Goal: Information Seeking & Learning: Learn about a topic

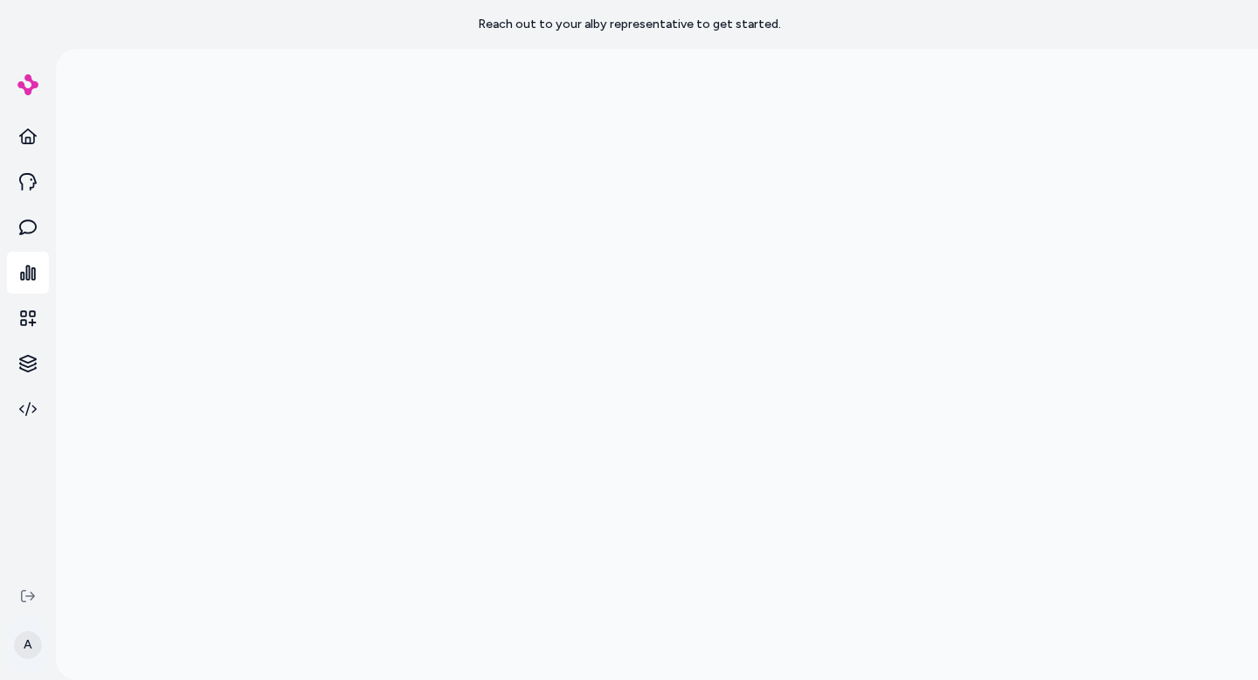
click at [24, 641] on html "Reach out to your alby representative to get started. A" at bounding box center [629, 340] width 1258 height 680
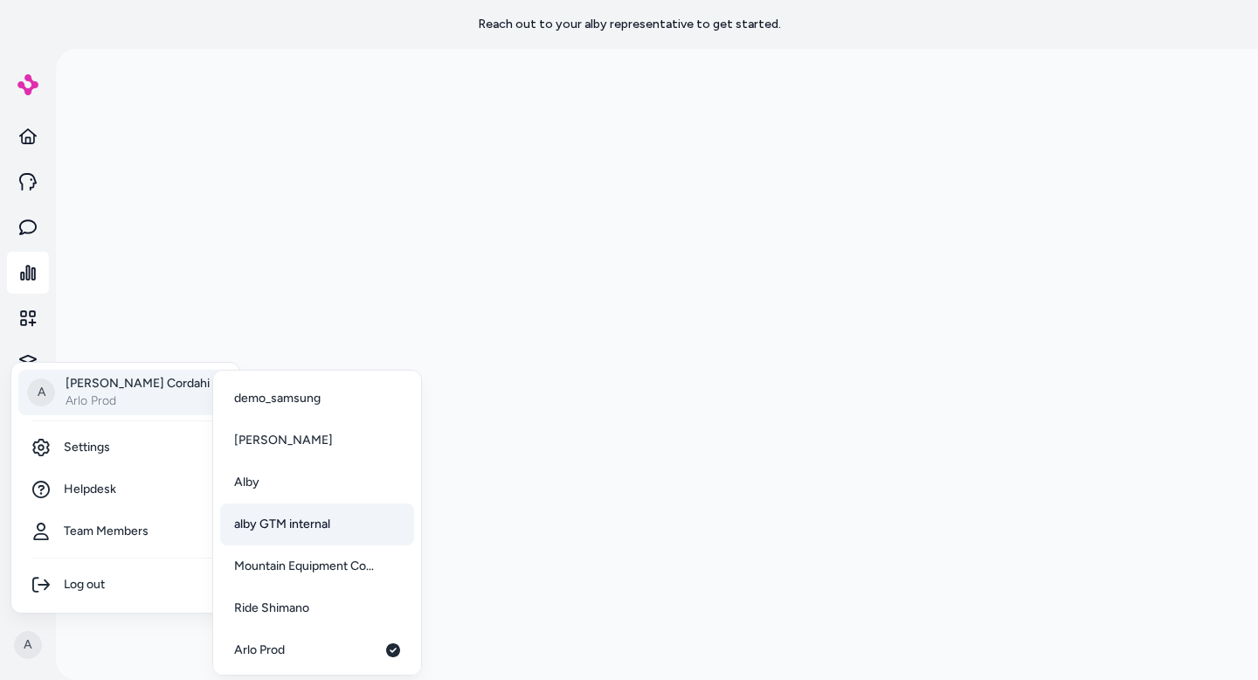
scroll to position [3, 0]
click at [405, 26] on html "Reach out to your alby representative to get started. A A Alex Cordahi Arlo Pro…" at bounding box center [629, 340] width 1258 height 680
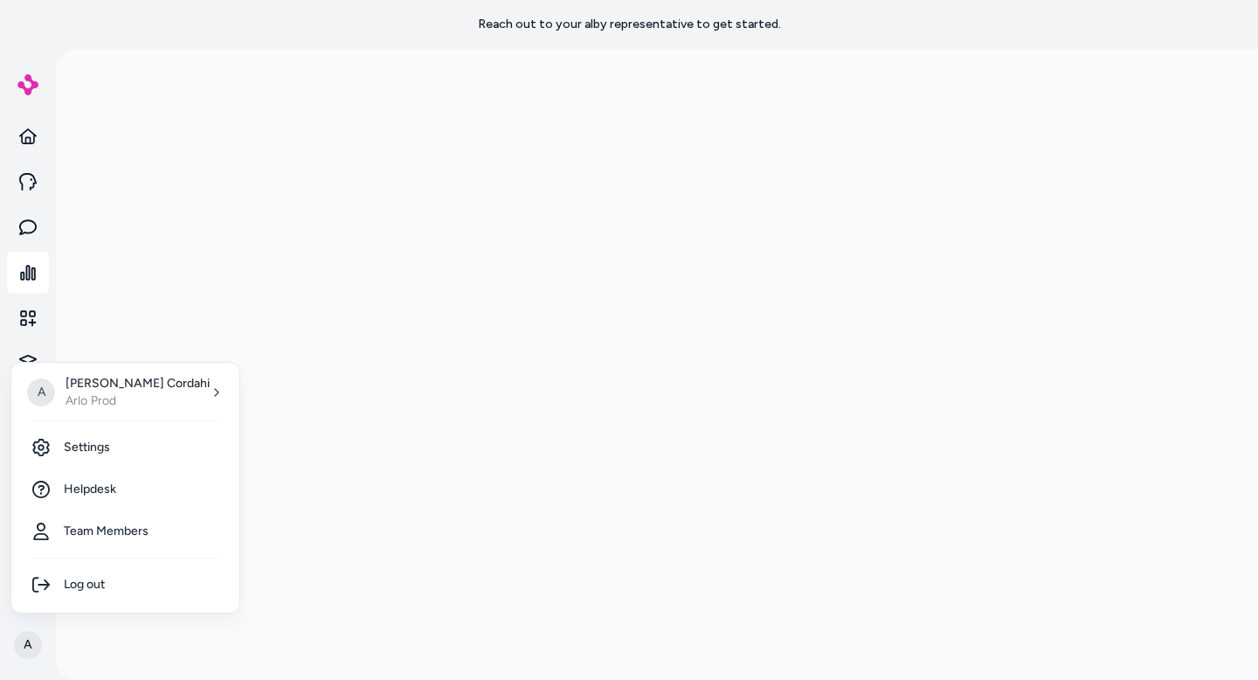
click at [28, 641] on html "Reach out to your alby representative to get started. A A Alex Cordahi Arlo Pro…" at bounding box center [629, 340] width 1258 height 680
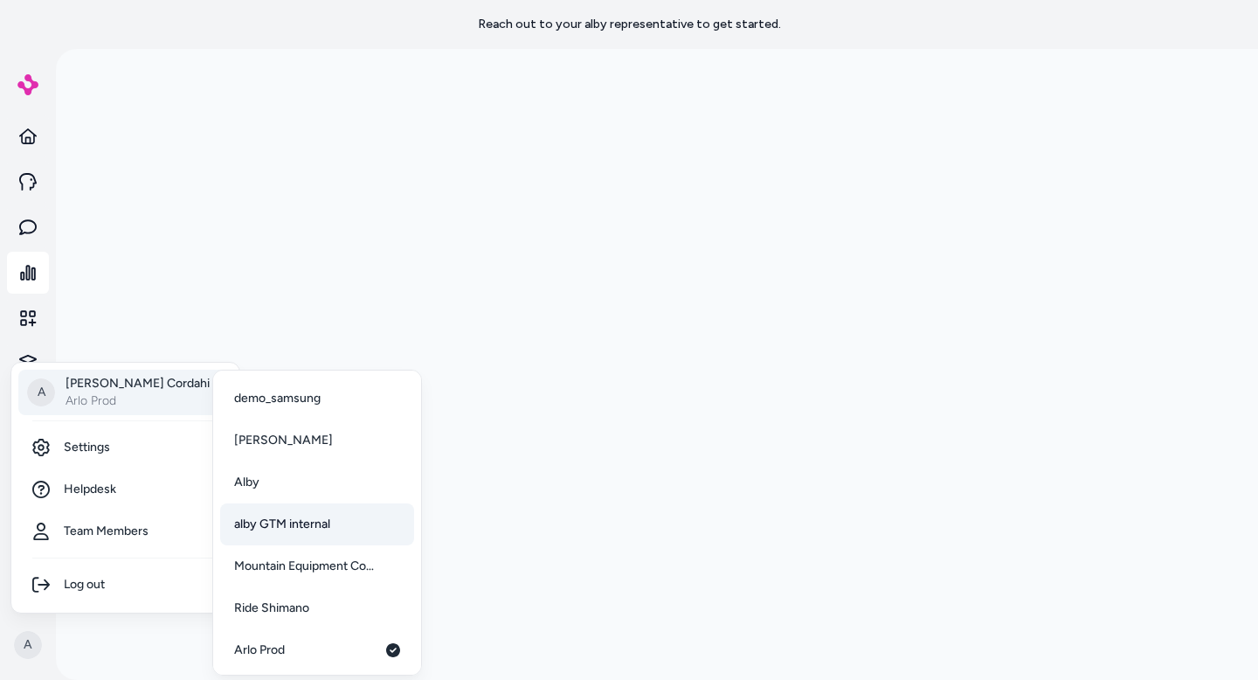
scroll to position [45, 0]
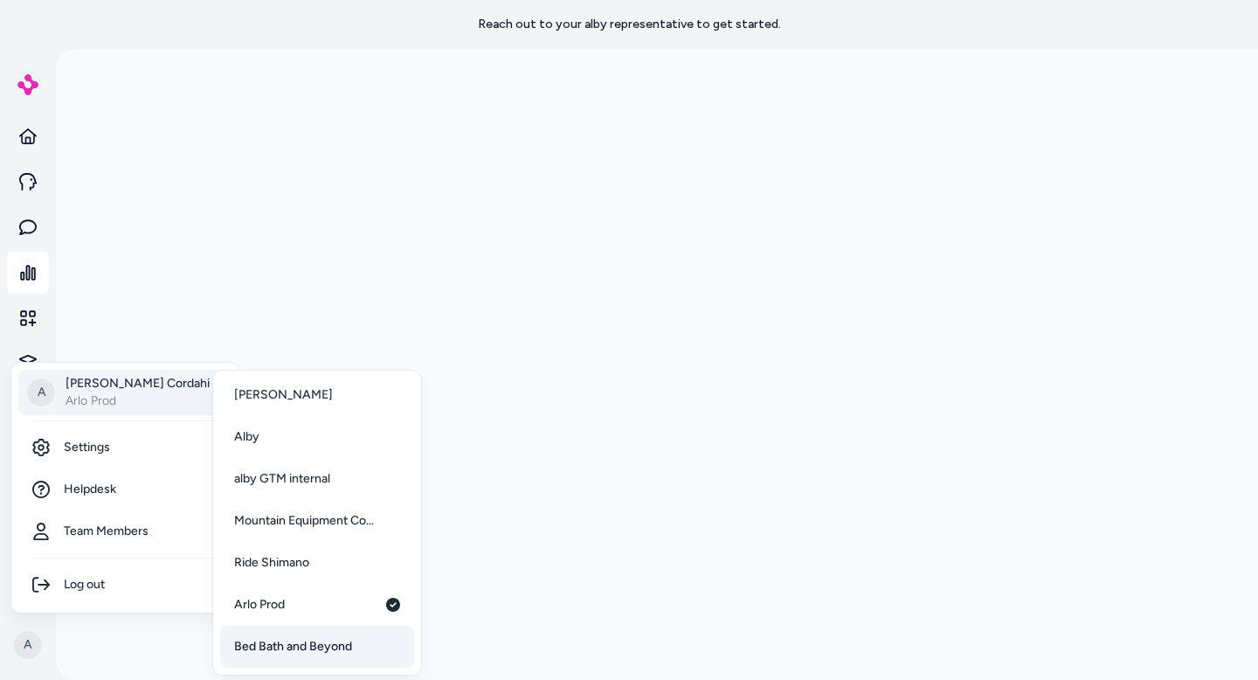
click at [317, 652] on span "Bed Bath and Beyond" at bounding box center [293, 646] width 118 height 17
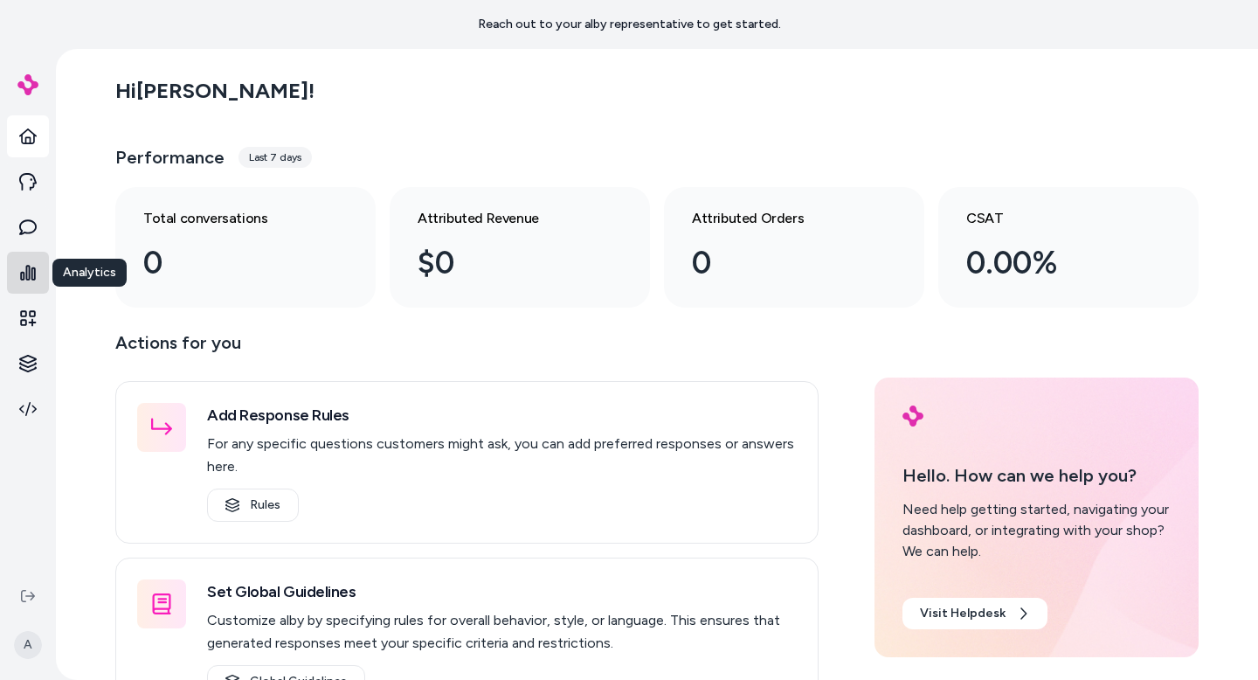
click at [28, 280] on icon at bounding box center [27, 272] width 17 height 17
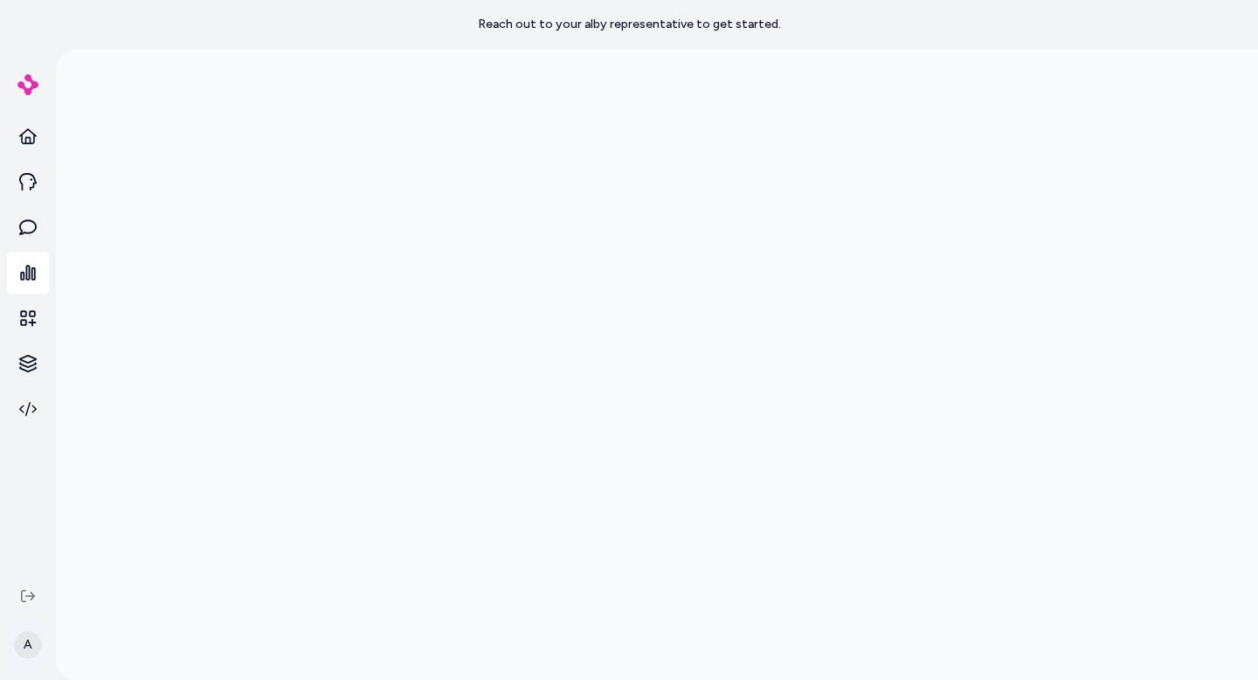
click at [27, 657] on html "Reach out to your alby representative to get started. A" at bounding box center [629, 340] width 1258 height 680
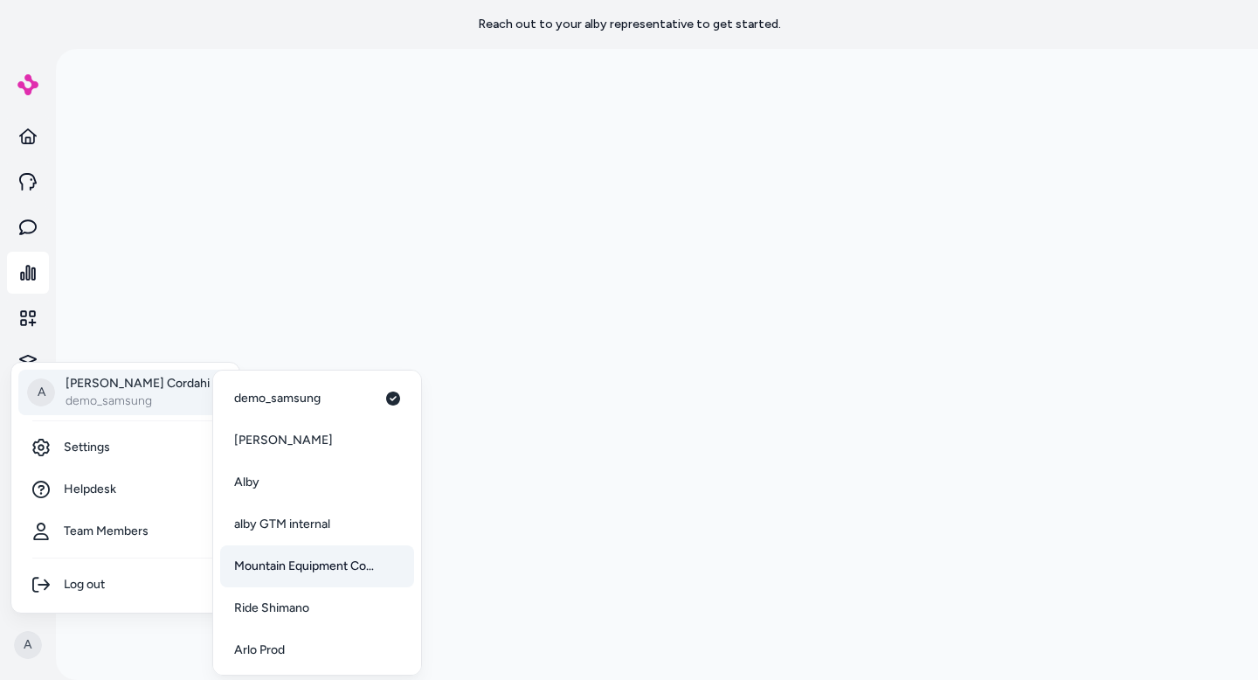
scroll to position [45, 0]
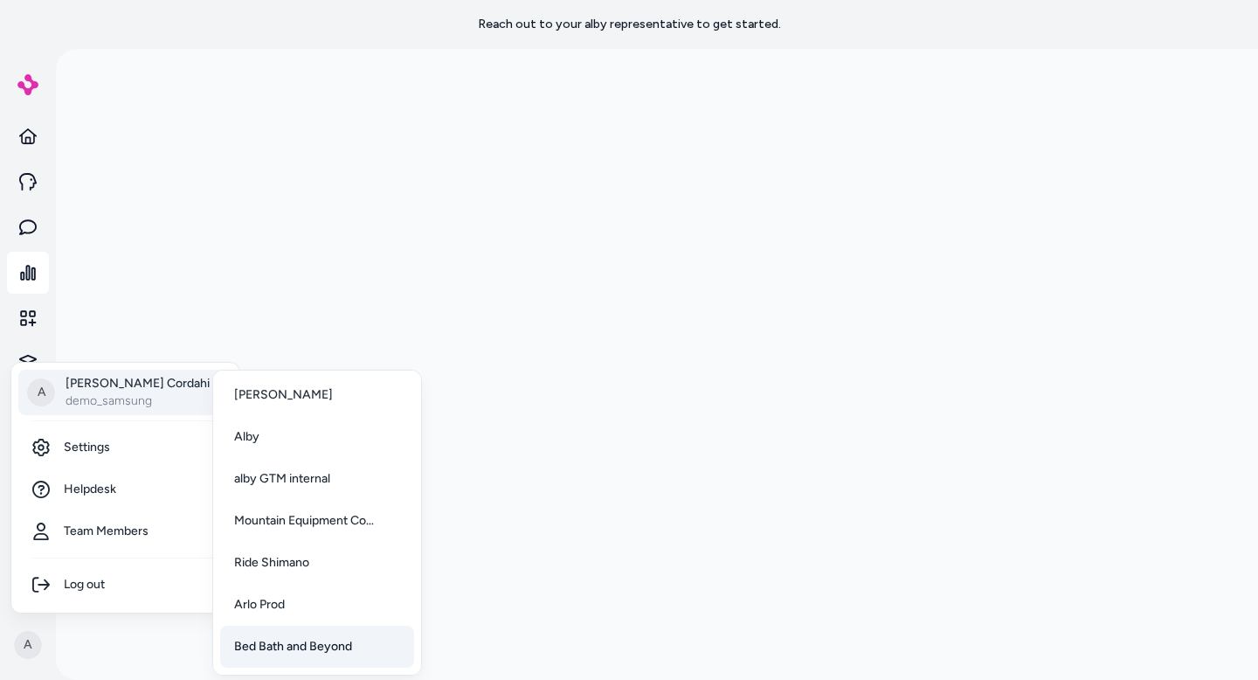
click at [329, 646] on span "Bed Bath and Beyond" at bounding box center [293, 646] width 118 height 17
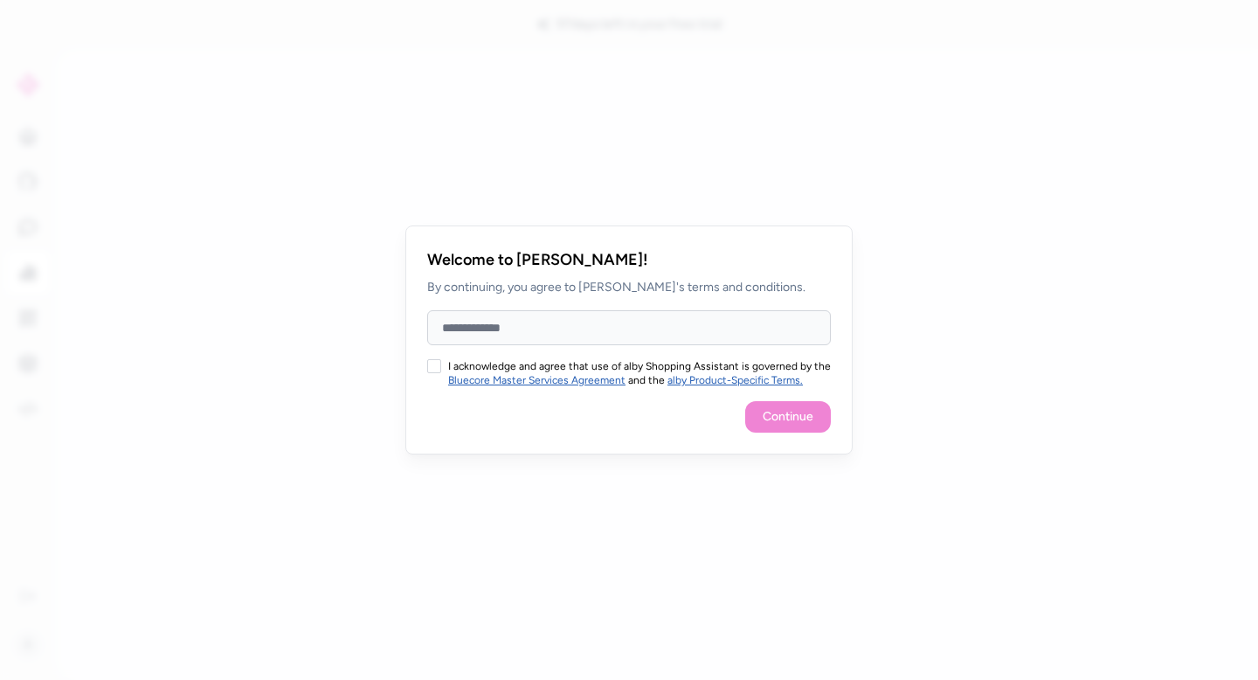
click at [479, 338] on input "Full Name" at bounding box center [629, 327] width 404 height 35
type input "**********"
click at [440, 369] on button "I acknowledge and agree that use of alby Shopping Assistant is governed by the …" at bounding box center [434, 366] width 14 height 14
click at [778, 425] on button "Continue" at bounding box center [788, 416] width 86 height 31
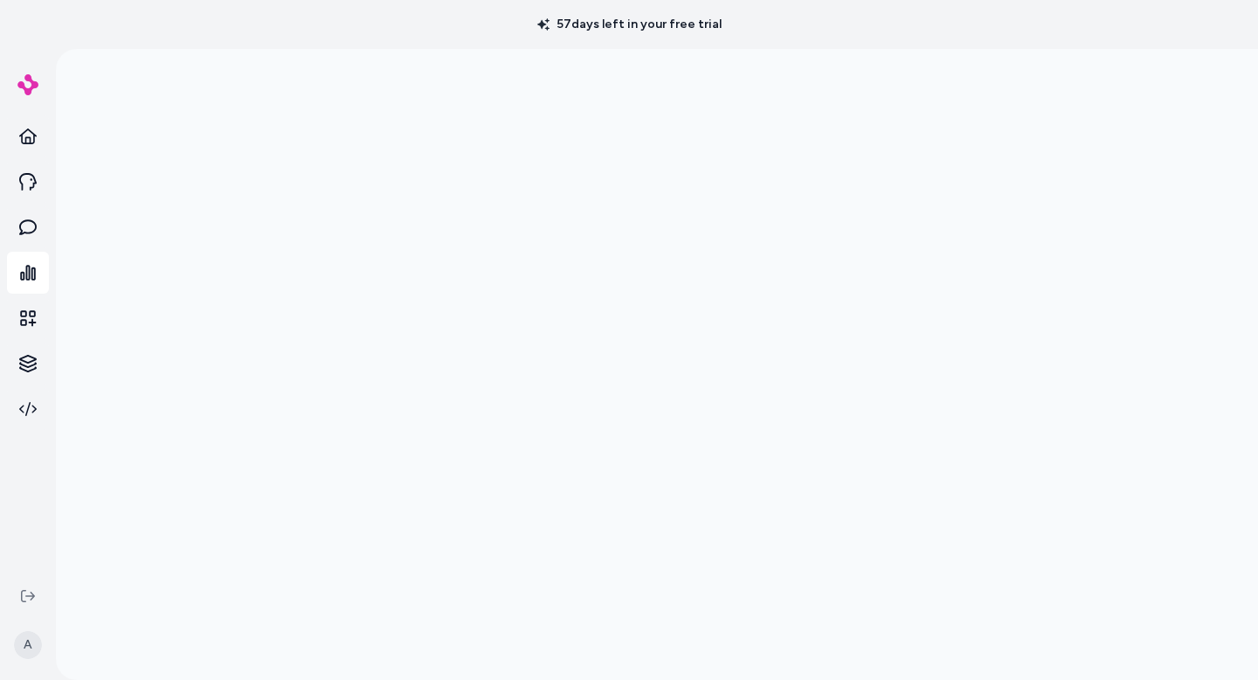
scroll to position [49, 0]
click at [35, 270] on icon at bounding box center [27, 272] width 17 height 17
click at [28, 364] on html "57 days left in your free trial Knowledge Knowledge A Products Documents Rules …" at bounding box center [629, 340] width 1258 height 680
click at [128, 427] on link "Rules" at bounding box center [122, 425] width 127 height 31
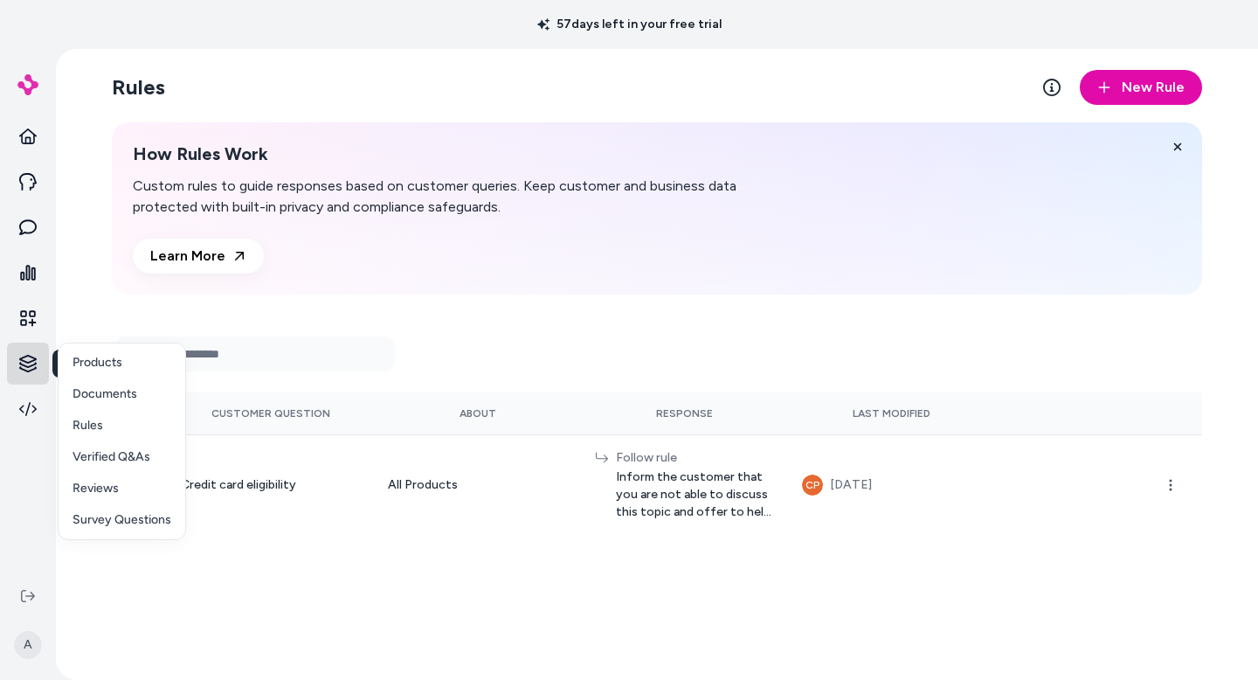
click at [29, 371] on html "57 days left in your free trial Knowledge Knowledge A Rules New Rule How Rules …" at bounding box center [629, 340] width 1258 height 680
click at [555, 315] on html "57 days left in your free trial A Rules New Rule How Rules Work Custom rules to…" at bounding box center [629, 340] width 1258 height 680
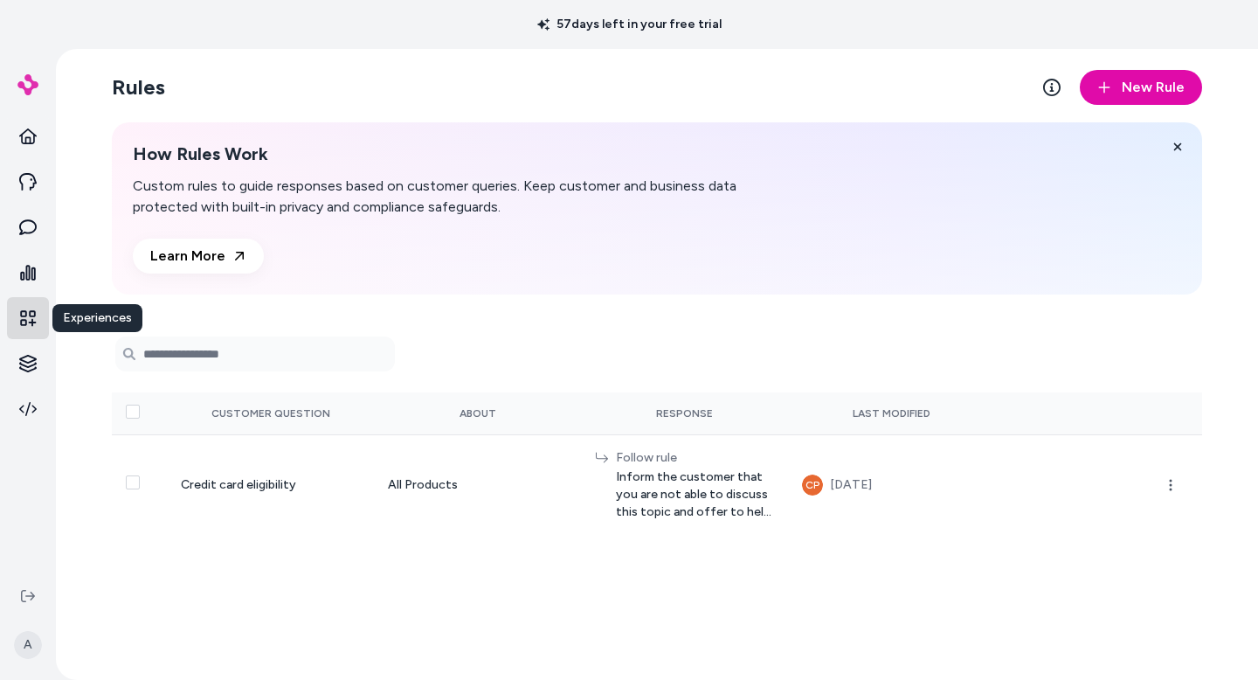
click at [31, 313] on icon at bounding box center [27, 317] width 17 height 17
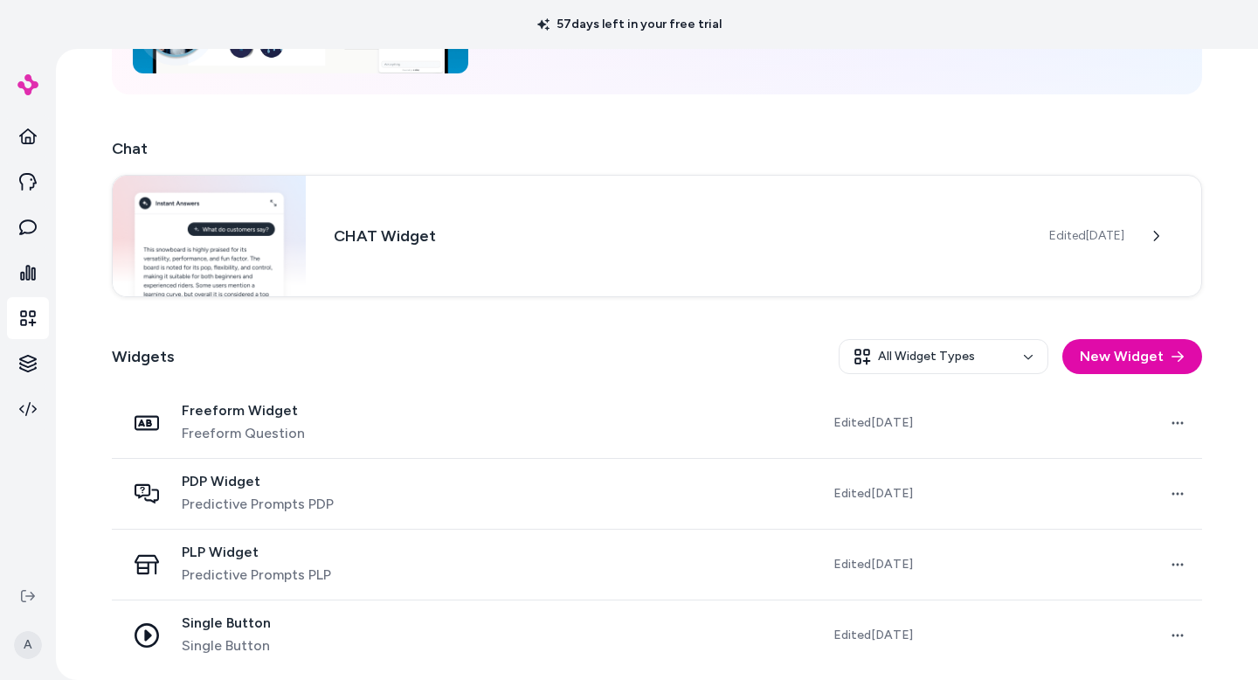
scroll to position [253, 0]
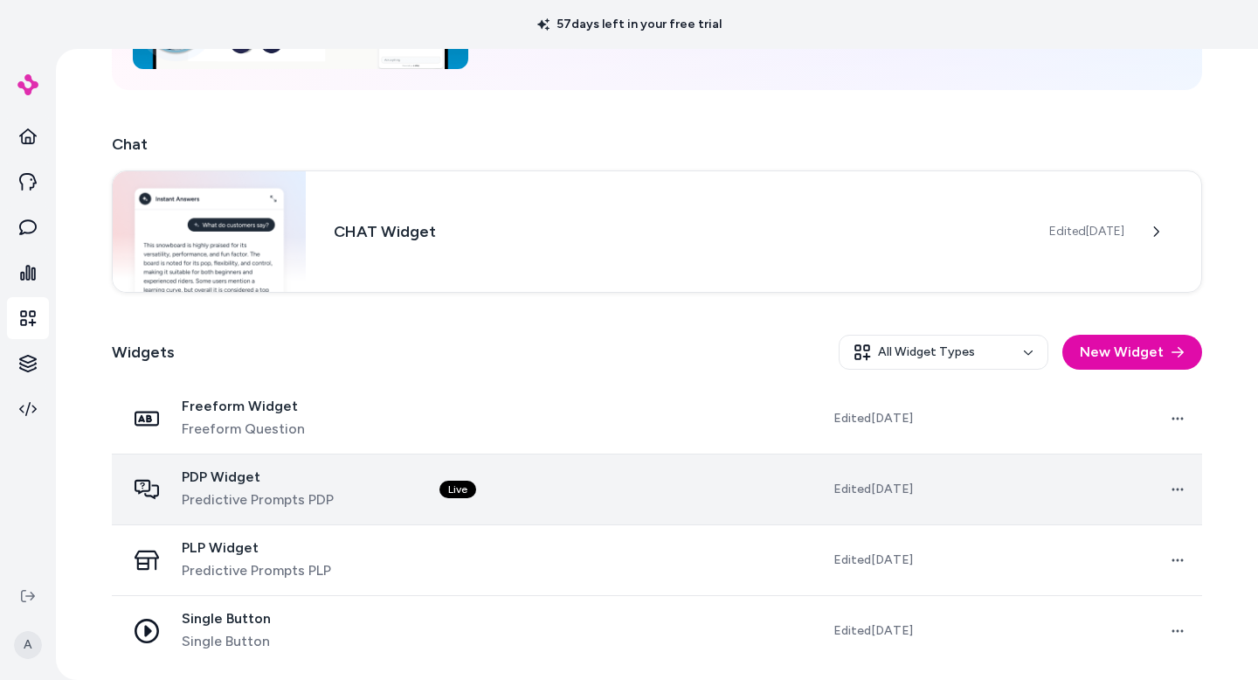
click at [284, 499] on span "Predictive Prompts PDP" at bounding box center [258, 499] width 152 height 21
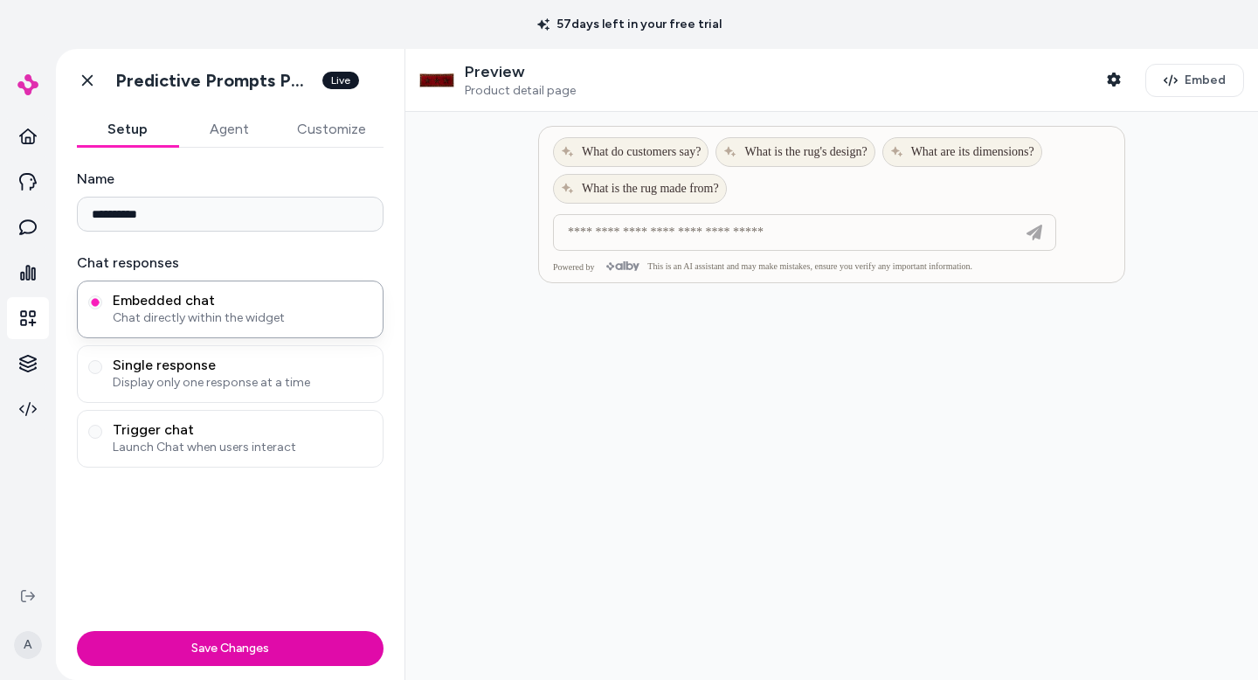
click at [327, 132] on button "Customize" at bounding box center [332, 129] width 104 height 35
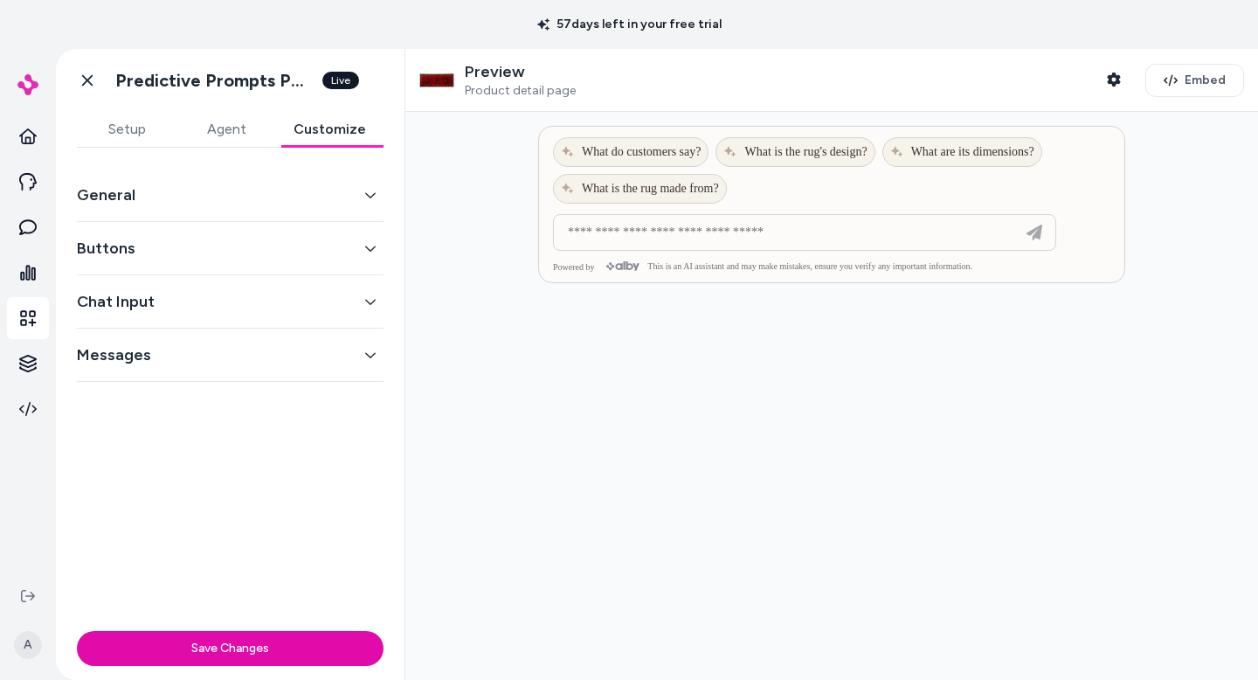
click at [217, 128] on button "Agent" at bounding box center [227, 129] width 100 height 35
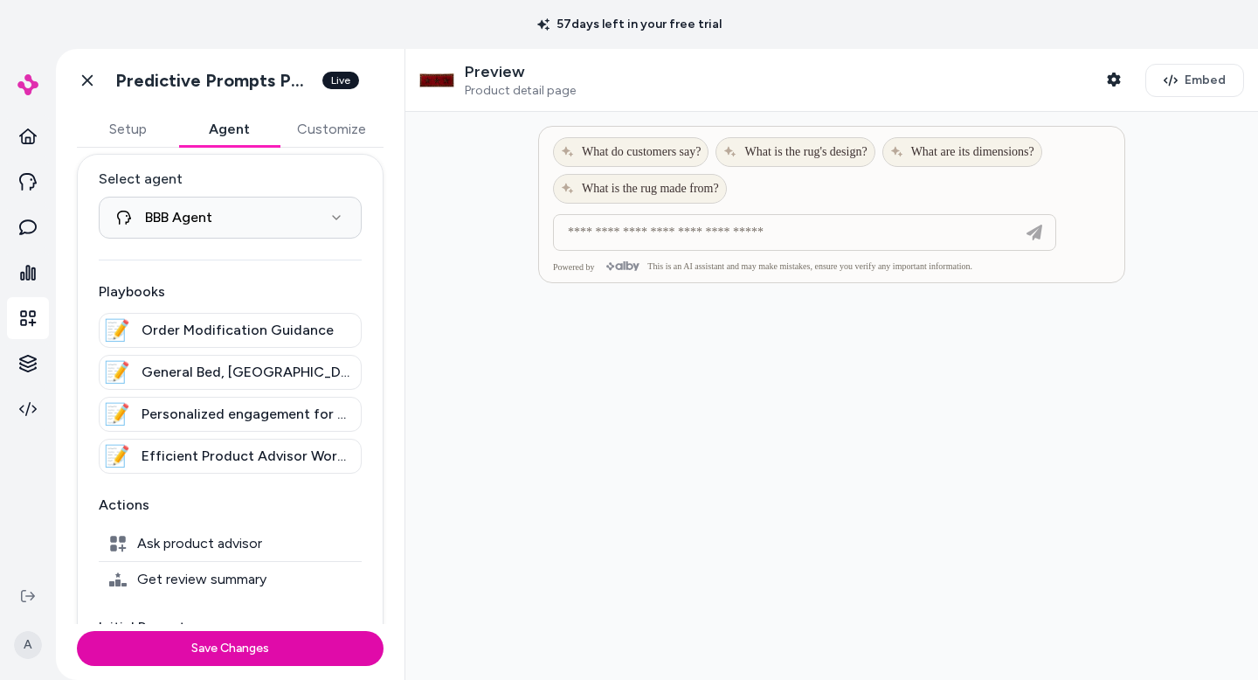
scroll to position [3, 0]
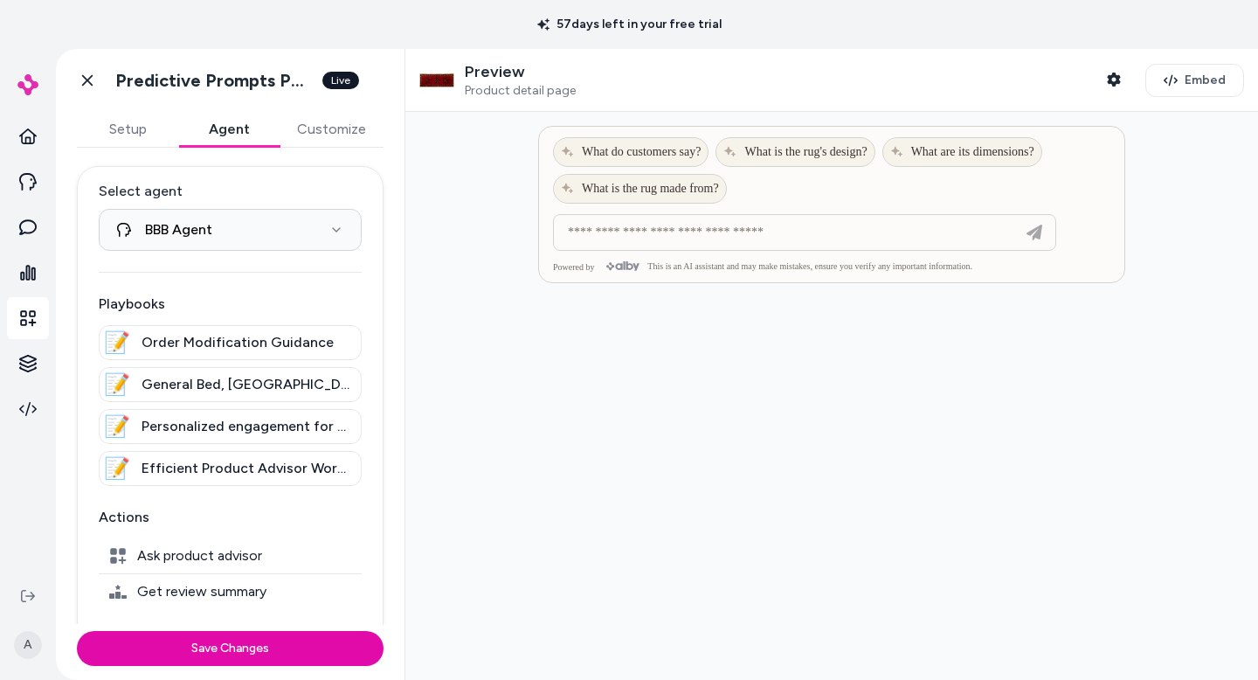
click at [156, 342] on span "Order Modification Guidance" at bounding box center [238, 342] width 192 height 21
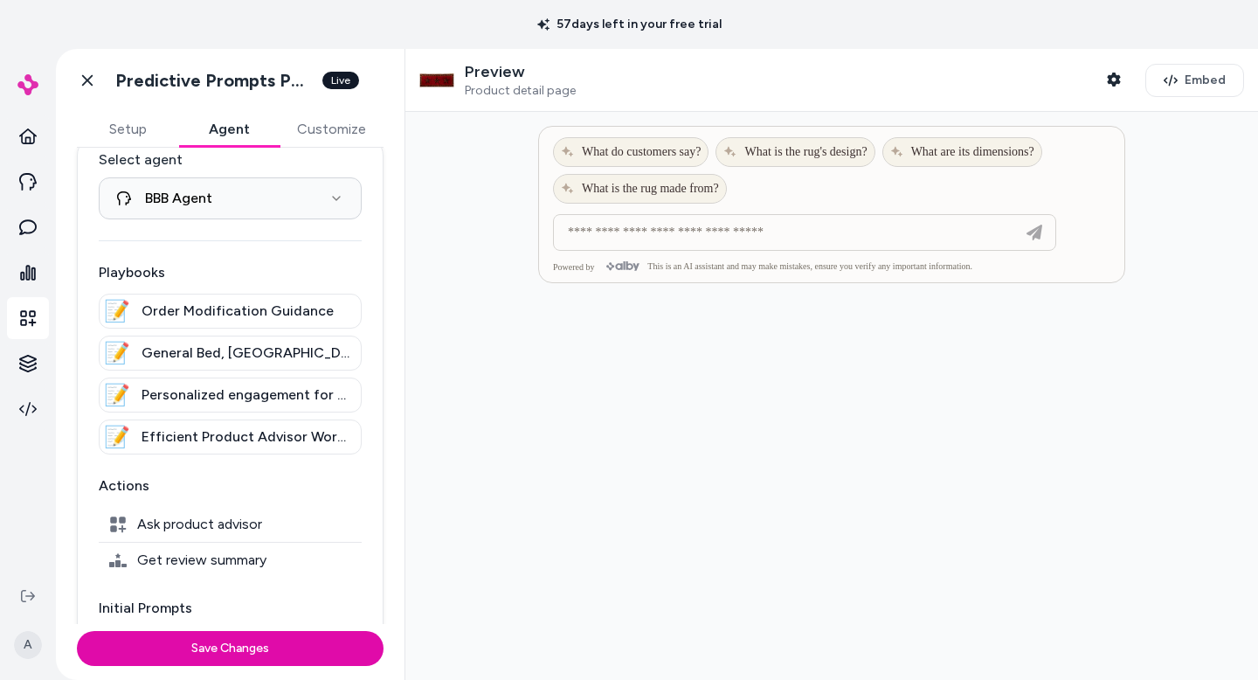
scroll to position [0, 0]
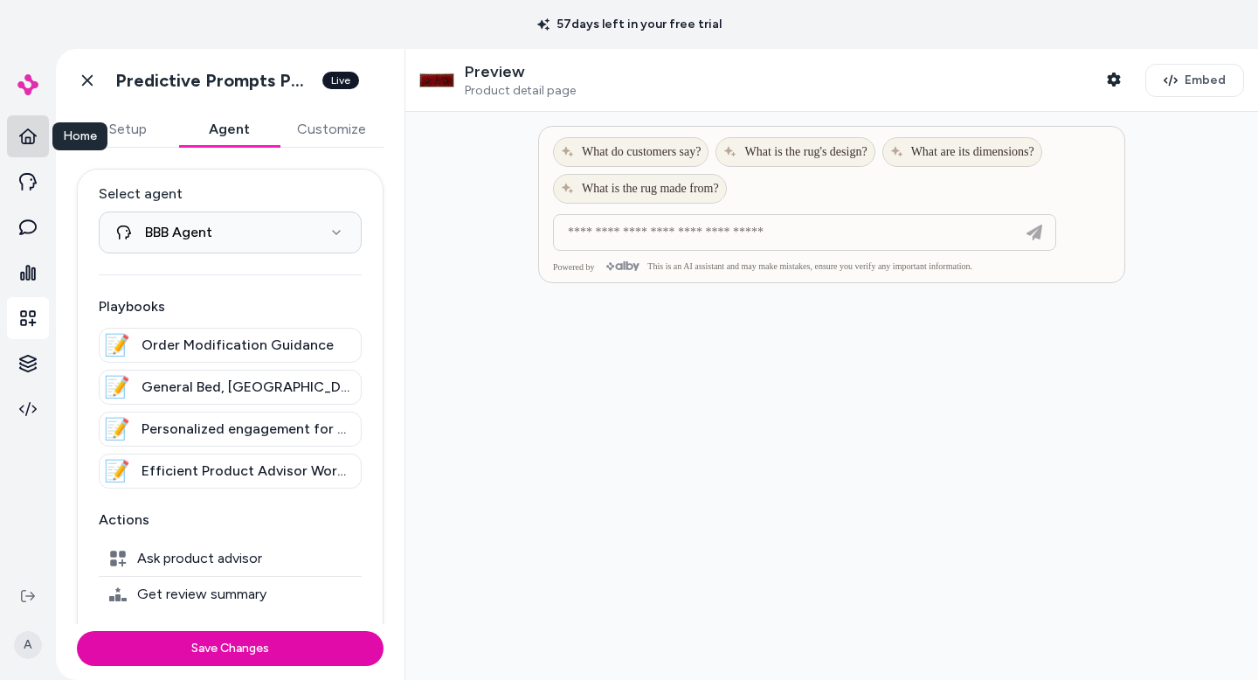
click at [24, 128] on icon at bounding box center [27, 136] width 17 height 17
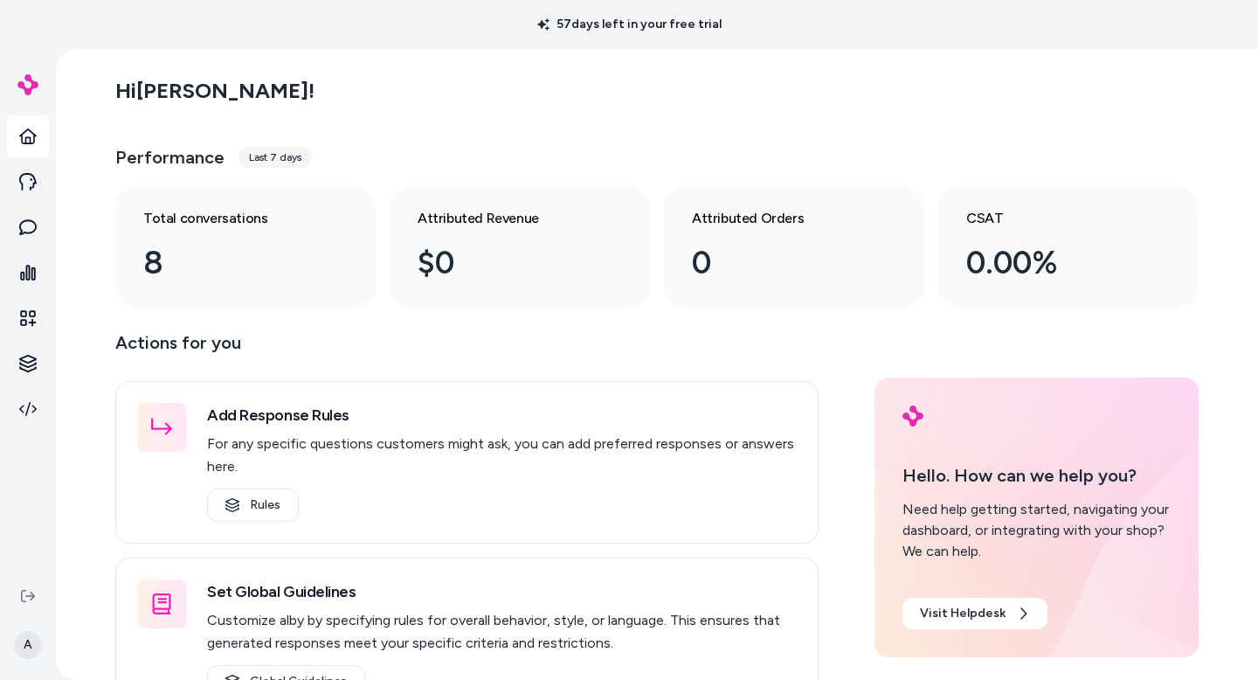
click at [22, 654] on html "57 days left in your free trial A Hi Alex ! Performance Last 7 days Total conve…" at bounding box center [629, 340] width 1258 height 680
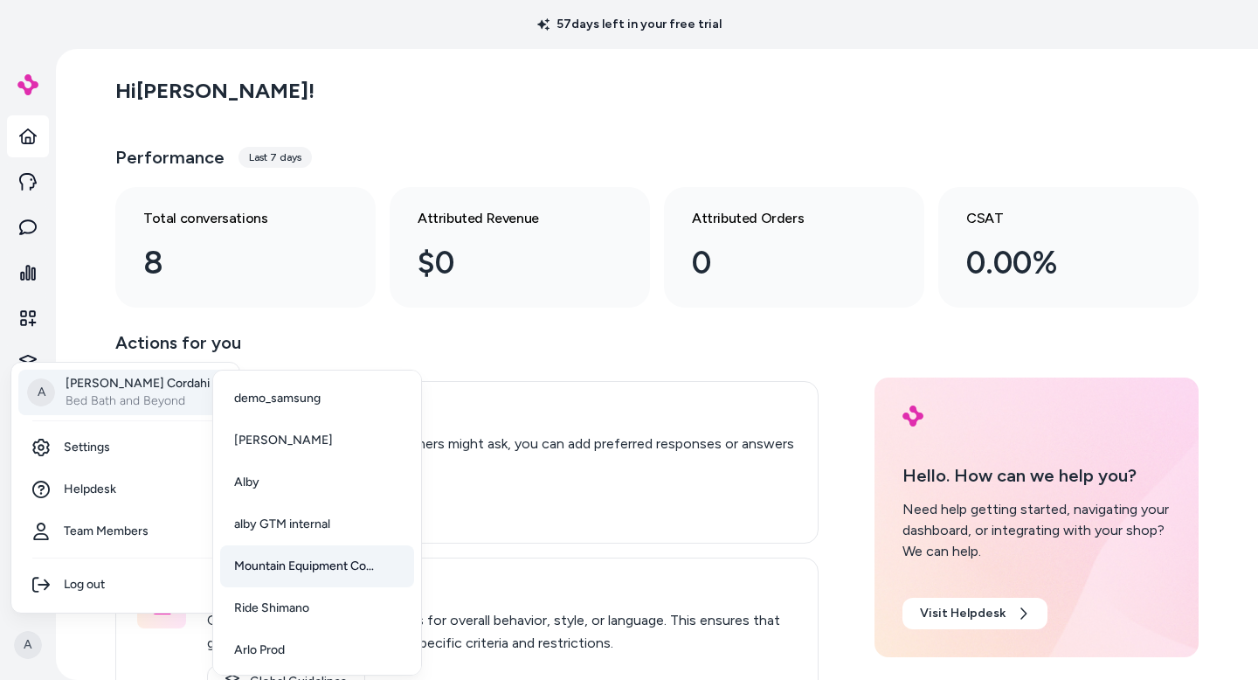
scroll to position [45, 0]
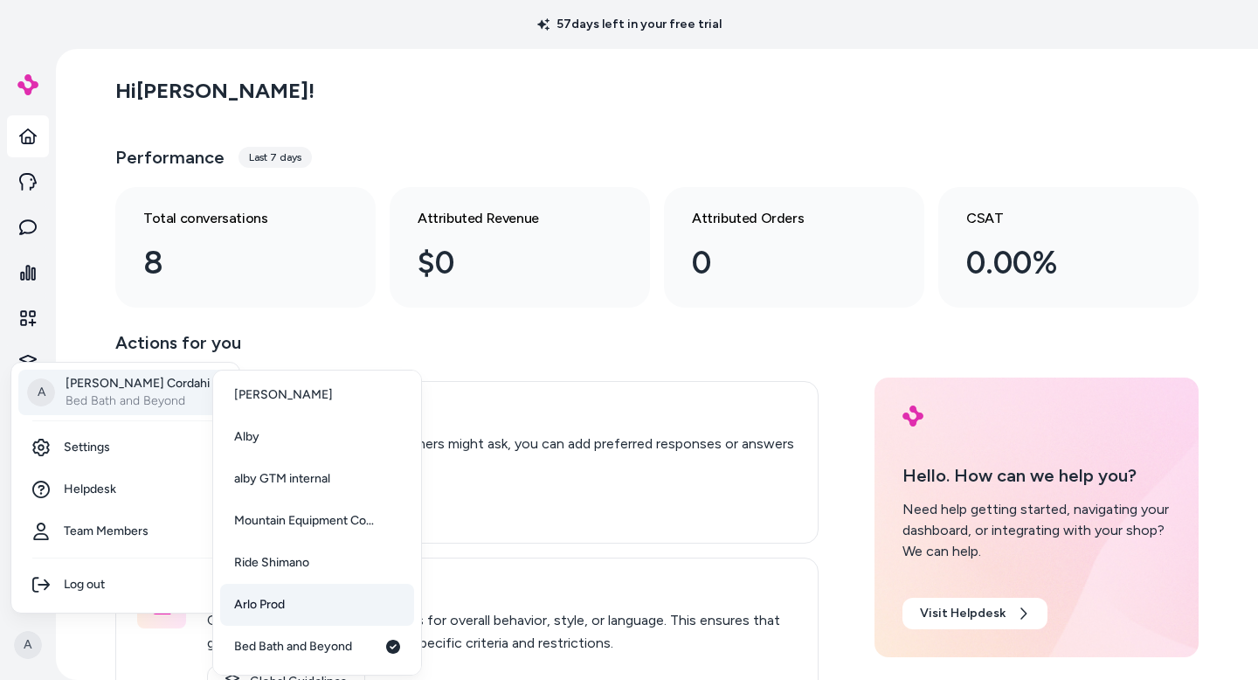
click at [301, 611] on link "Arlo Prod" at bounding box center [317, 605] width 194 height 42
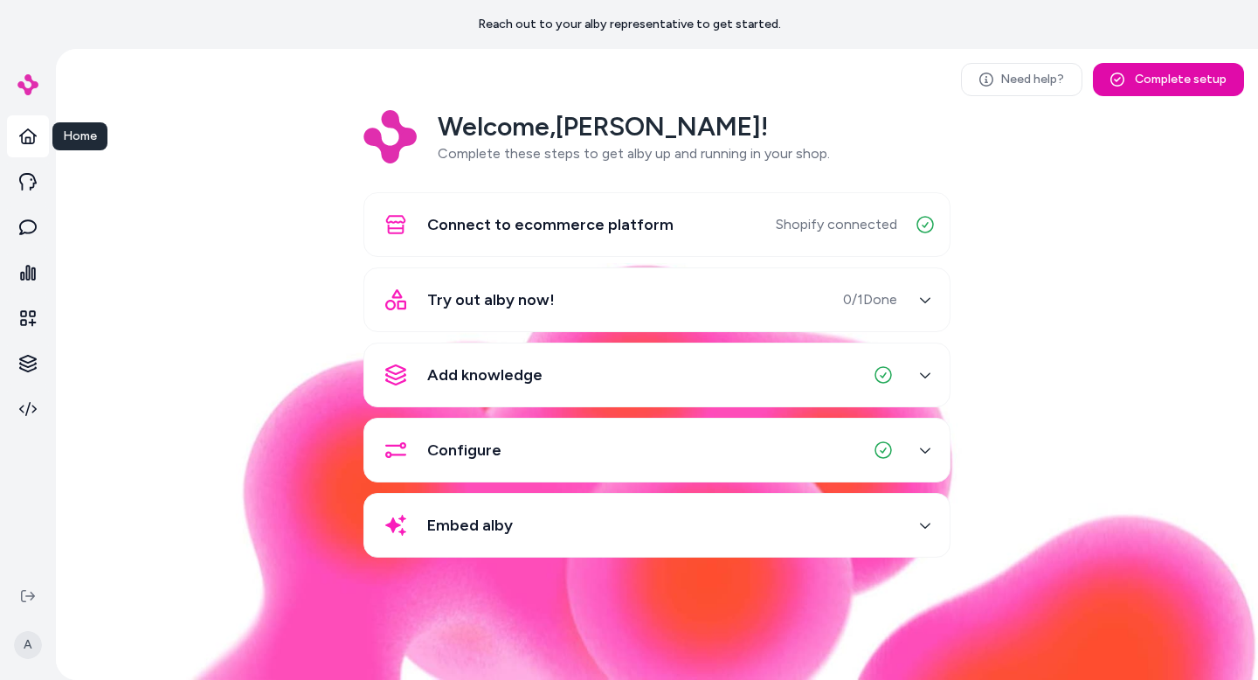
click at [26, 140] on icon at bounding box center [27, 136] width 17 height 17
click at [29, 260] on link at bounding box center [28, 273] width 42 height 42
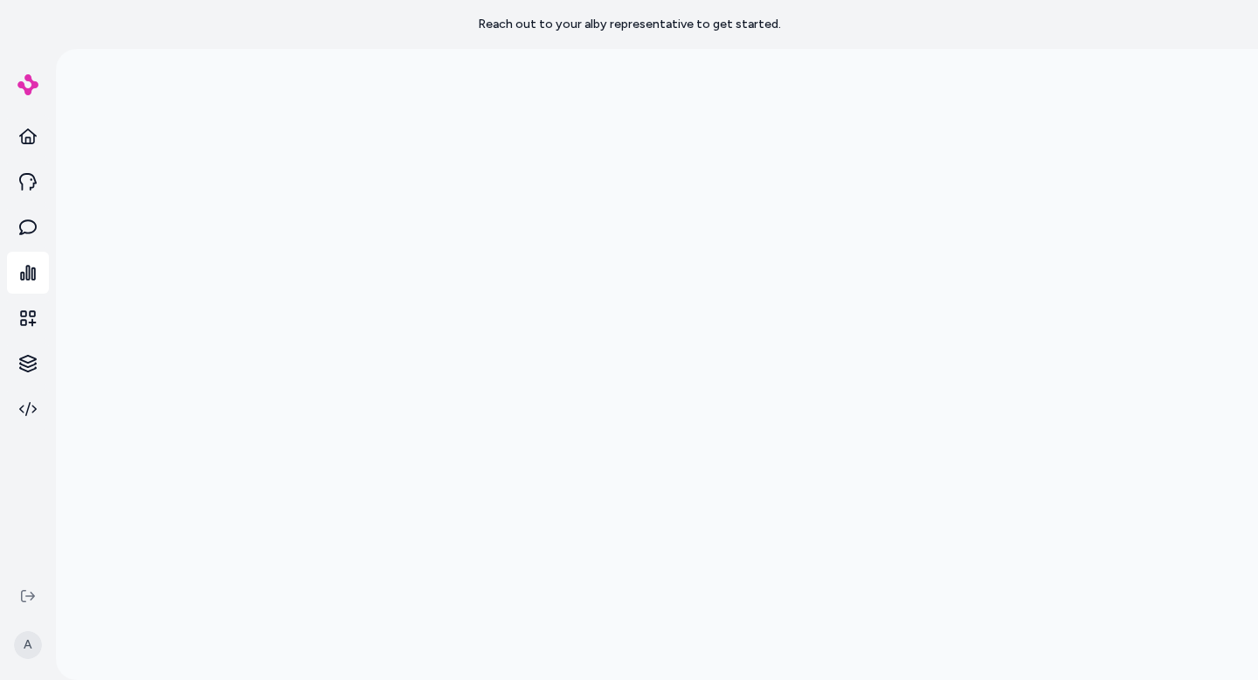
scroll to position [49, 0]
click at [31, 226] on icon at bounding box center [27, 226] width 17 height 17
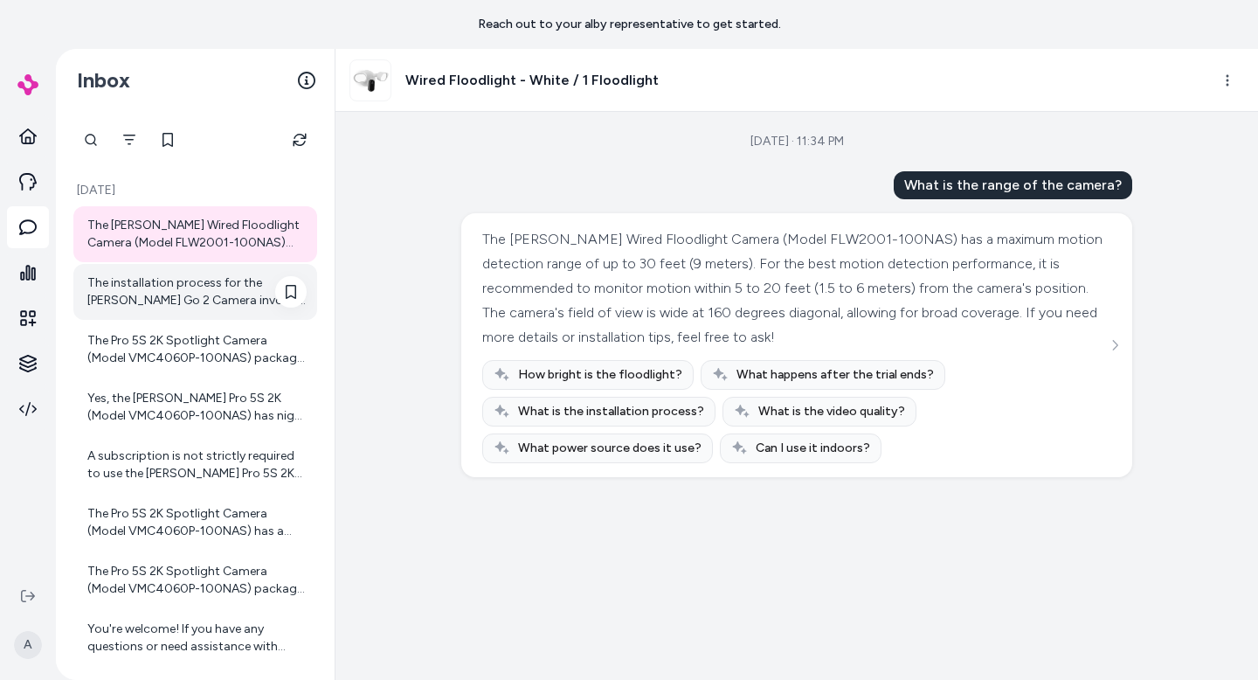
click at [126, 294] on div "The installation process for the [PERSON_NAME] Go 2 Camera involves the followi…" at bounding box center [196, 291] width 219 height 35
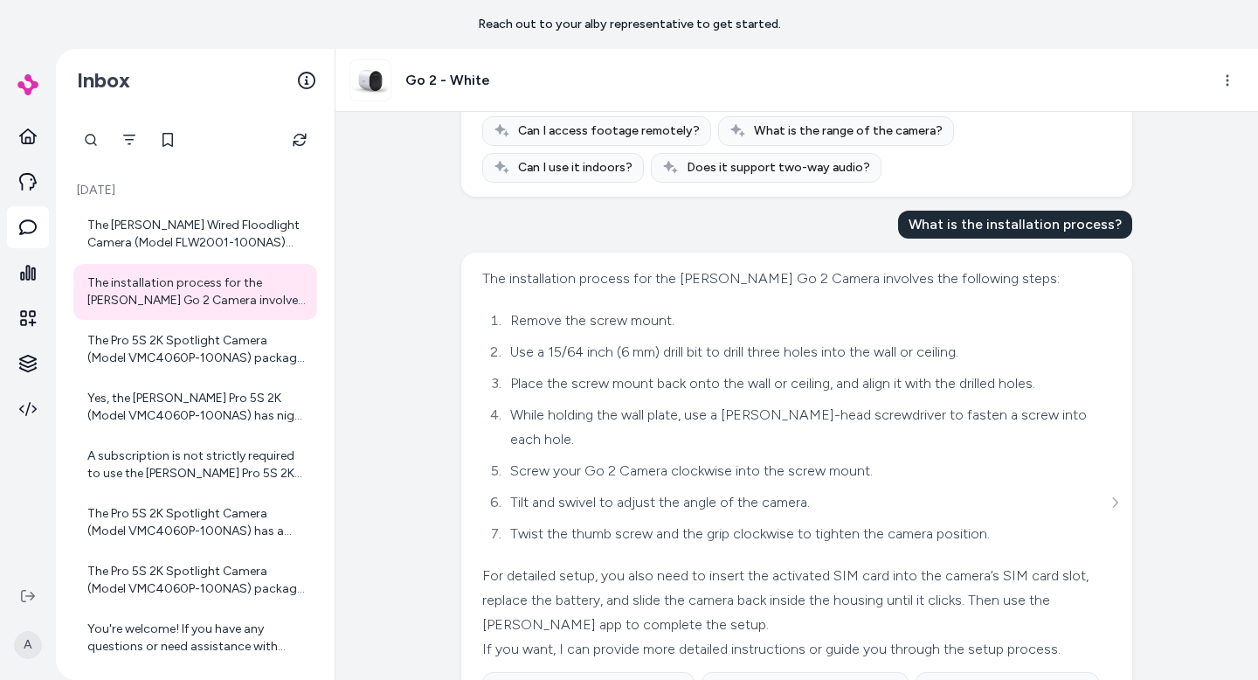
scroll to position [1099, 0]
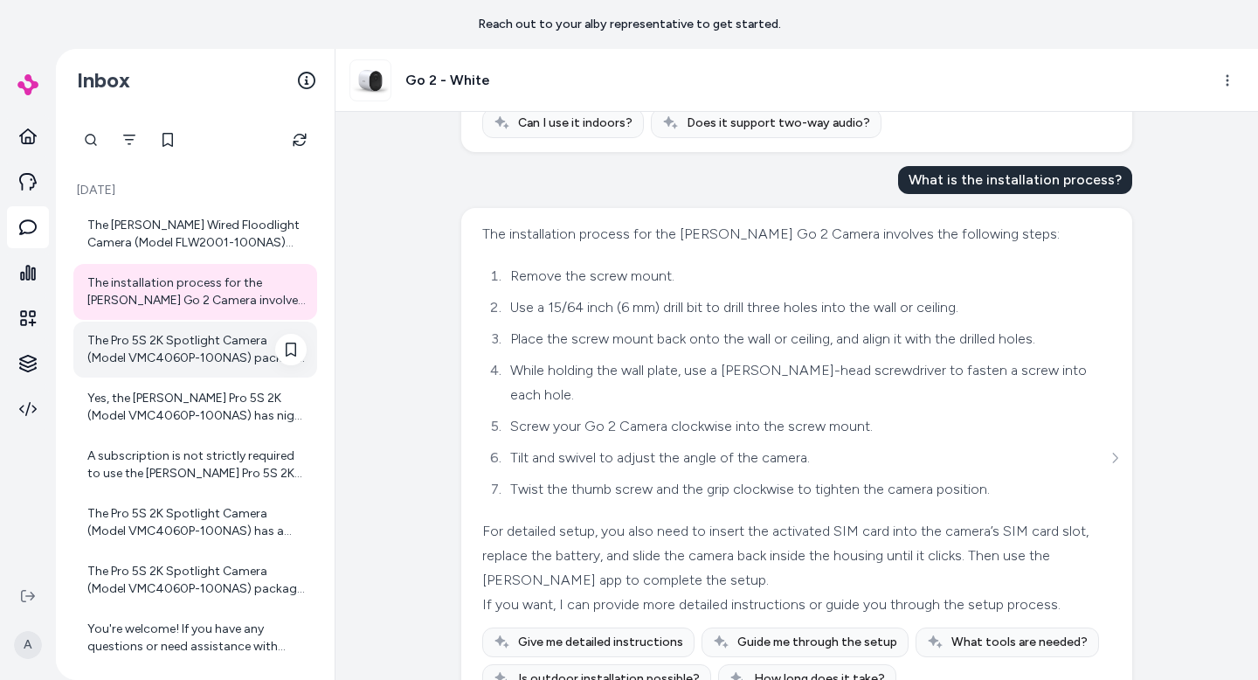
click at [173, 350] on div "The Pro 5S 2K Spotlight Camera (Model VMC4060P-100NAS) package includes the fol…" at bounding box center [196, 349] width 219 height 35
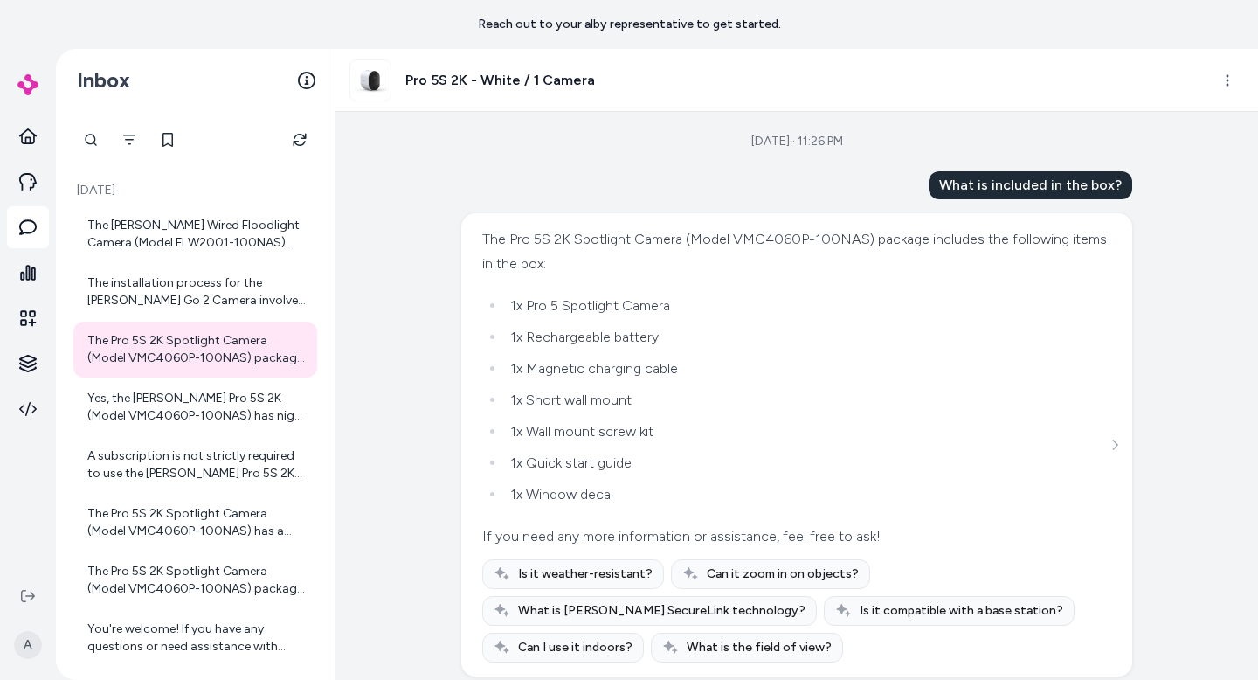
scroll to position [17, 0]
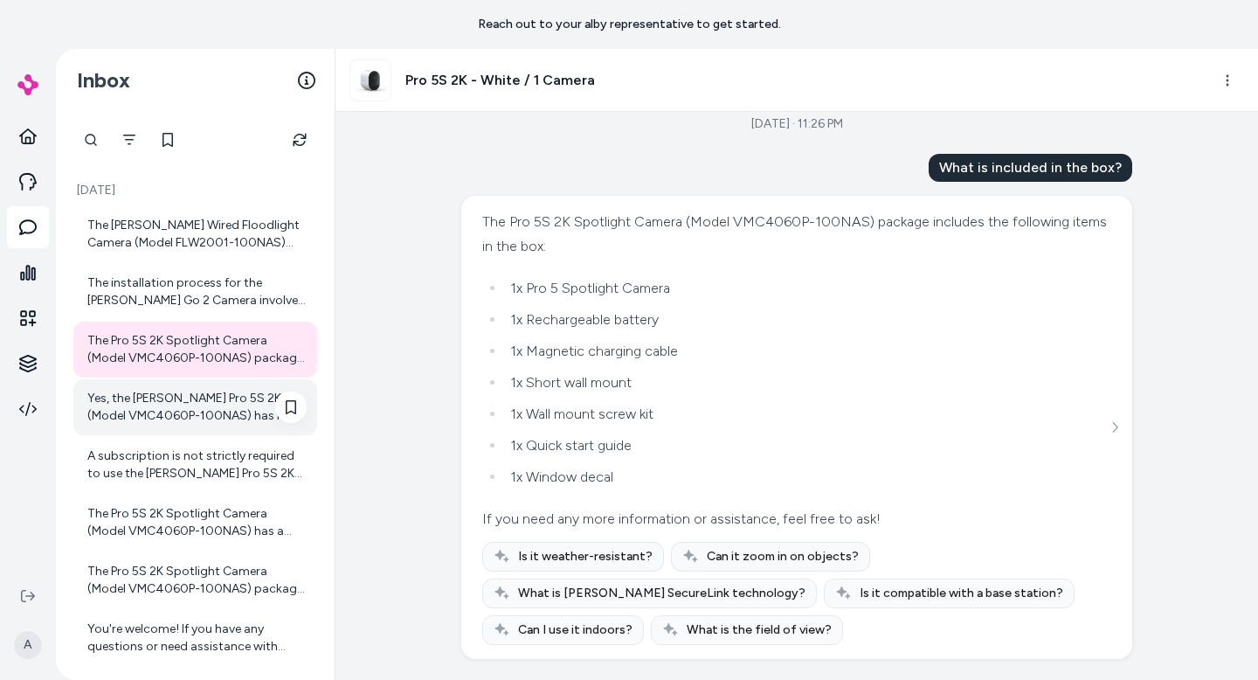
click at [232, 407] on div "Yes, the [PERSON_NAME] Pro 5S 2K (Model VMC4060P-100NAS) has night vision. It f…" at bounding box center [196, 407] width 219 height 35
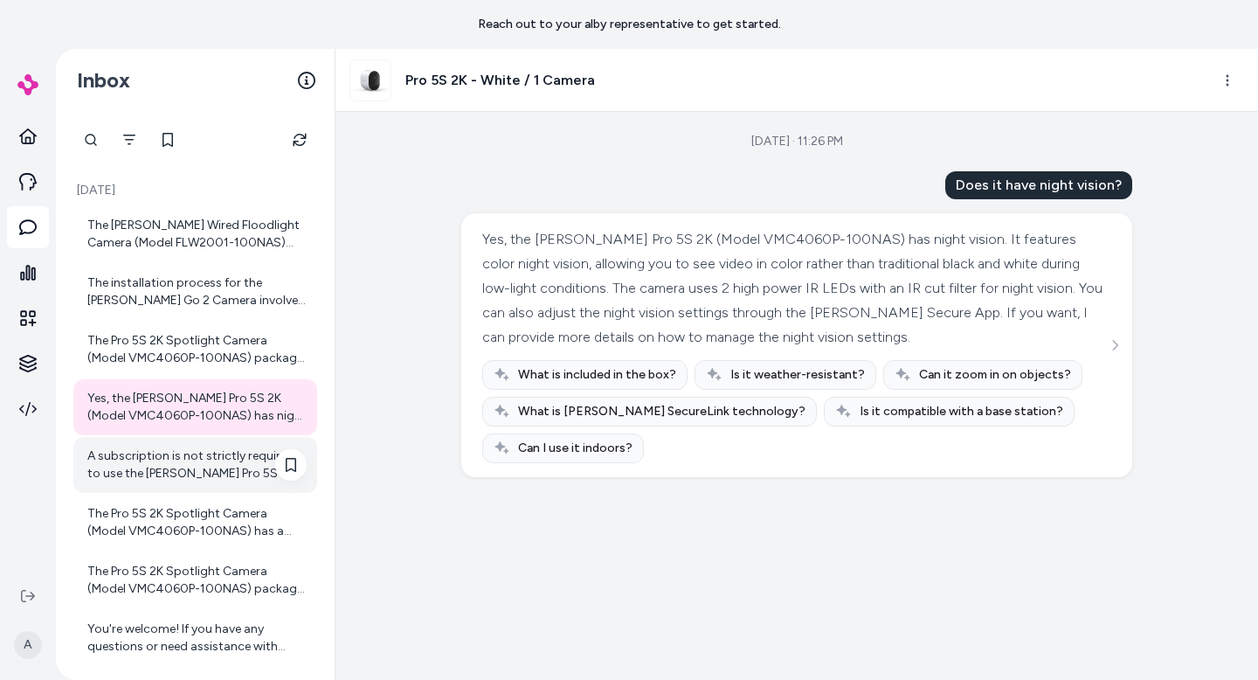
click at [187, 457] on div "A subscription is not strictly required to use the [PERSON_NAME] Pro 5S 2K came…" at bounding box center [196, 464] width 219 height 35
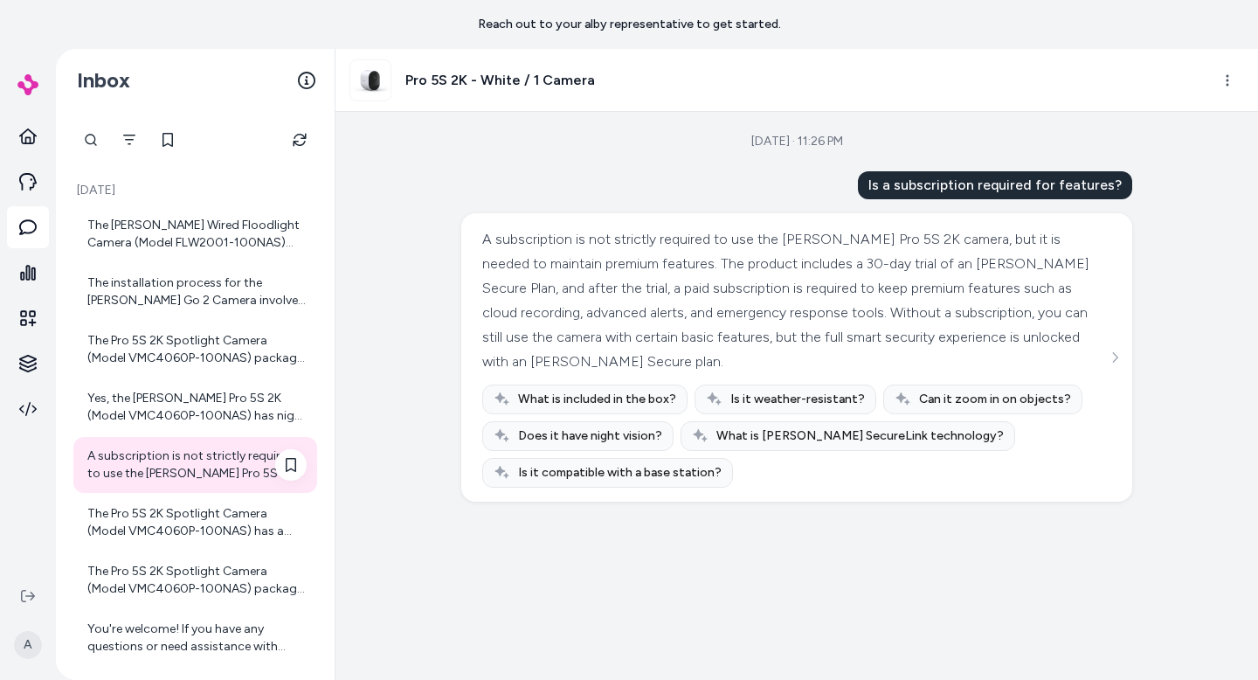
scroll to position [59, 0]
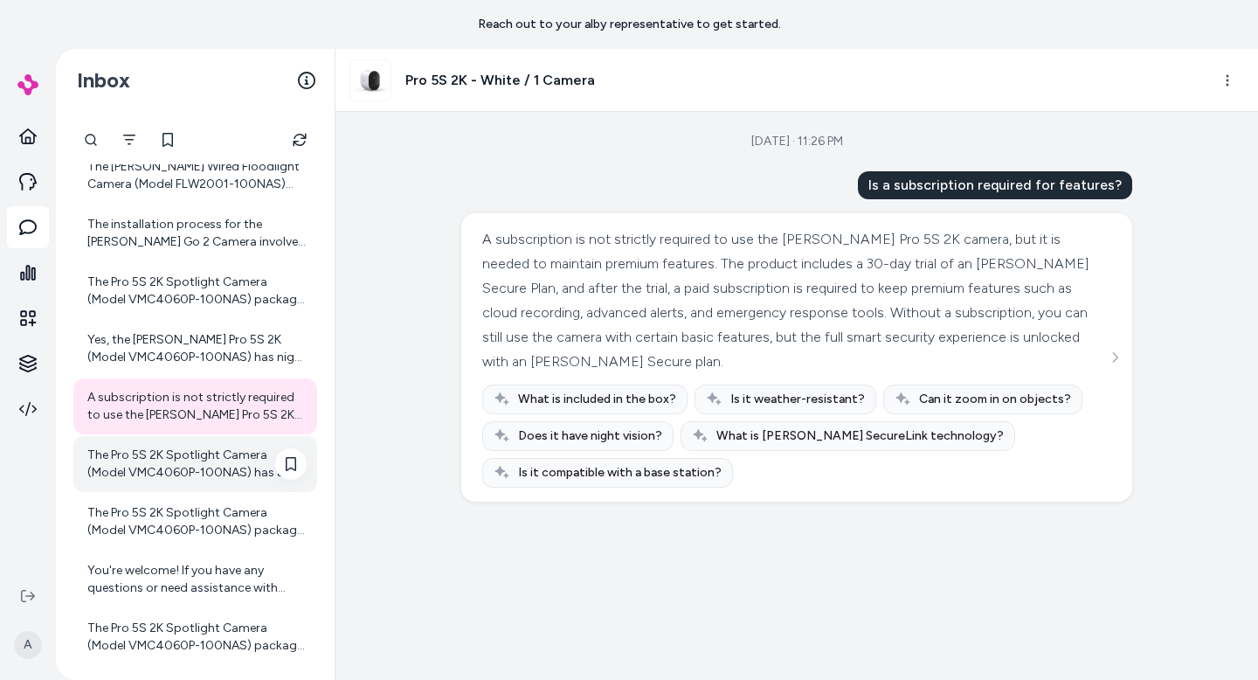
click at [184, 468] on div "The Pro 5S 2K Spotlight Camera (Model VMC4060P-100NAS) has a battery life of up…" at bounding box center [196, 464] width 219 height 35
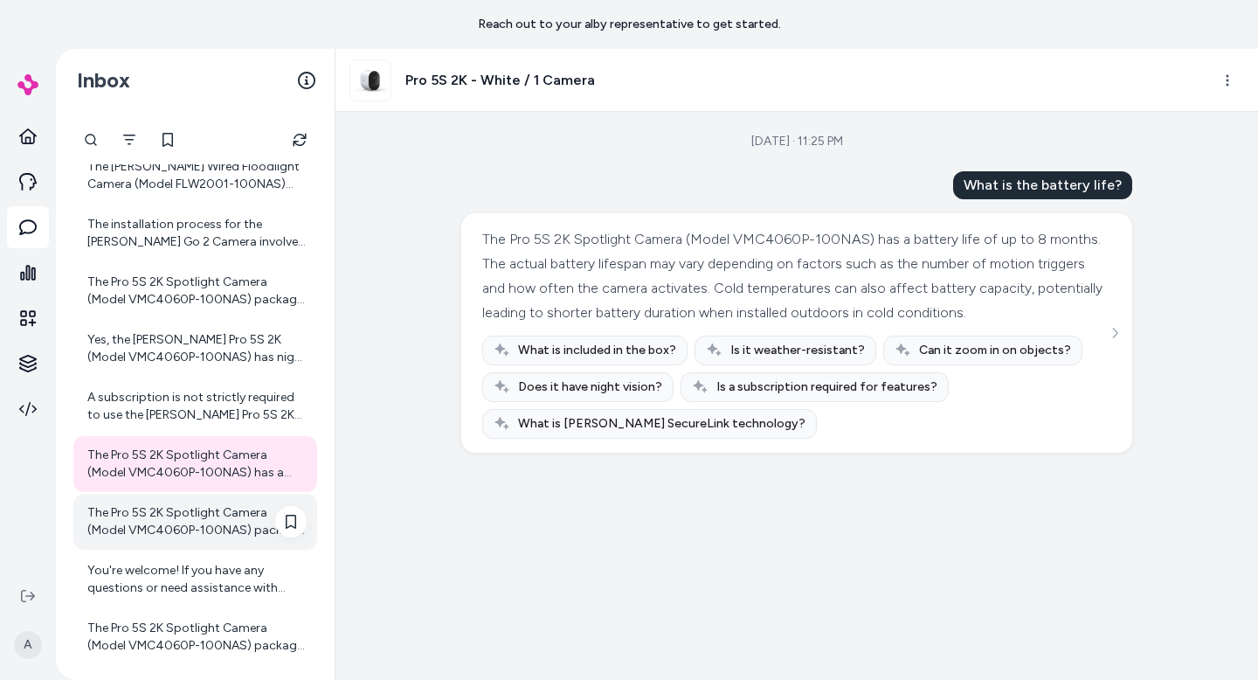
click at [190, 525] on div "The Pro 5S 2K Spotlight Camera (Model VMC4060P-100NAS) package includes the fol…" at bounding box center [196, 521] width 219 height 35
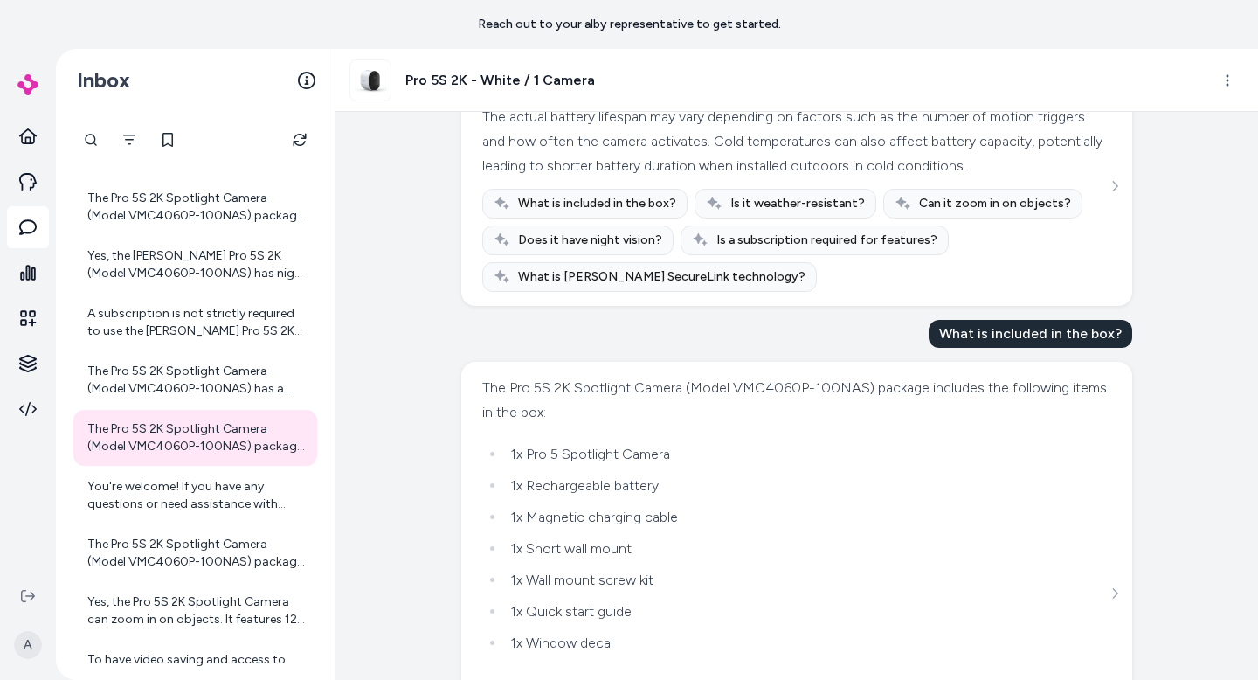
scroll to position [337, 0]
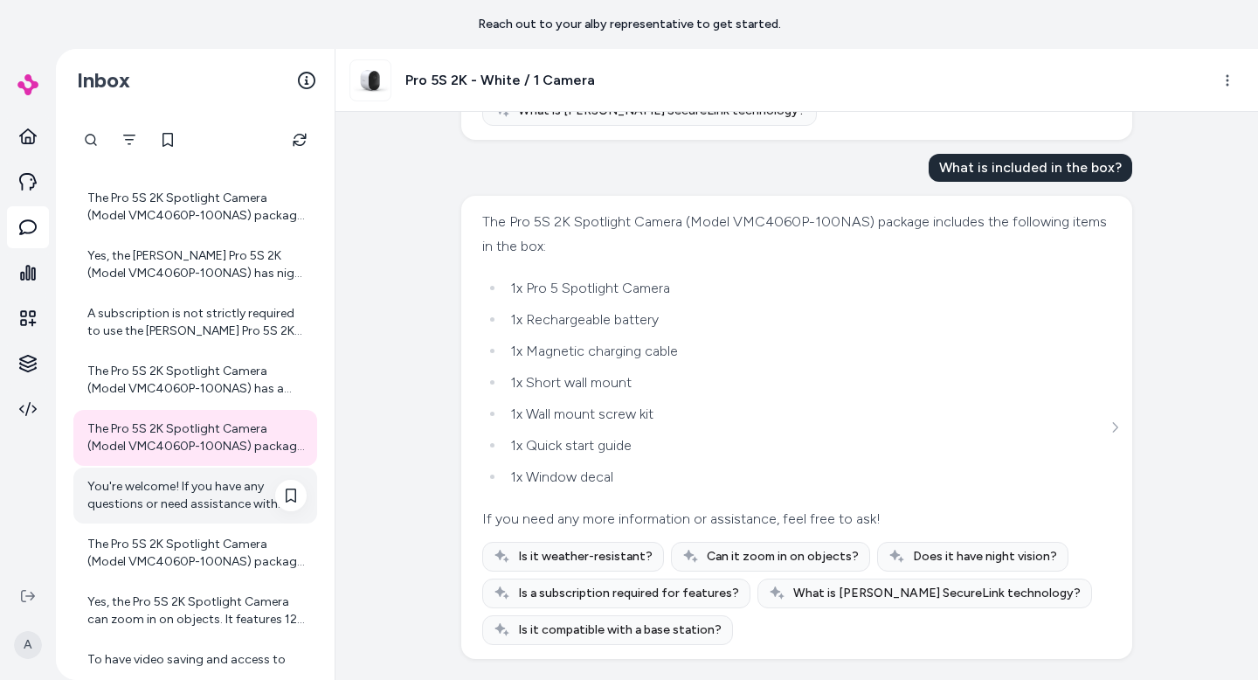
click at [191, 492] on div "You're welcome! If you have any questions or need assistance with [PERSON_NAME]…" at bounding box center [196, 495] width 219 height 35
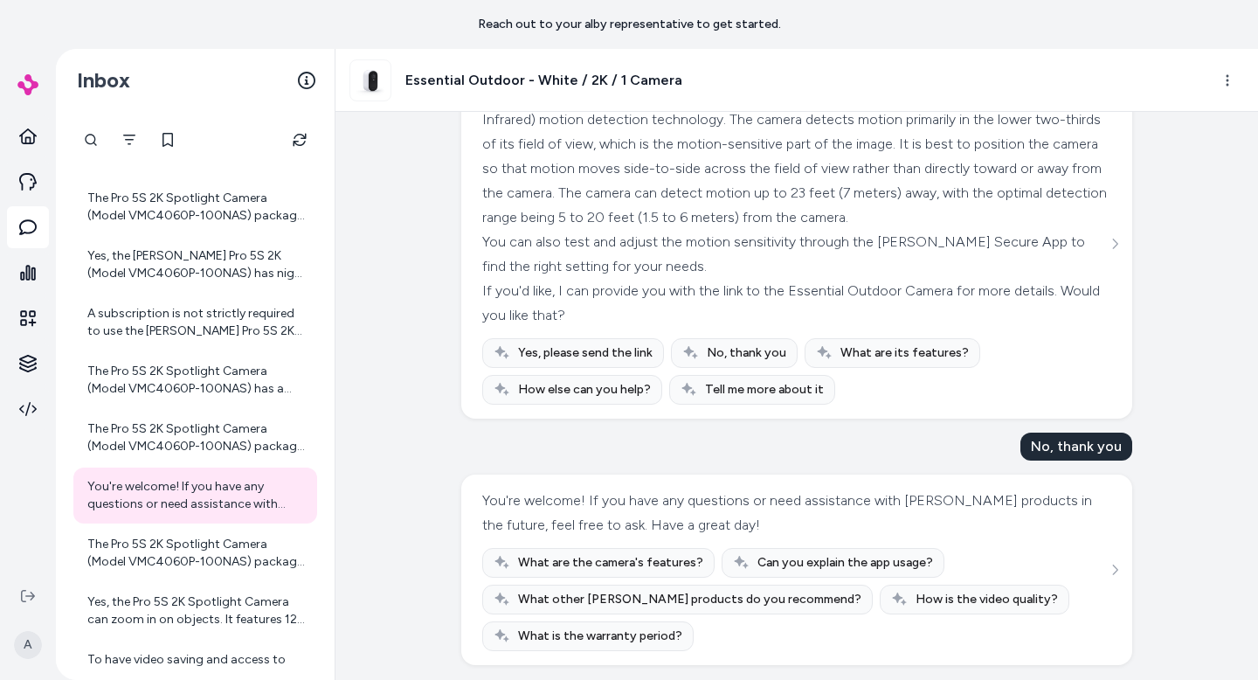
scroll to position [821, 0]
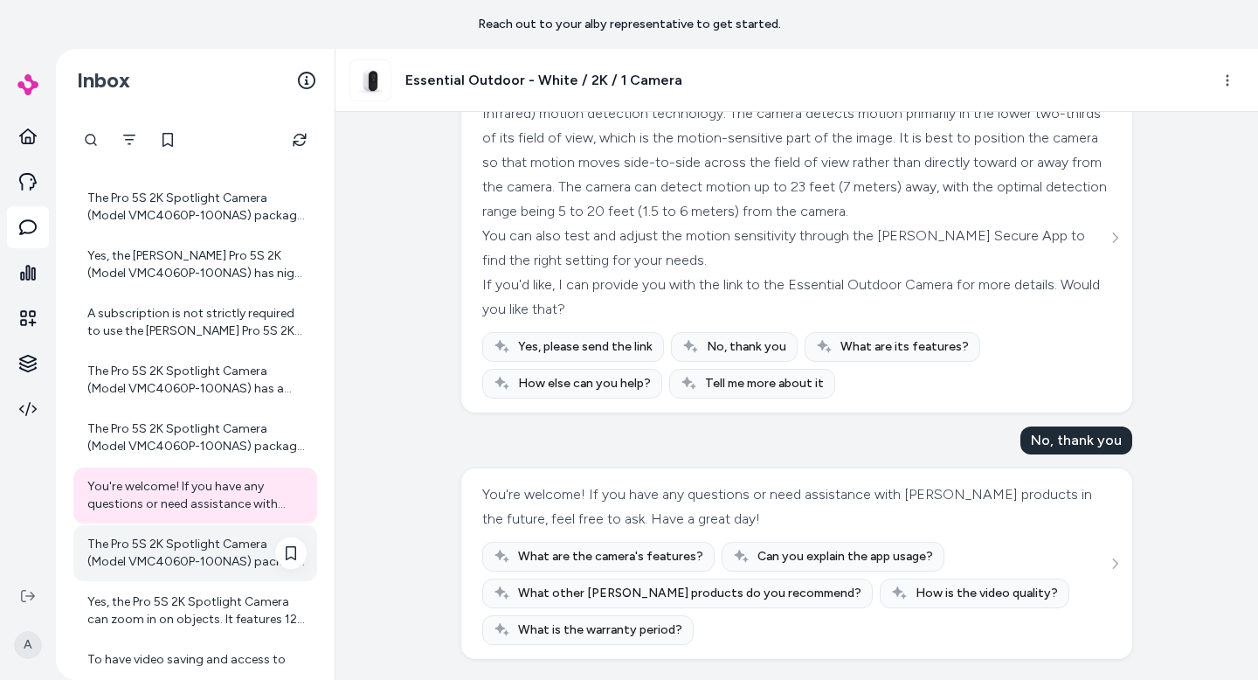
click at [203, 542] on div "The Pro 5S 2K Spotlight Camera (Model VMC4060P-100NAS) package includes the fol…" at bounding box center [196, 553] width 219 height 35
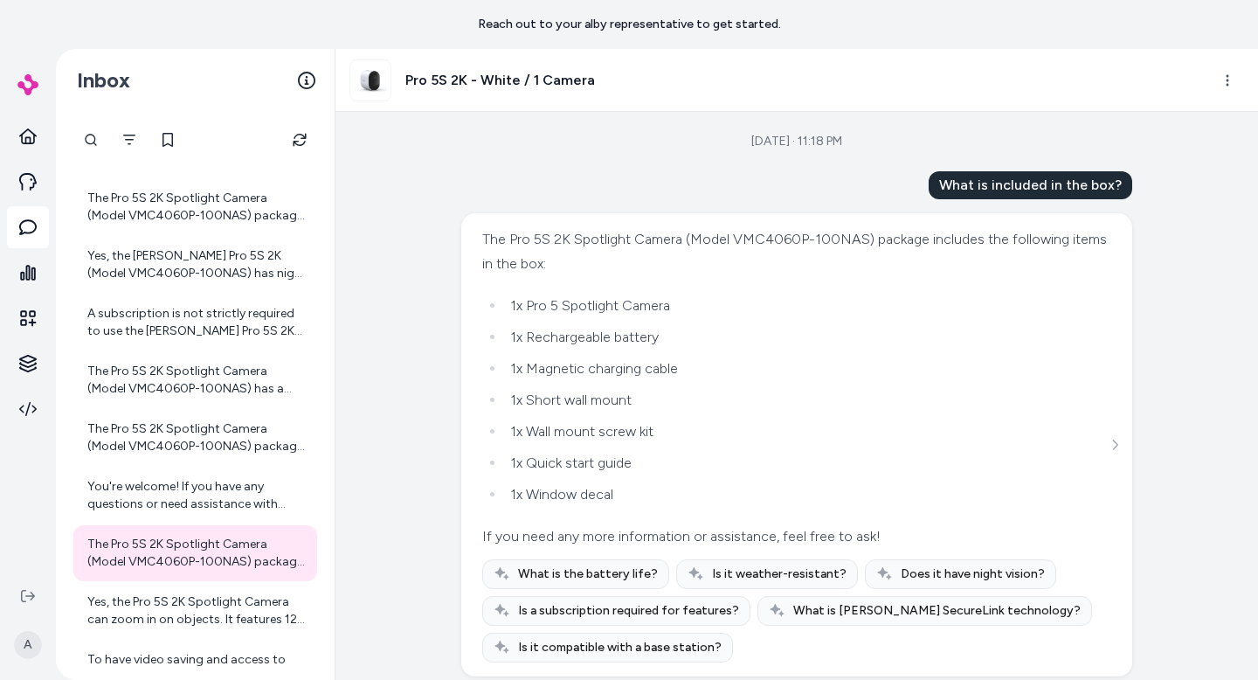
scroll to position [17, 0]
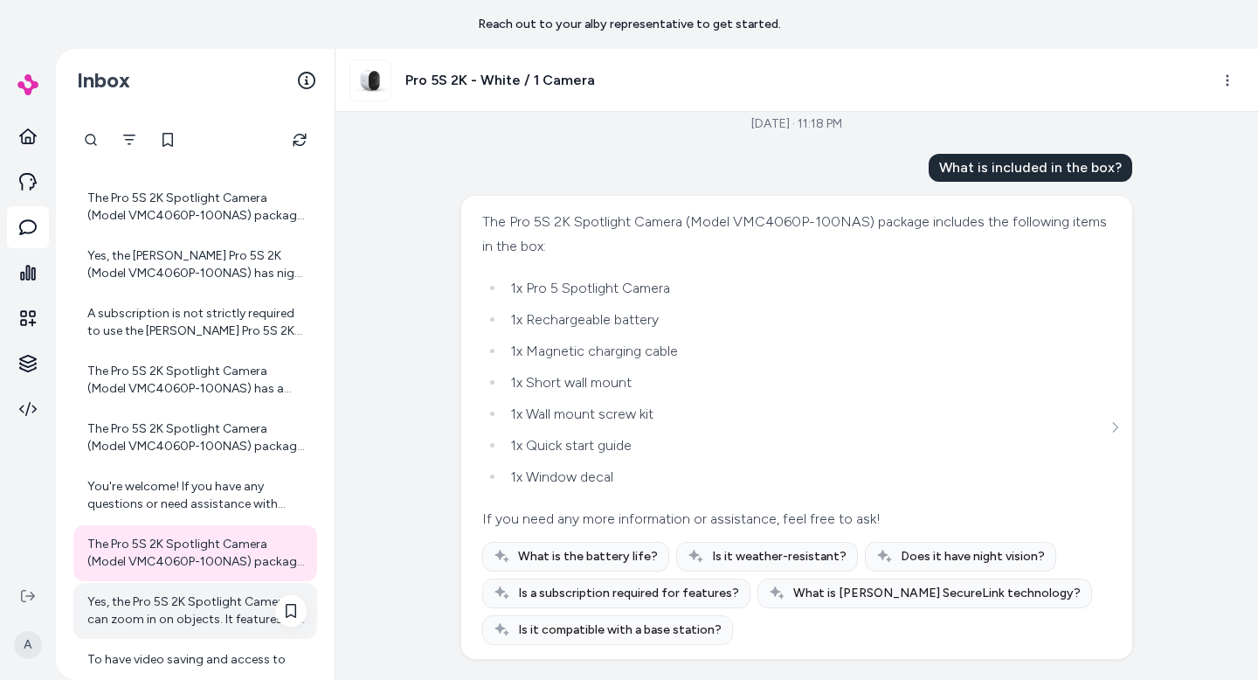
click at [249, 602] on div "Yes, the Pro 5S 2K Spotlight Camera can zoom in on objects. It features 12x dig…" at bounding box center [196, 610] width 219 height 35
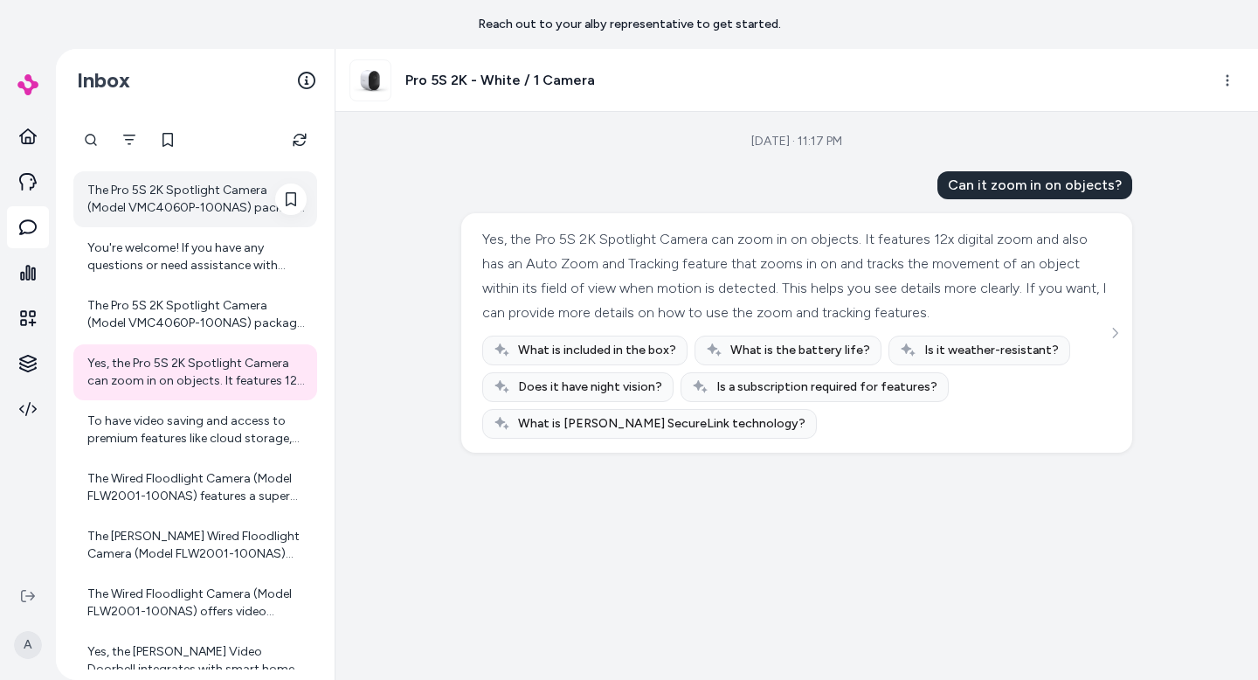
scroll to position [412, 0]
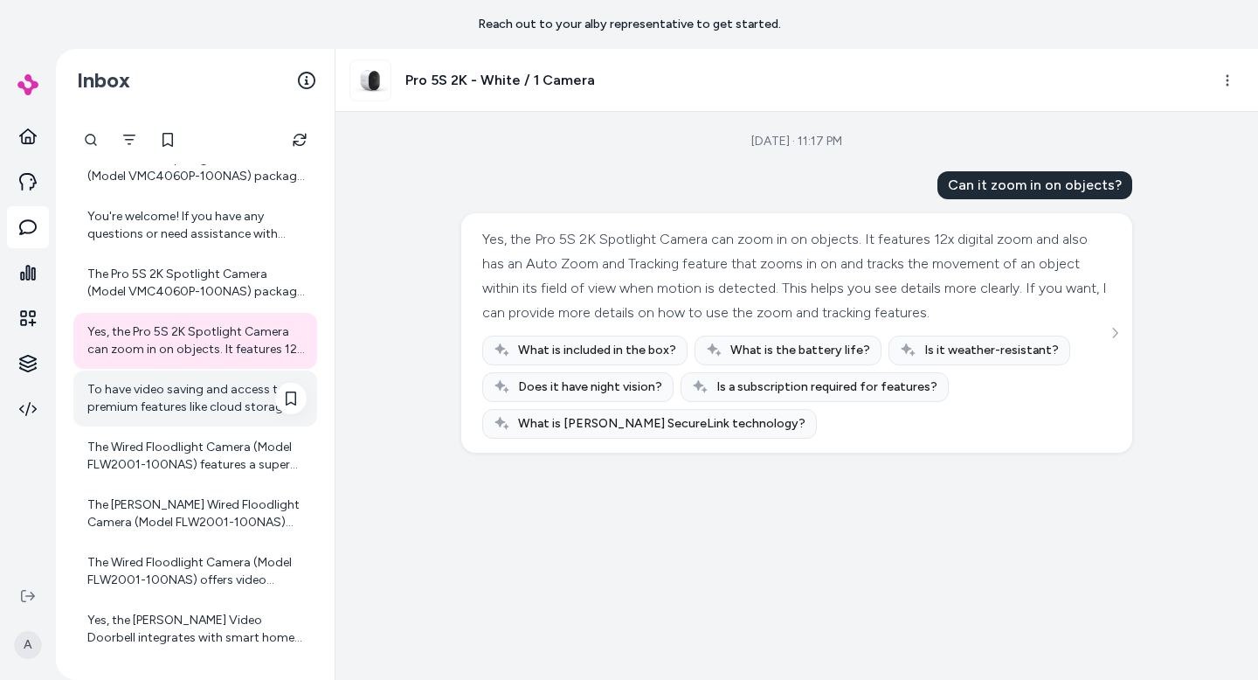
click at [186, 391] on div "To have video saving and access to premium features like cloud storage, you nee…" at bounding box center [196, 398] width 219 height 35
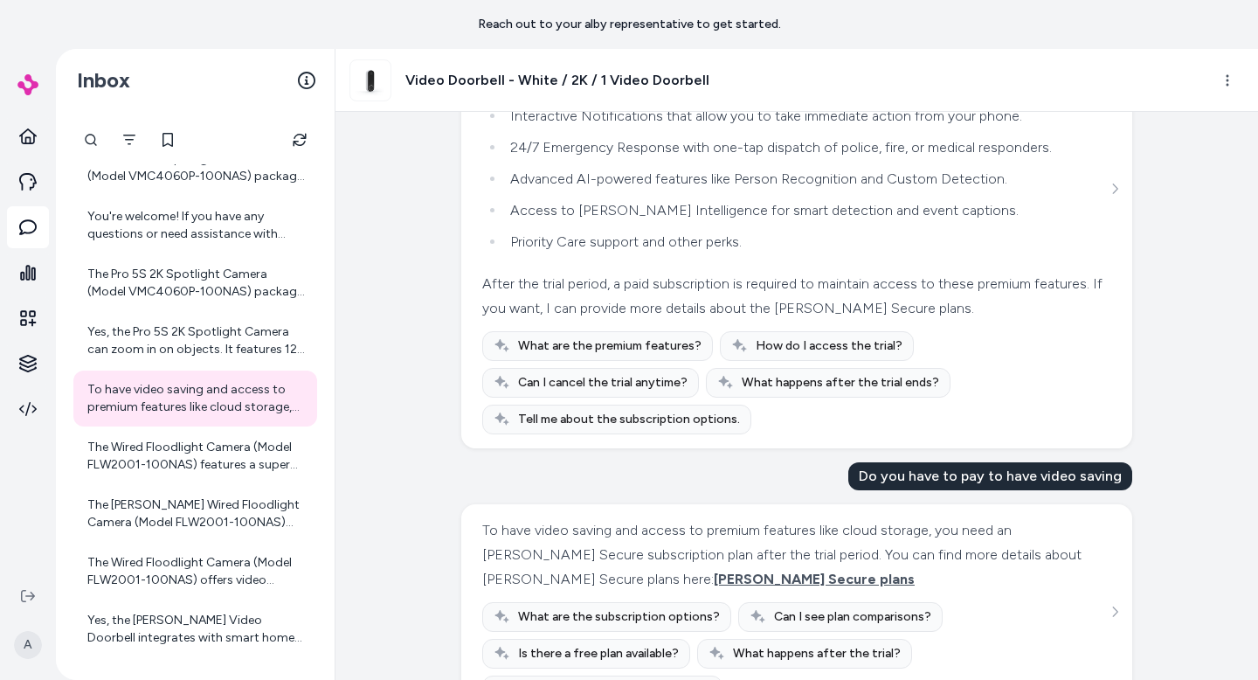
scroll to position [1106, 0]
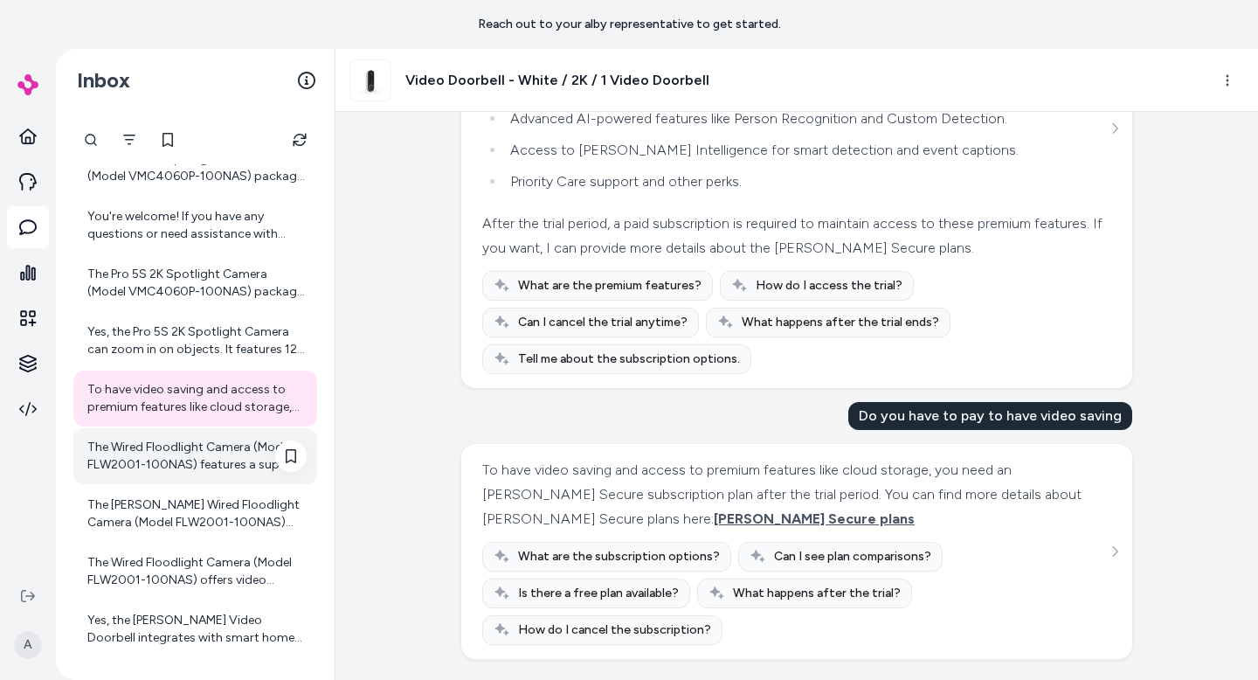
click at [239, 458] on div "The Wired Floodlight Camera (Model FLW2001-100NAS) features a super bright floo…" at bounding box center [196, 456] width 219 height 35
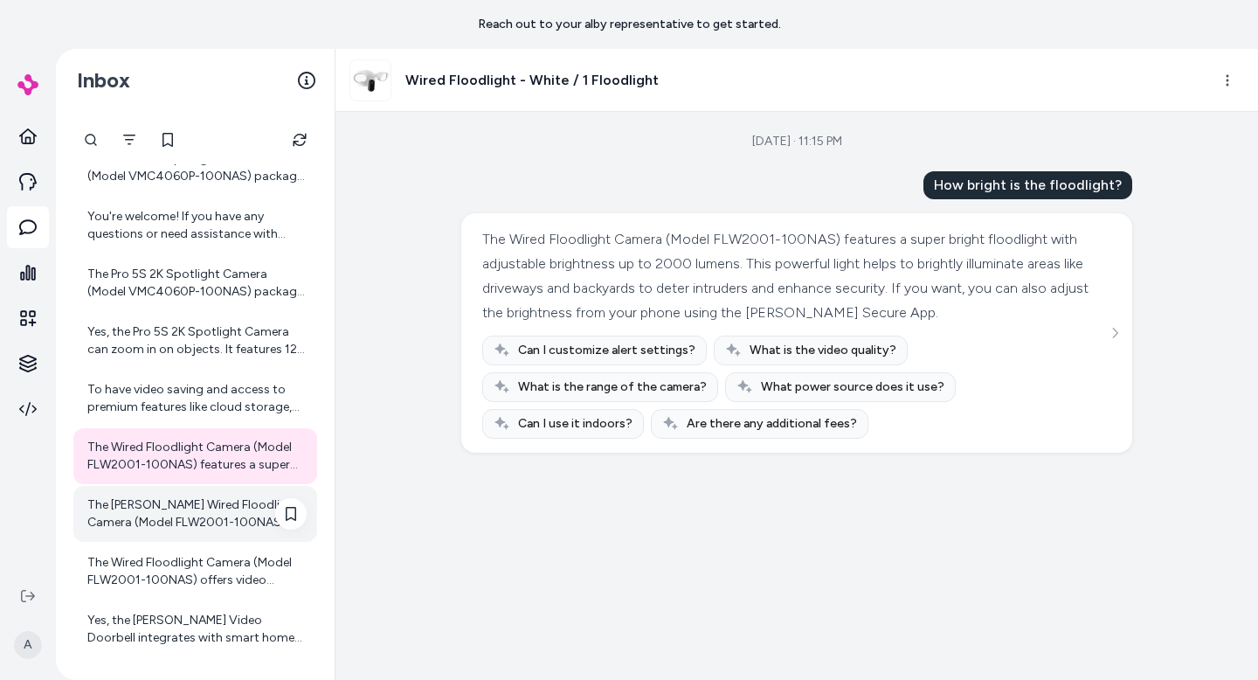
click at [274, 497] on div "The [PERSON_NAME] Wired Floodlight Camera (Model FLW2001-100NAS) has a maximum …" at bounding box center [196, 513] width 219 height 35
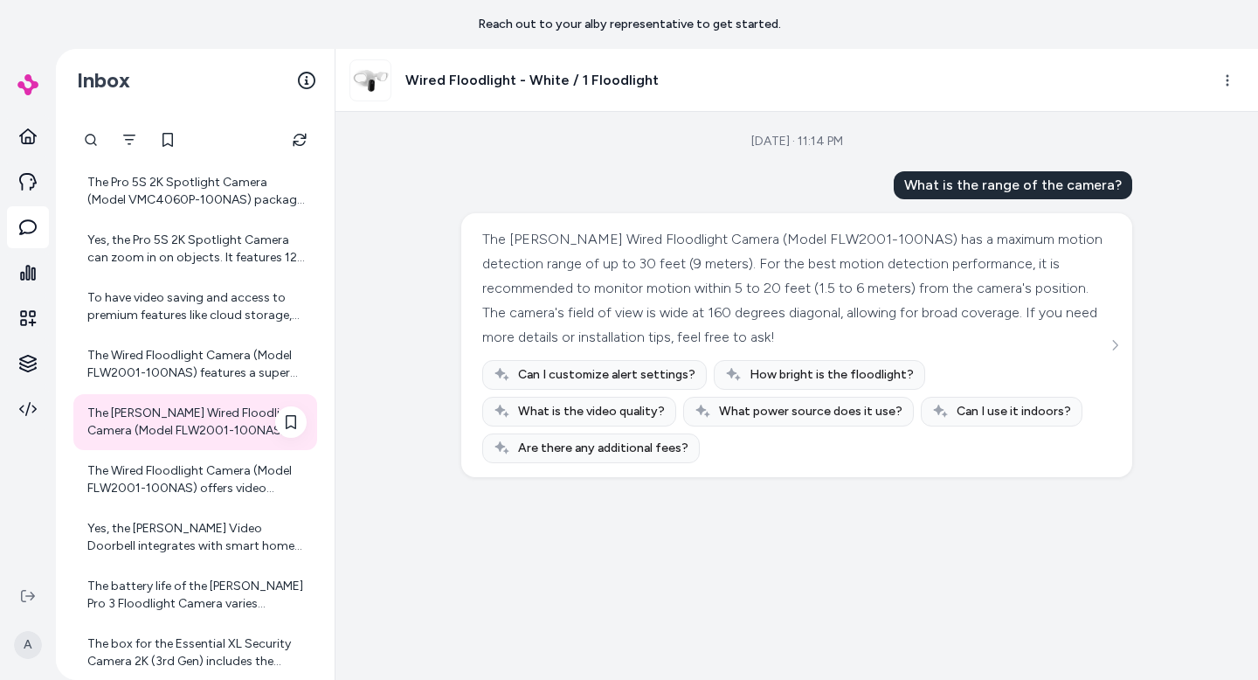
scroll to position [505, 0]
click at [254, 465] on div "The Wired Floodlight Camera (Model FLW2001-100NAS) offers video quality up to 2…" at bounding box center [196, 478] width 219 height 35
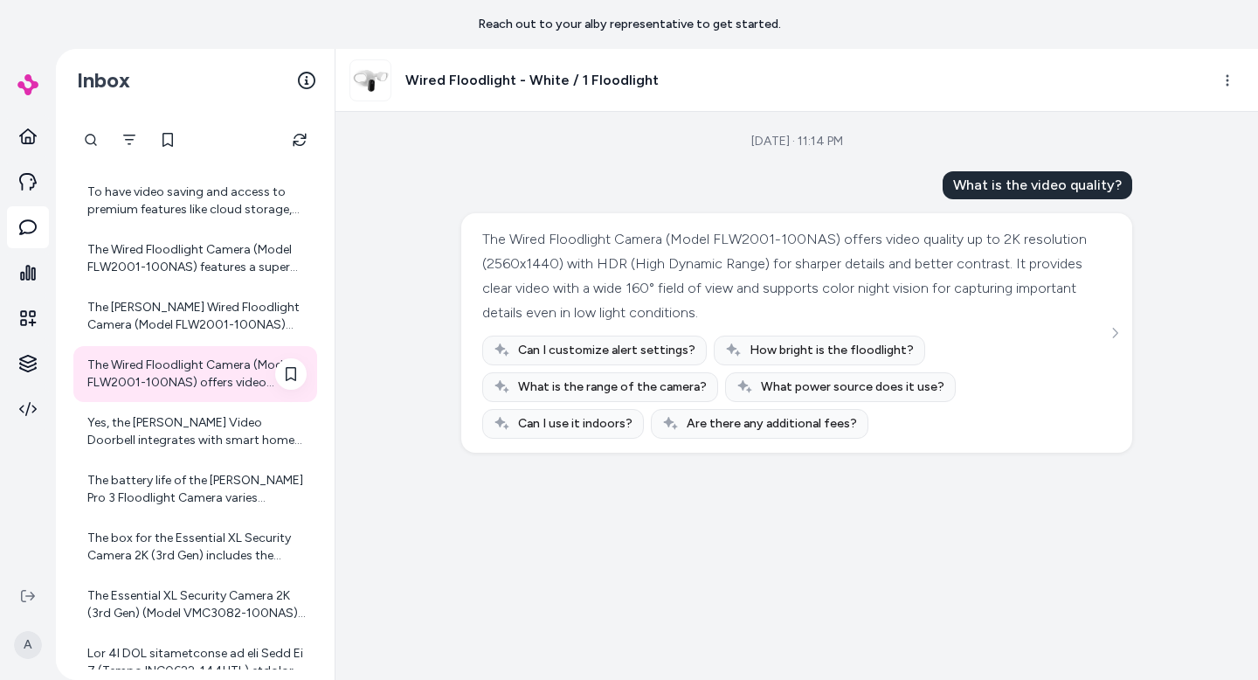
scroll to position [619, 0]
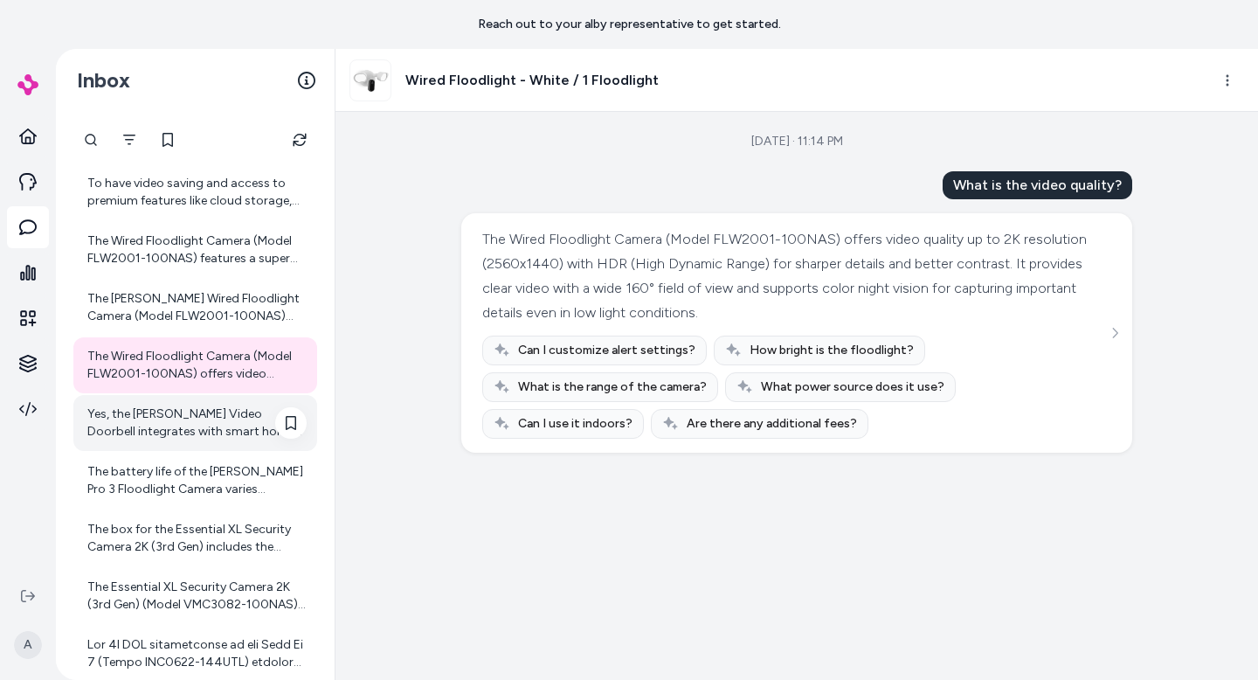
click at [229, 413] on div "Yes, the [PERSON_NAME] Video Doorbell integrates with smart home devices. It wo…" at bounding box center [196, 422] width 219 height 35
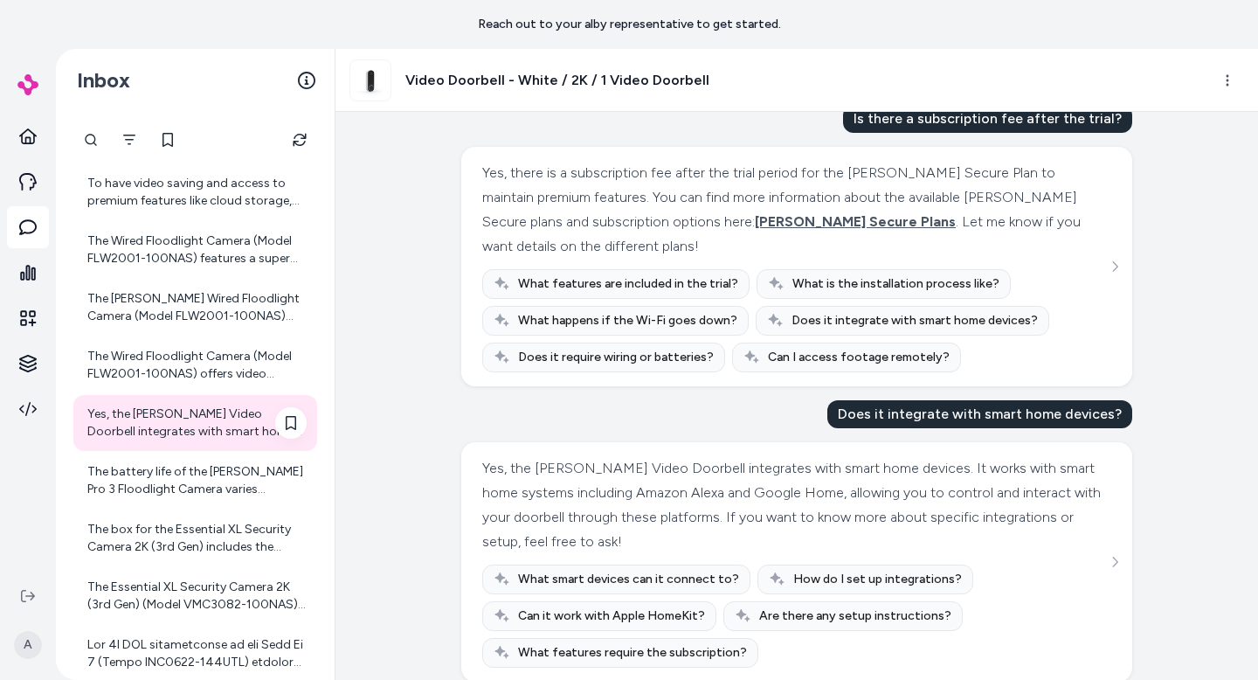
scroll to position [409, 0]
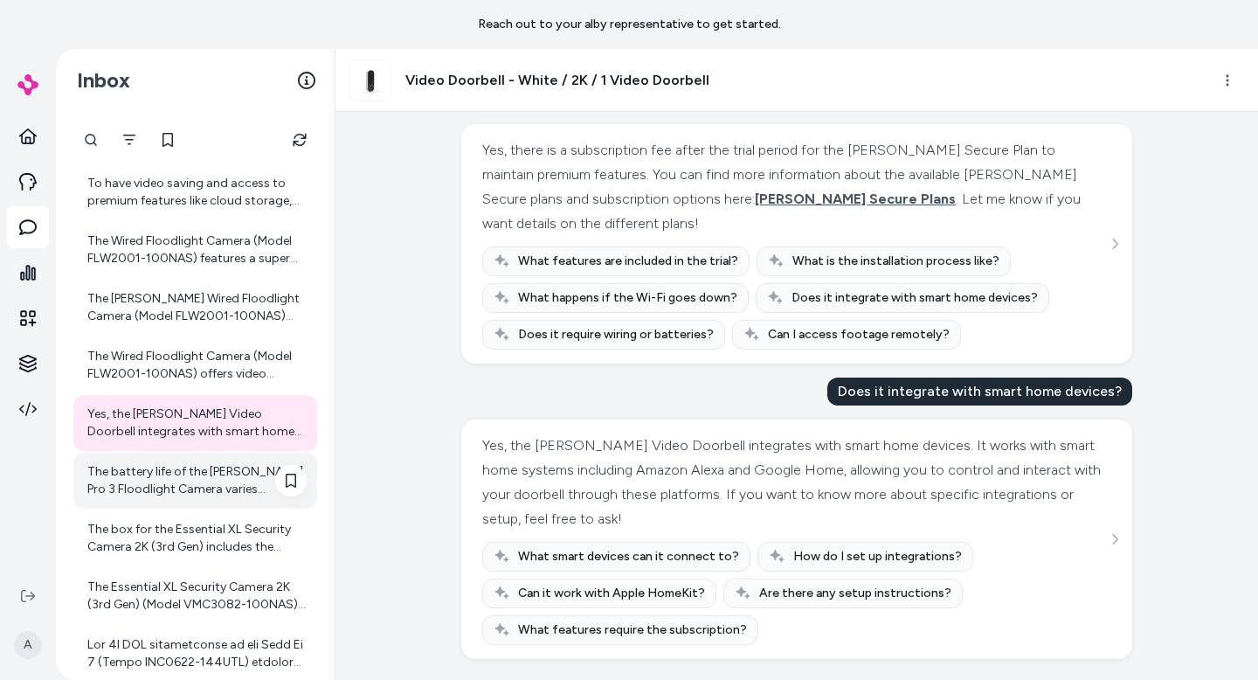
click at [168, 489] on div "The battery life of the [PERSON_NAME] Pro 3 Floodlight Camera varies depending …" at bounding box center [196, 480] width 219 height 35
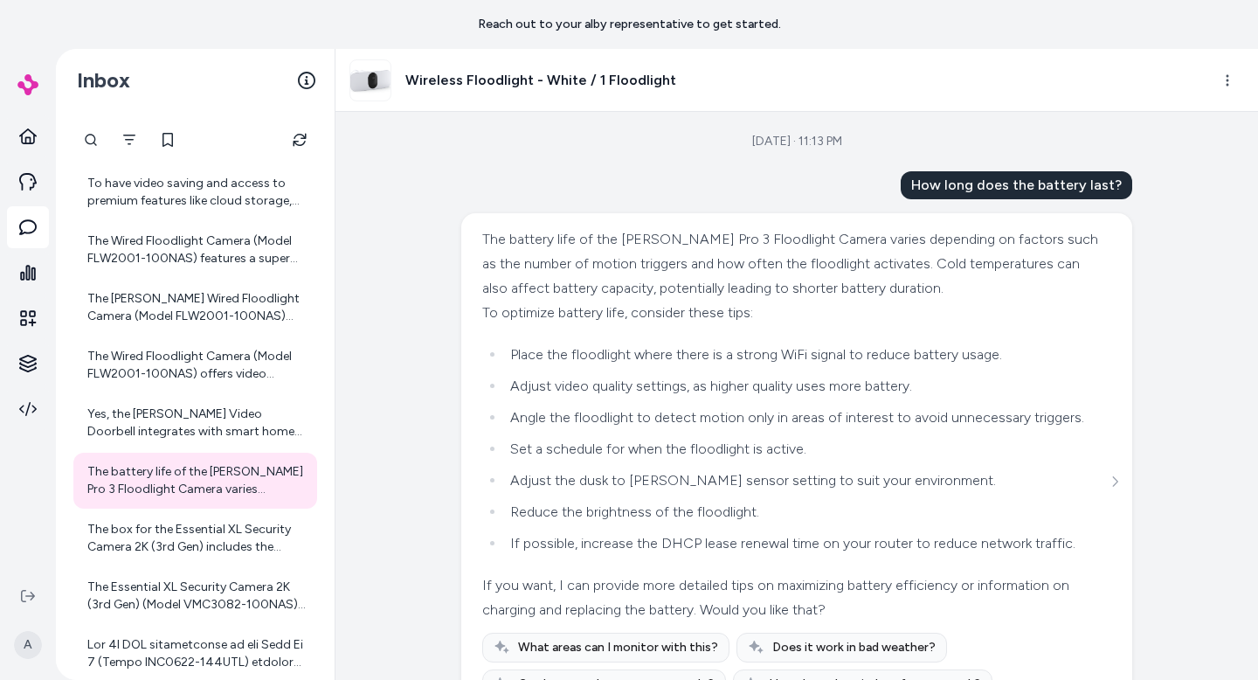
scroll to position [140, 0]
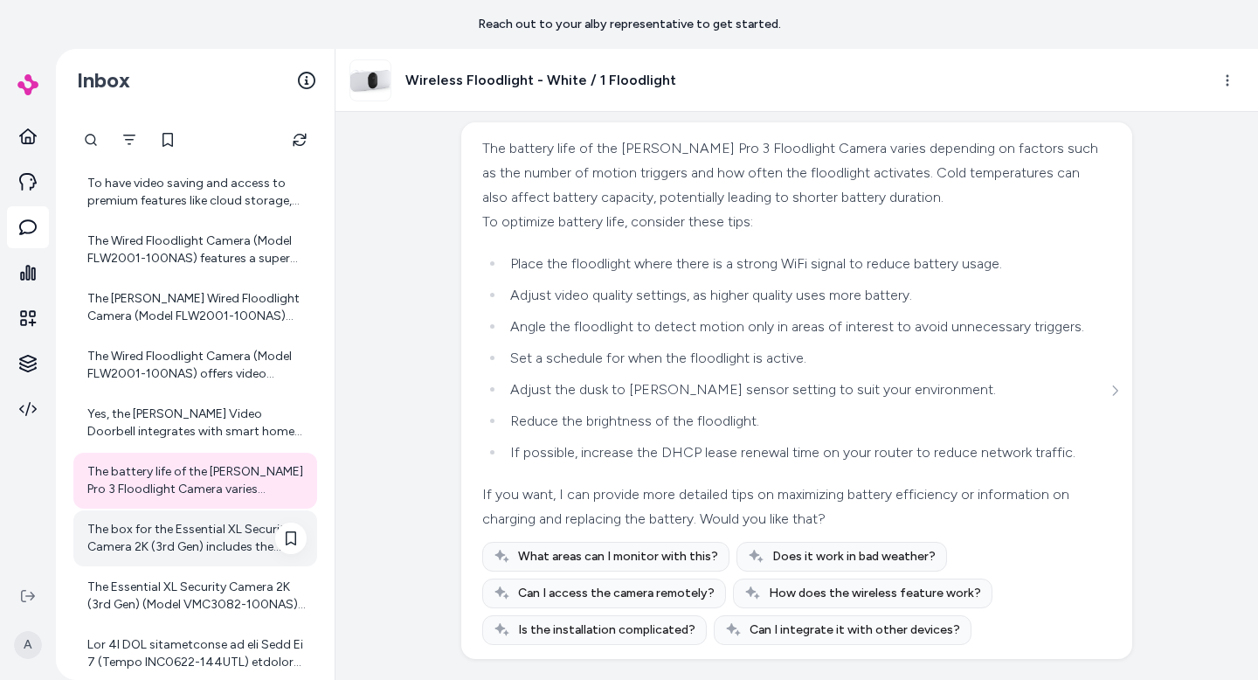
click at [239, 525] on div "The box for the Essential XL Security Camera 2K (3rd Gen) includes the followin…" at bounding box center [196, 538] width 219 height 35
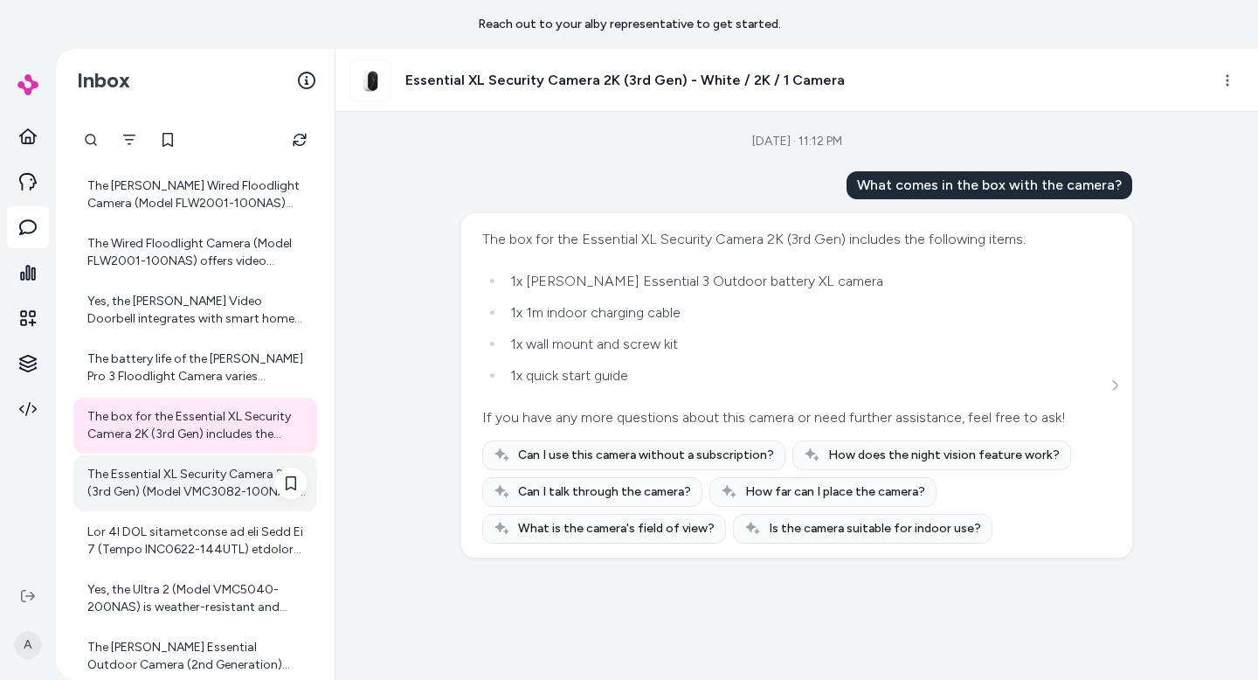
scroll to position [731, 0]
click at [250, 476] on div "The Essential XL Security Camera 2K (3rd Gen) (Model VMC3082-100NAS) has an ext…" at bounding box center [196, 484] width 219 height 35
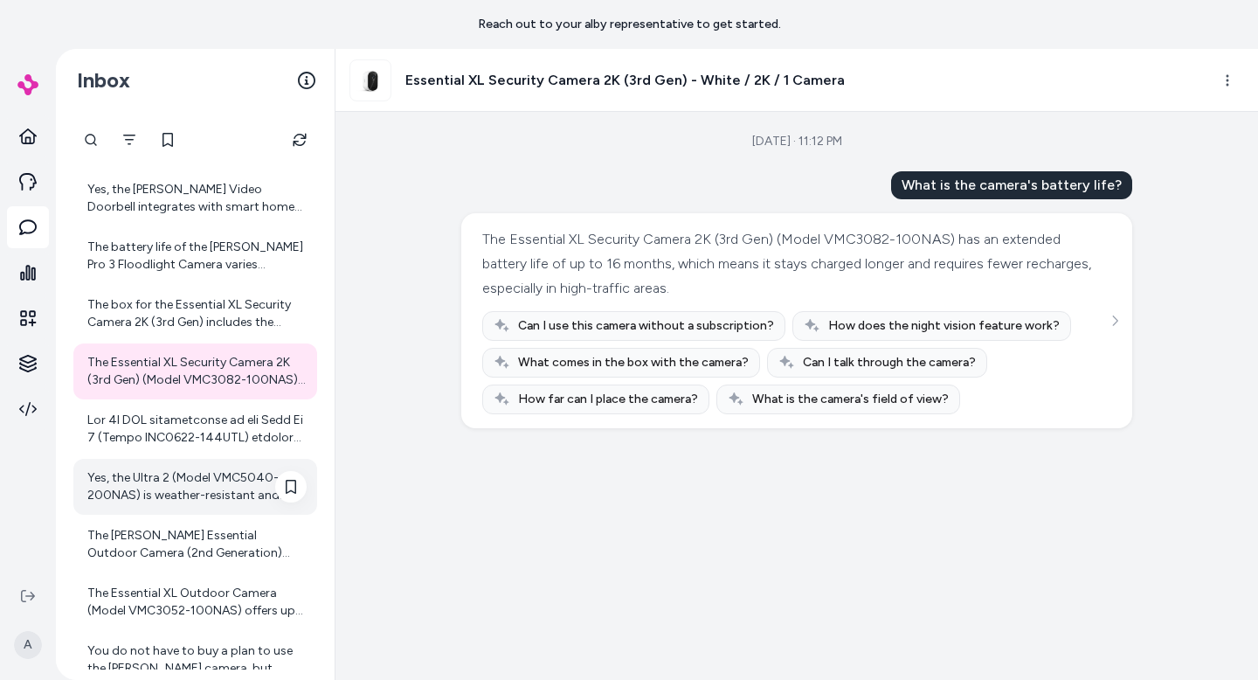
scroll to position [844, 0]
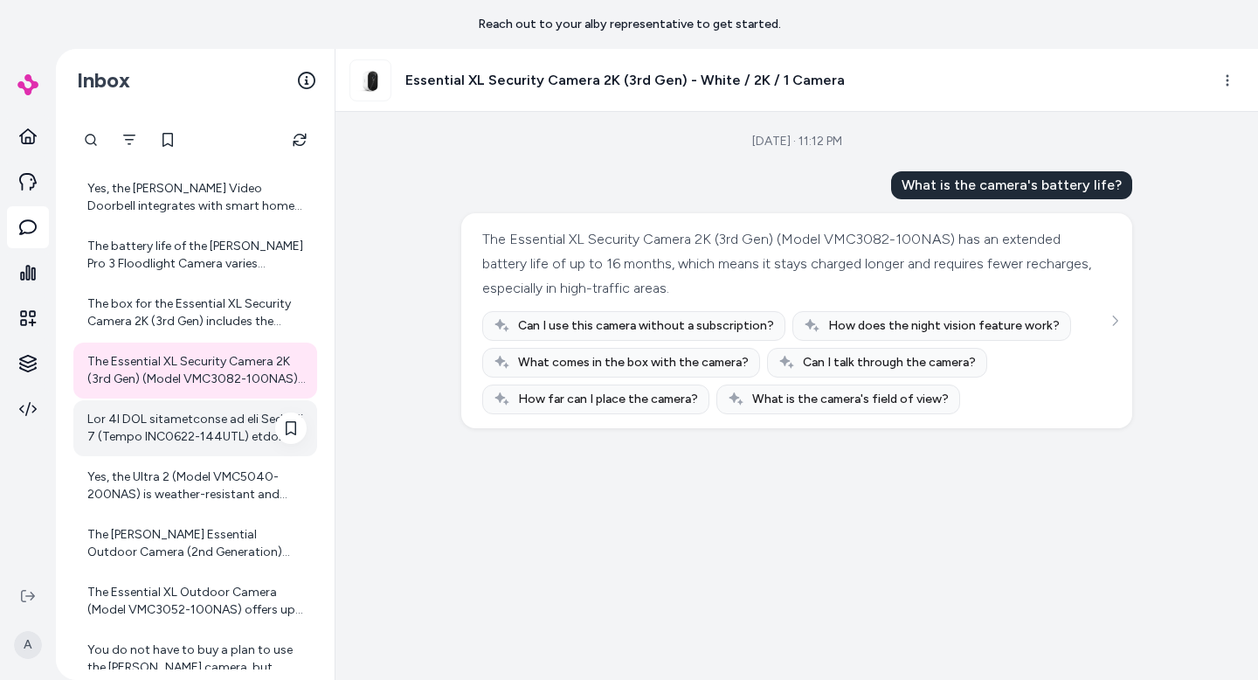
click at [219, 444] on div at bounding box center [196, 428] width 219 height 35
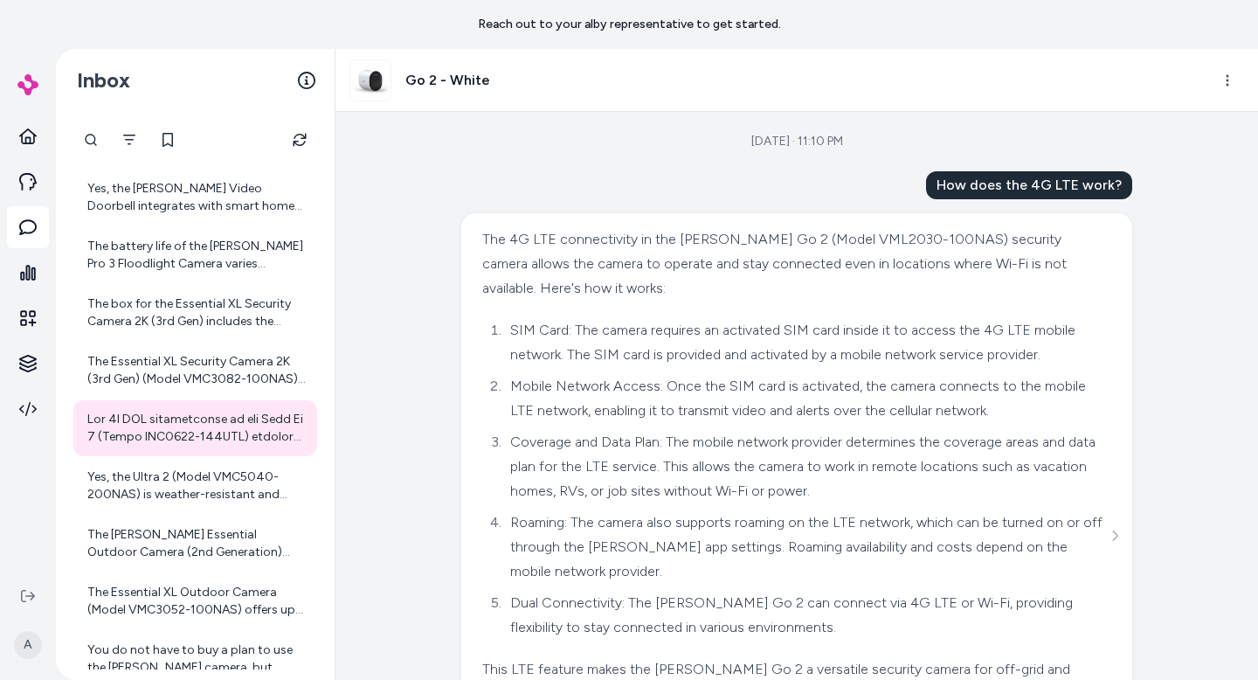
scroll to position [187, 0]
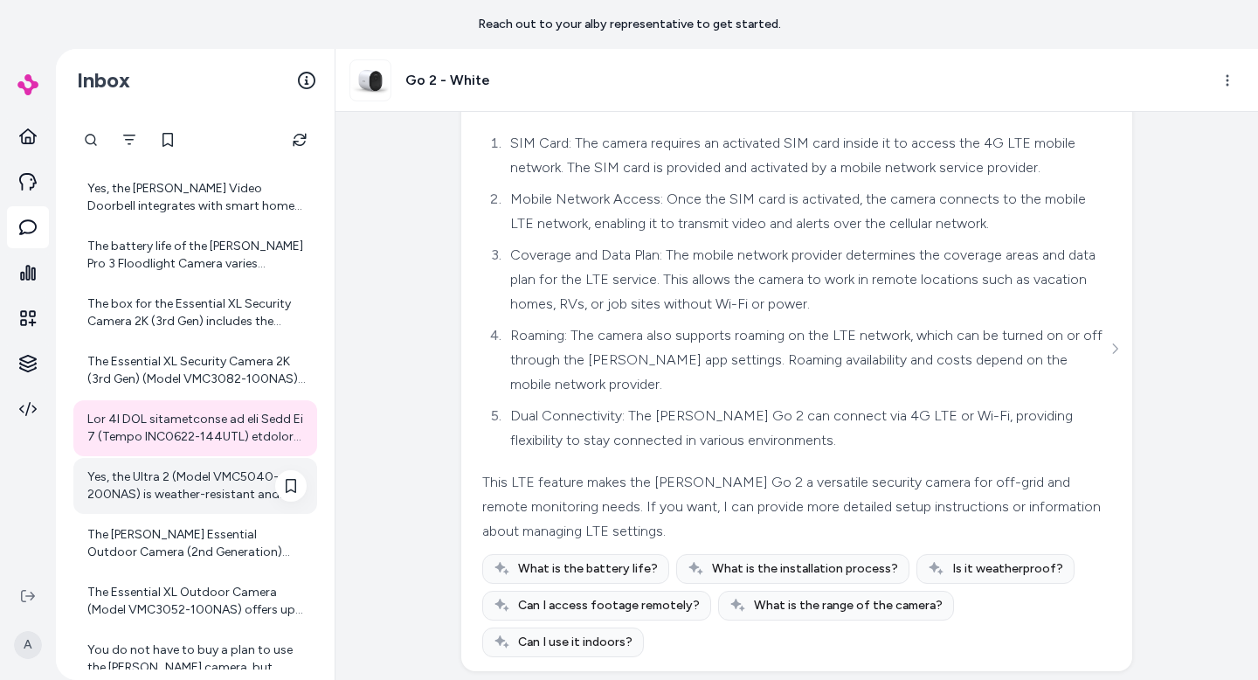
click at [241, 494] on div "Yes, the Ultra 2 (Model VMC5040-200NAS) is weather-resistant and designed for b…" at bounding box center [196, 485] width 219 height 35
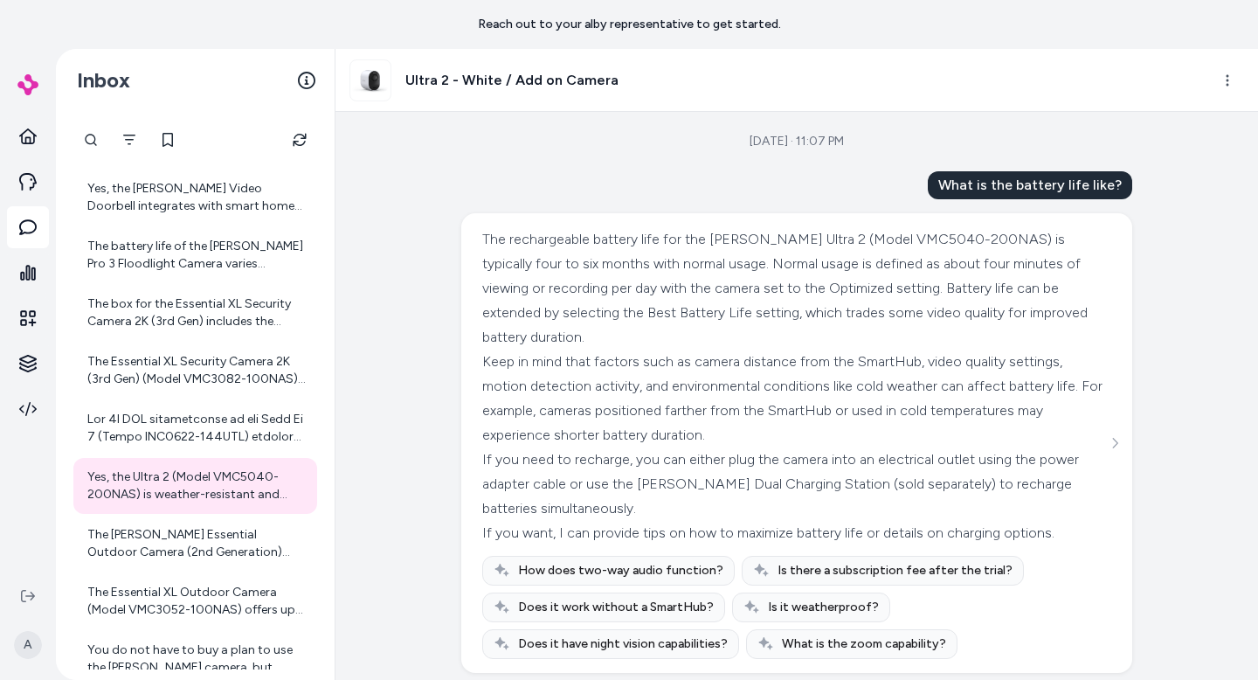
scroll to position [334, 0]
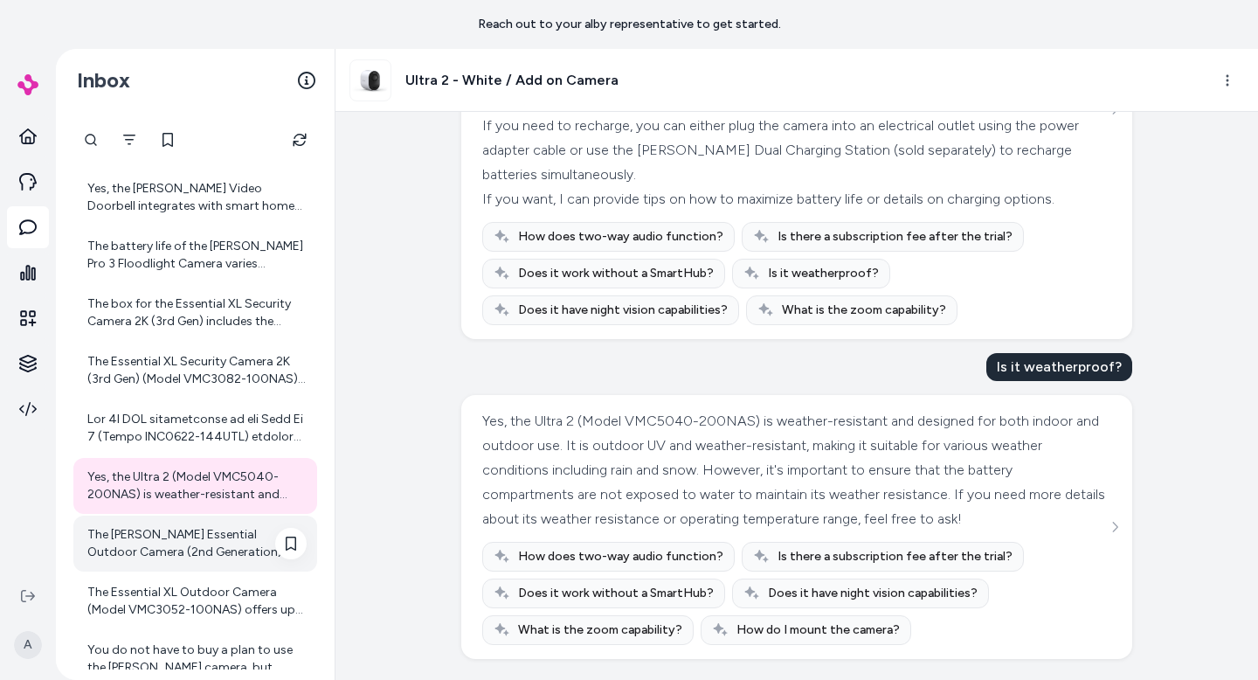
click at [255, 540] on div "The [PERSON_NAME] Essential Outdoor Camera (2nd Generation) offers a battery li…" at bounding box center [196, 543] width 219 height 35
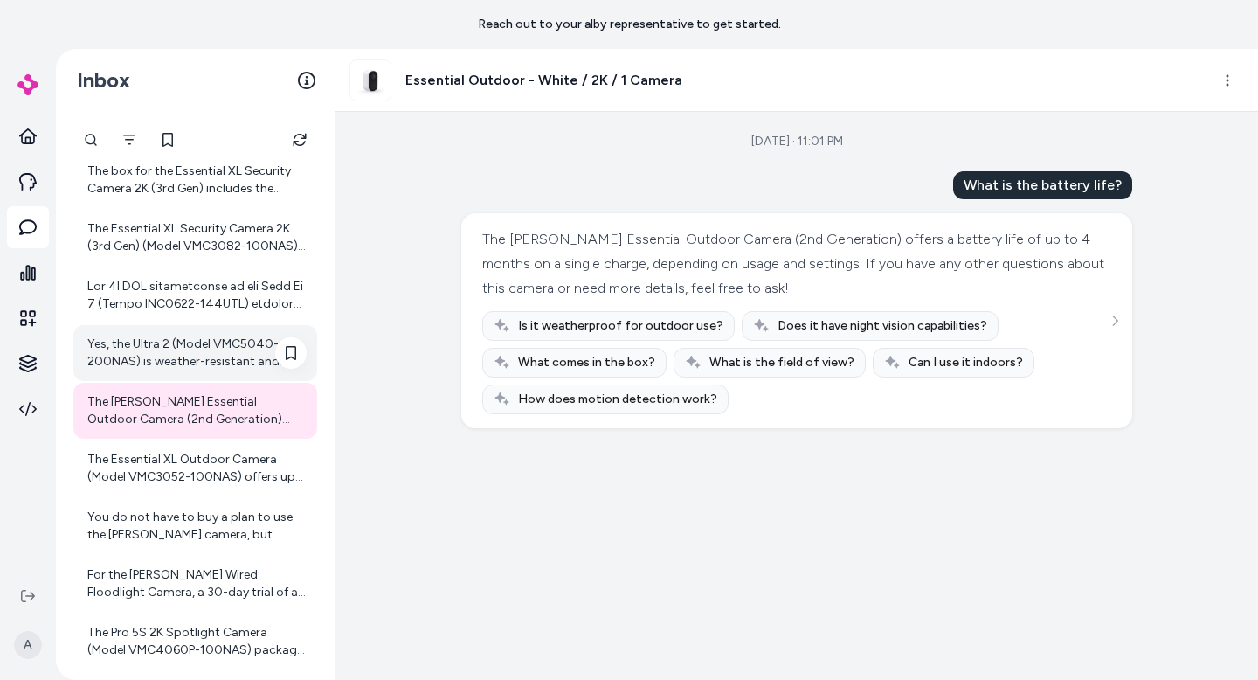
scroll to position [978, 0]
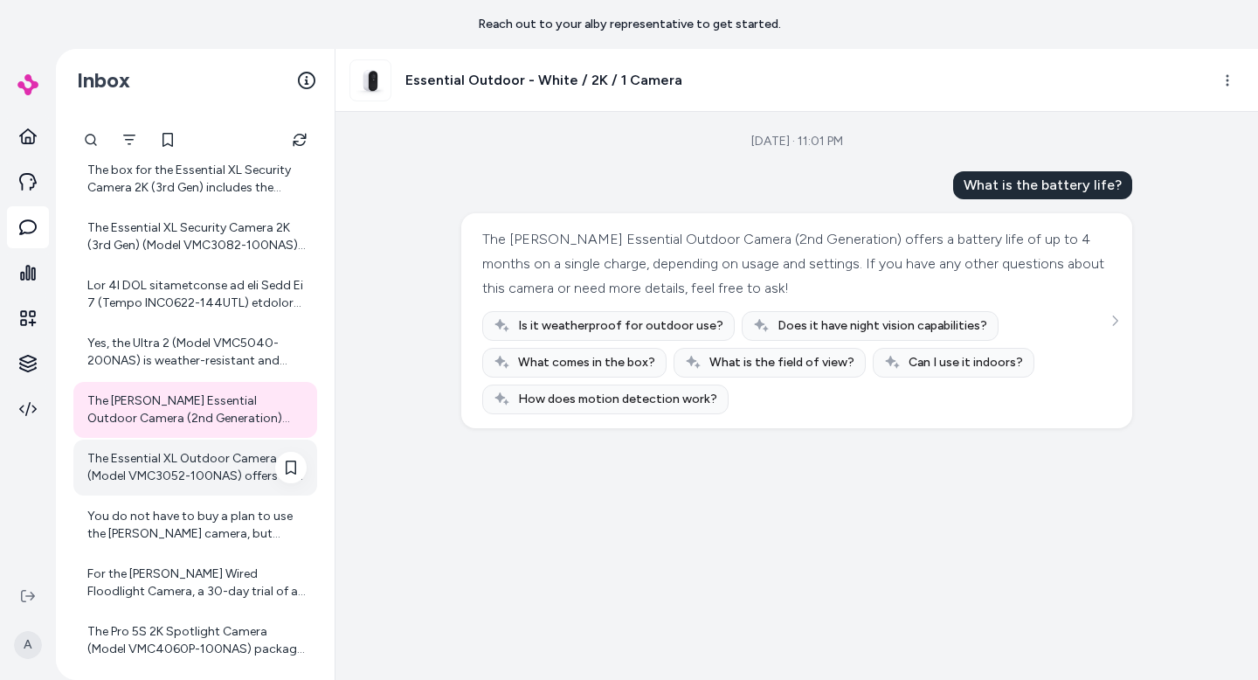
click at [134, 452] on div "The Essential XL Outdoor Camera (Model VMC3052-100NAS) offers up to 4 times the…" at bounding box center [196, 467] width 219 height 35
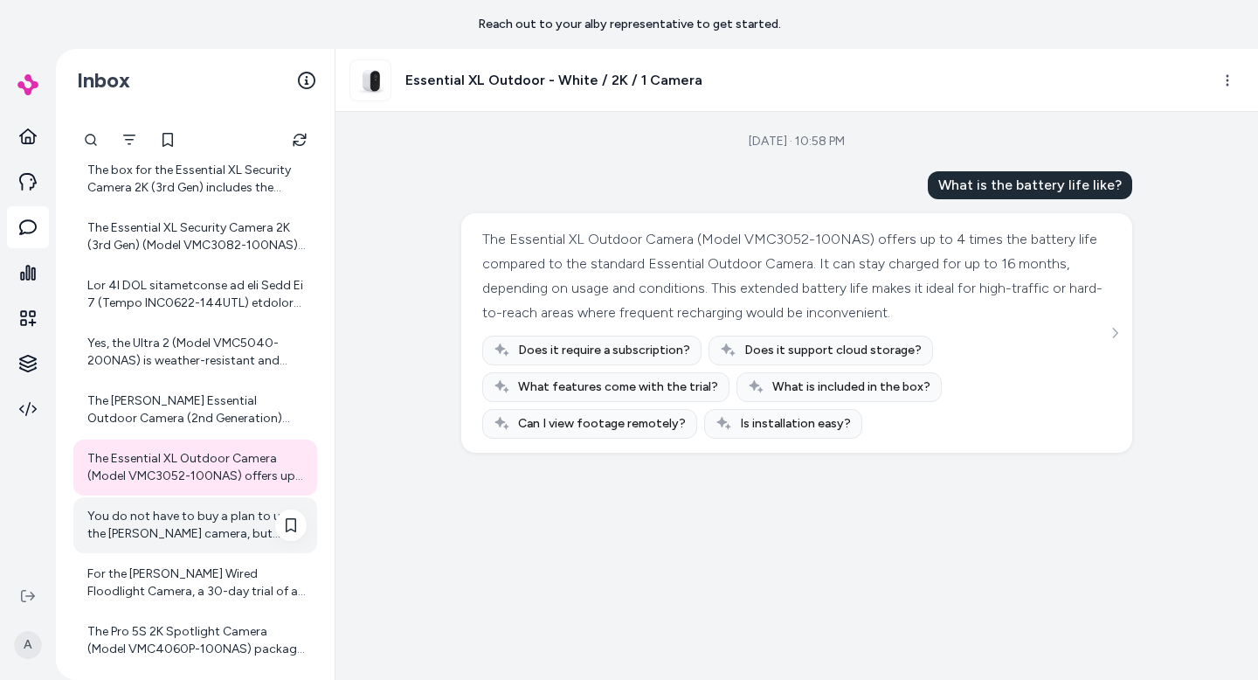
click at [168, 522] on div "You do not have to buy a plan to use the [PERSON_NAME] camera, but subscribing …" at bounding box center [196, 525] width 219 height 35
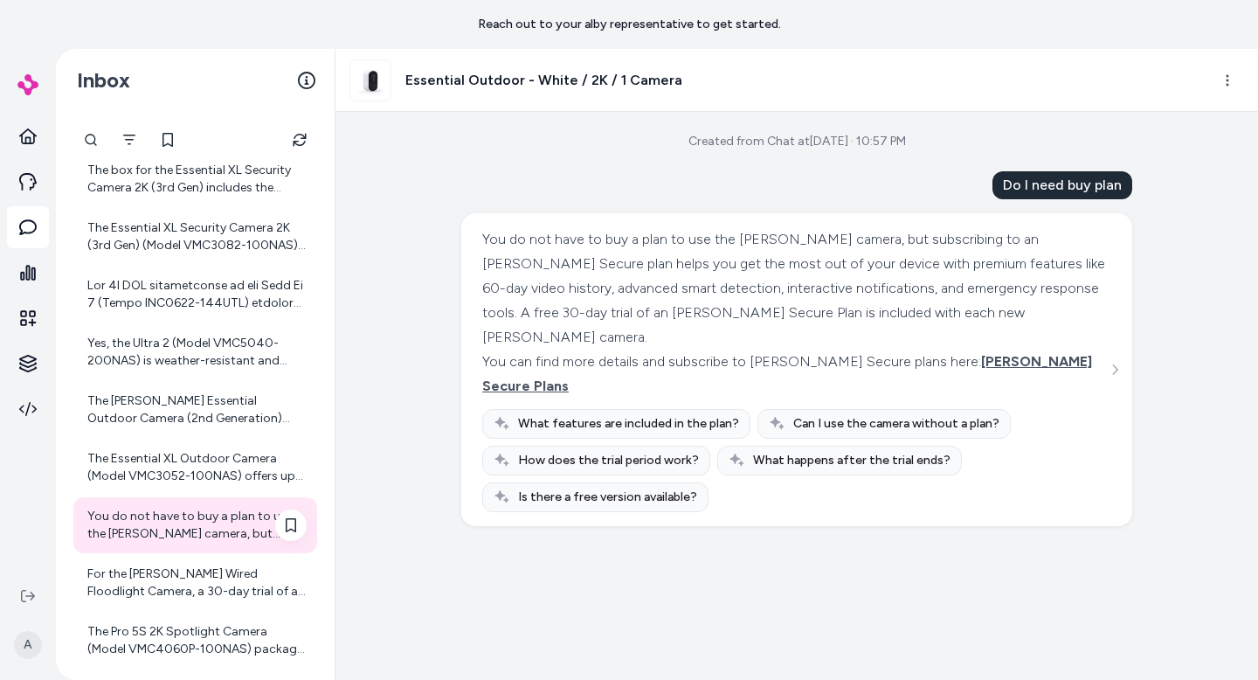
scroll to position [1046, 0]
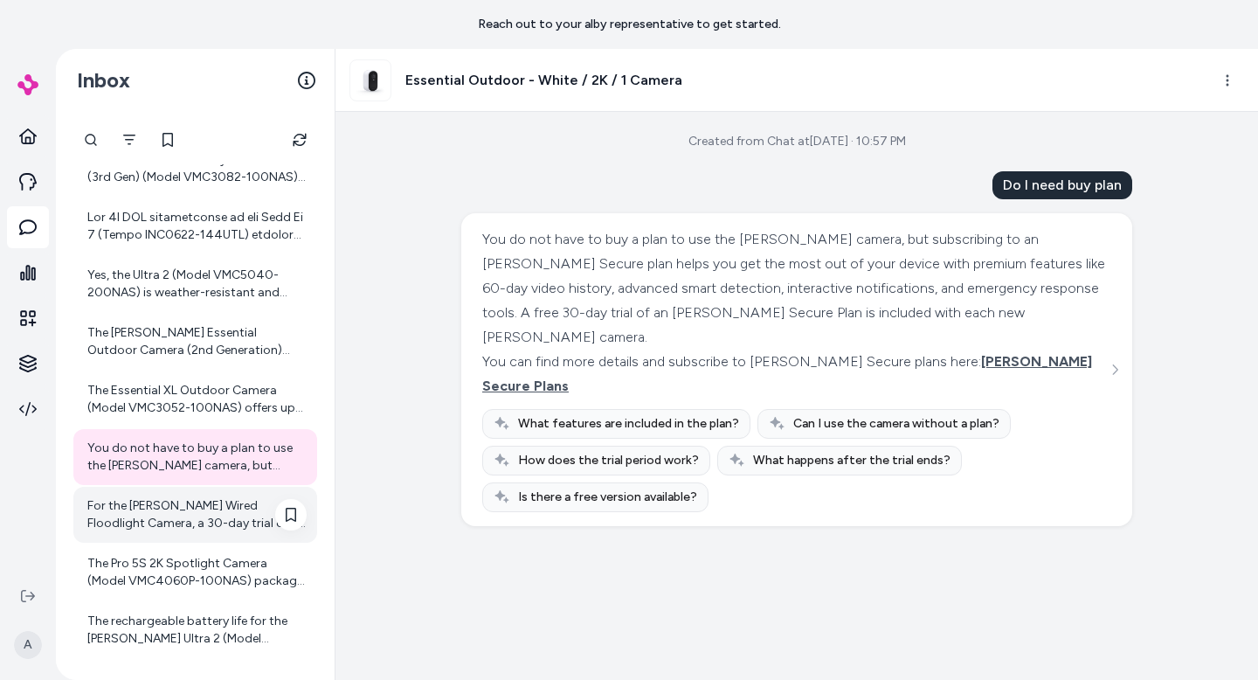
click at [177, 511] on div "For the [PERSON_NAME] Wired Floodlight Camera, a 30-day trial of an [PERSON_NAM…" at bounding box center [196, 514] width 219 height 35
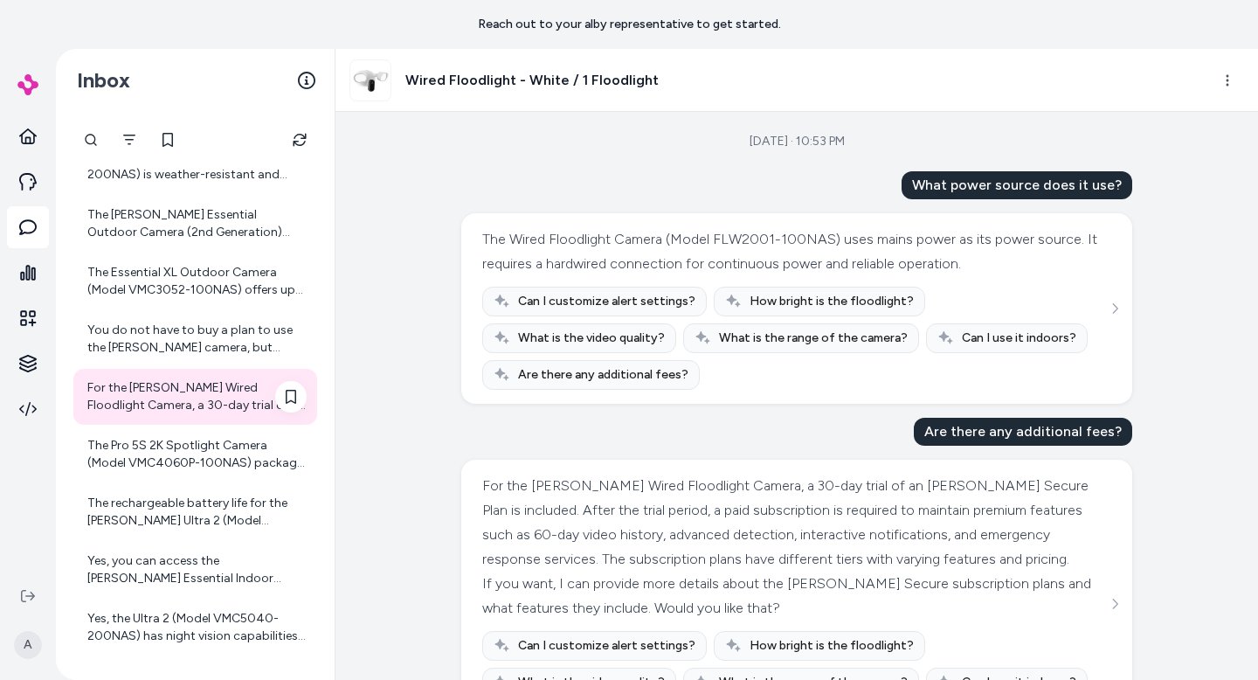
scroll to position [1171, 0]
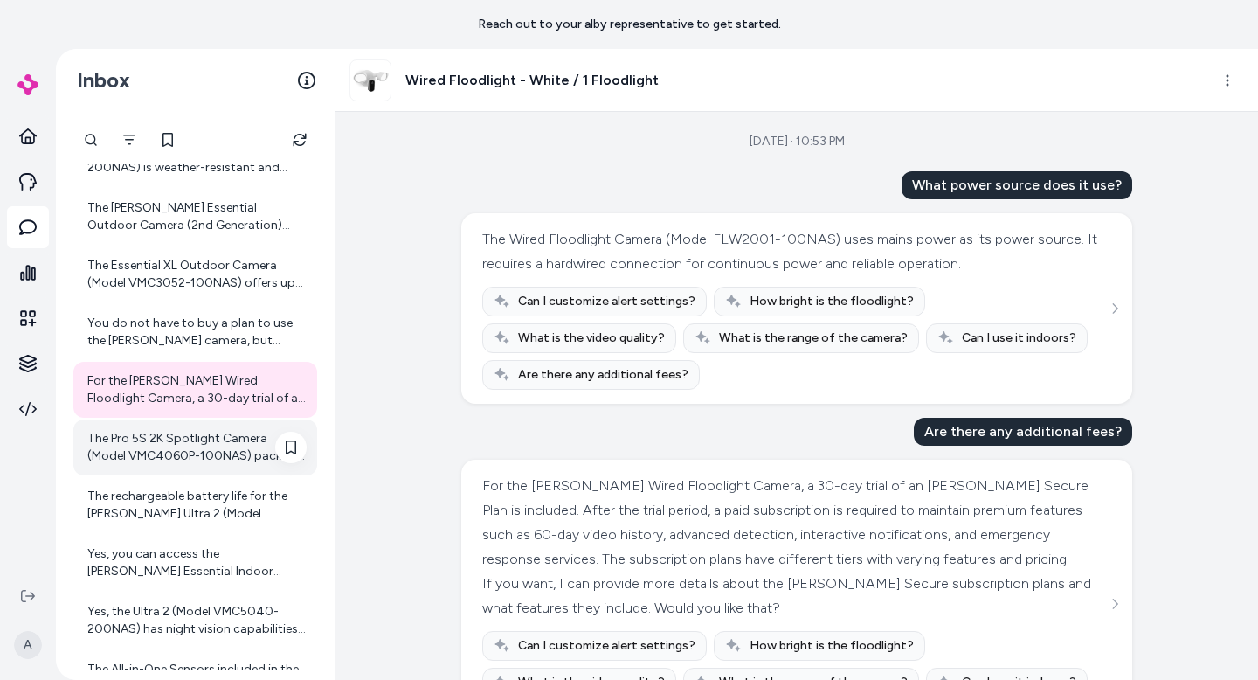
click at [161, 445] on div "The Pro 5S 2K Spotlight Camera (Model VMC4060P-100NAS) package includes the fol…" at bounding box center [196, 447] width 219 height 35
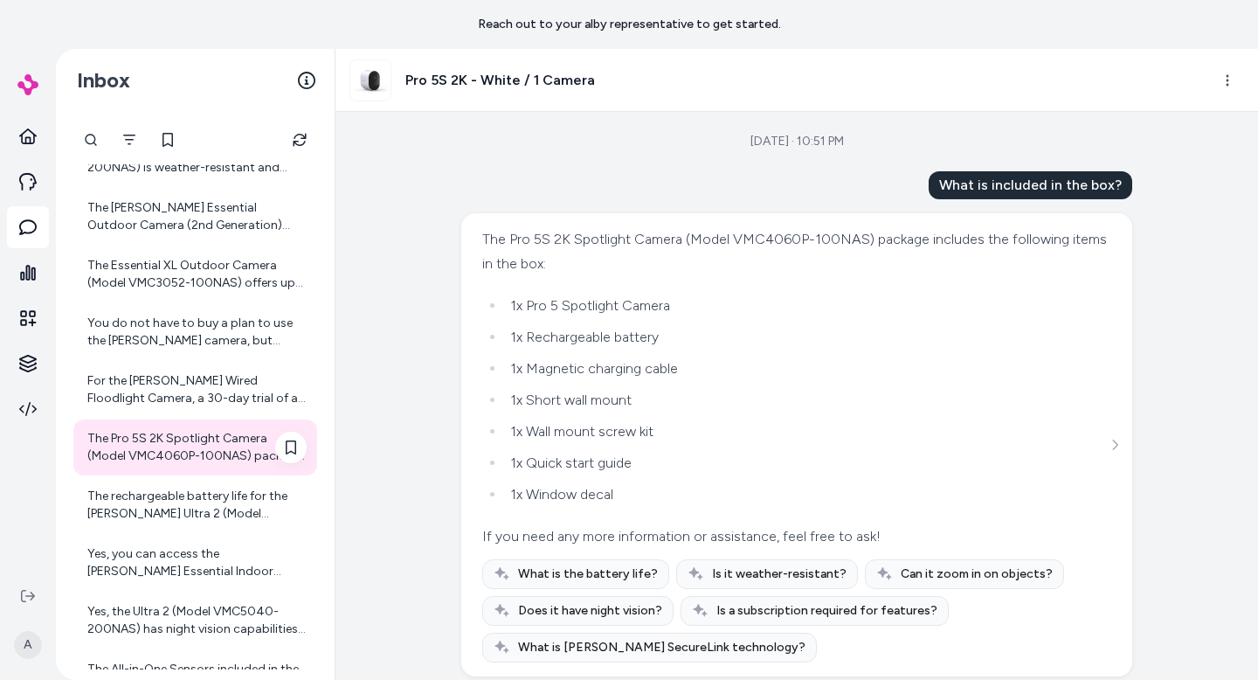
scroll to position [1278, 0]
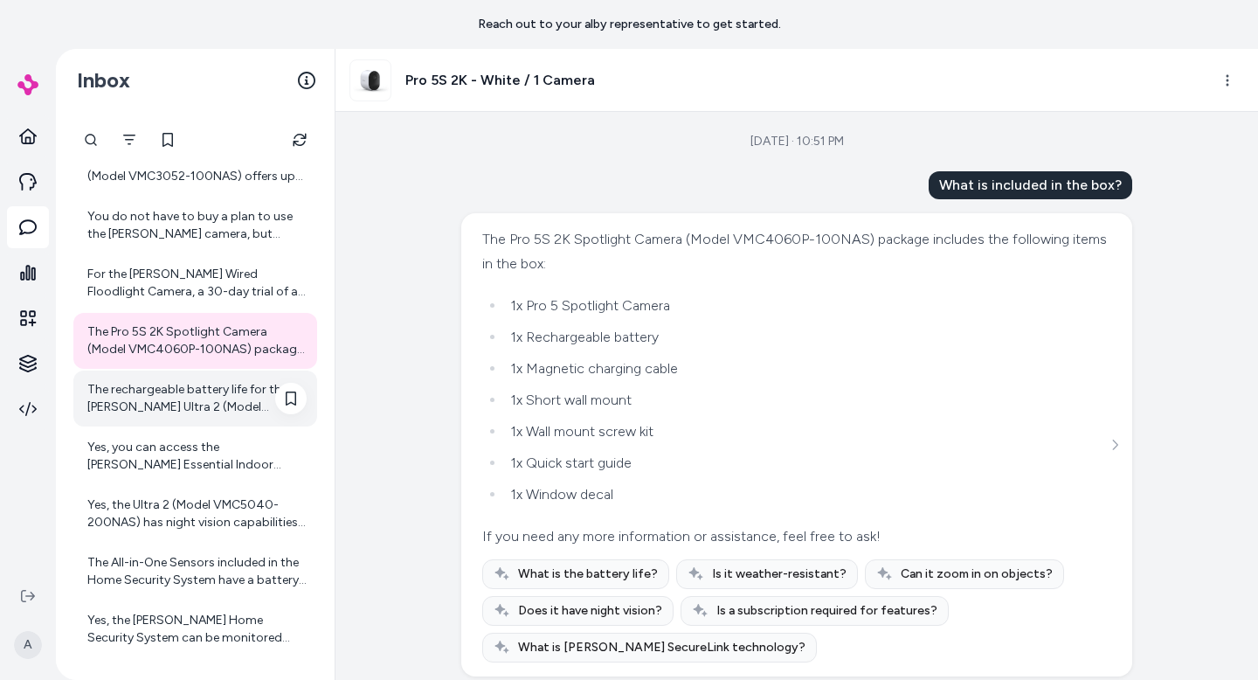
click at [156, 385] on div "The rechargeable battery life for the [PERSON_NAME] Ultra 2 (Model VMC5040-200N…" at bounding box center [196, 398] width 219 height 35
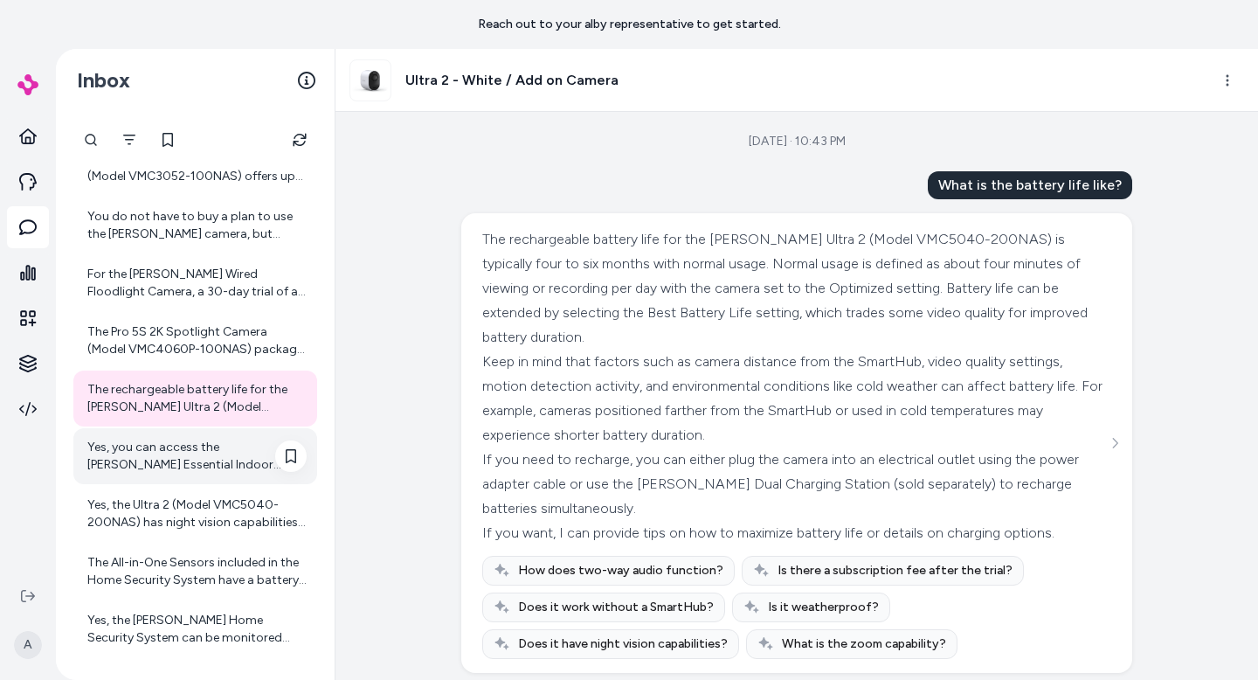
click at [170, 453] on div "Yes, you can access the [PERSON_NAME] Essential Indoor Camera remotely. By conn…" at bounding box center [196, 456] width 219 height 35
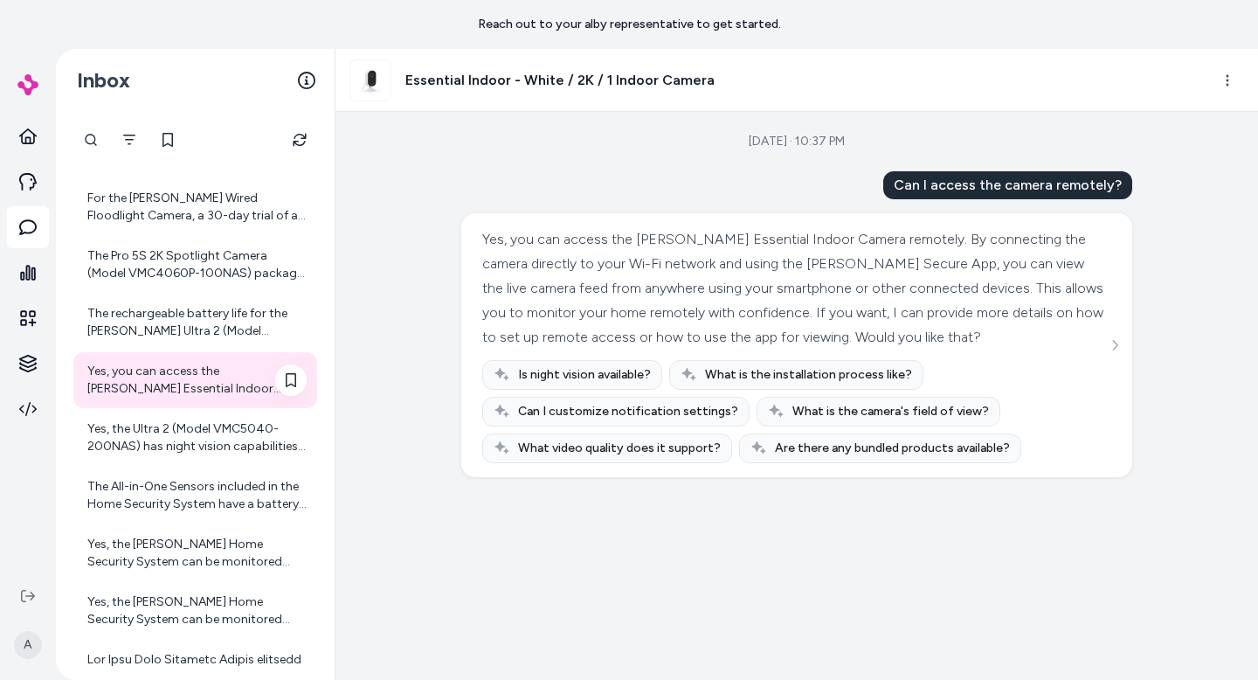
scroll to position [1357, 0]
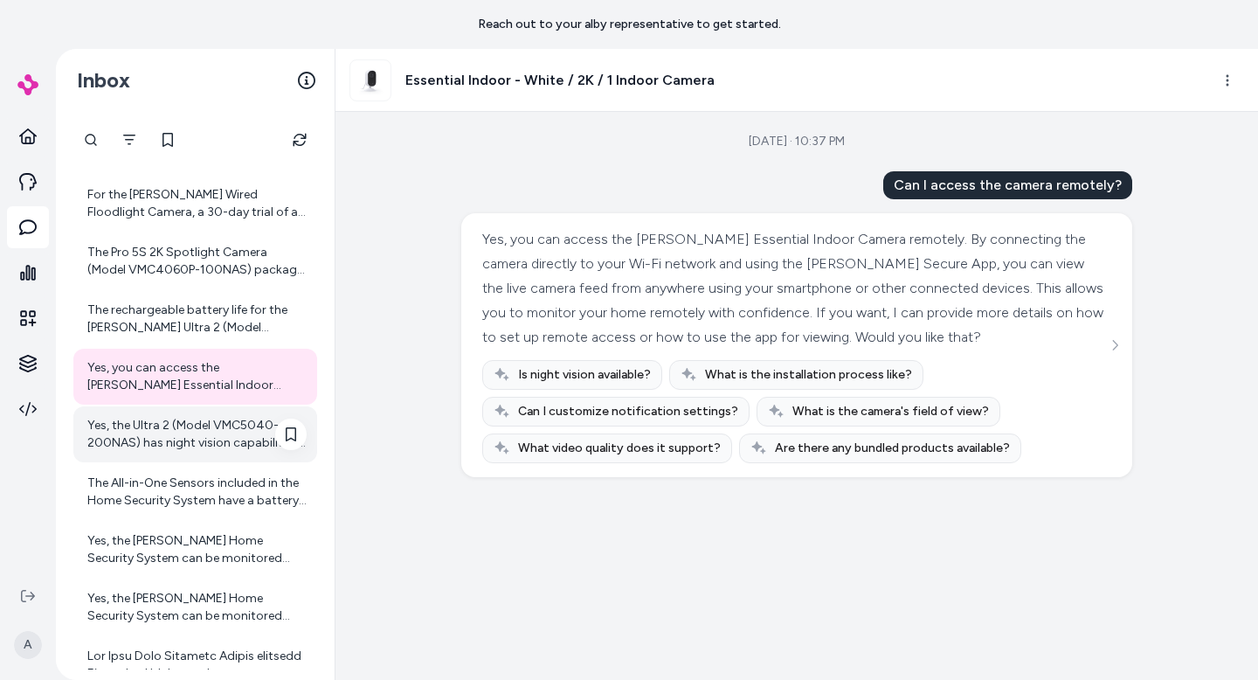
click at [167, 436] on div "Yes, the Ultra 2 (Model VMC5040-200NAS) has night vision capabilities. It featu…" at bounding box center [196, 434] width 219 height 35
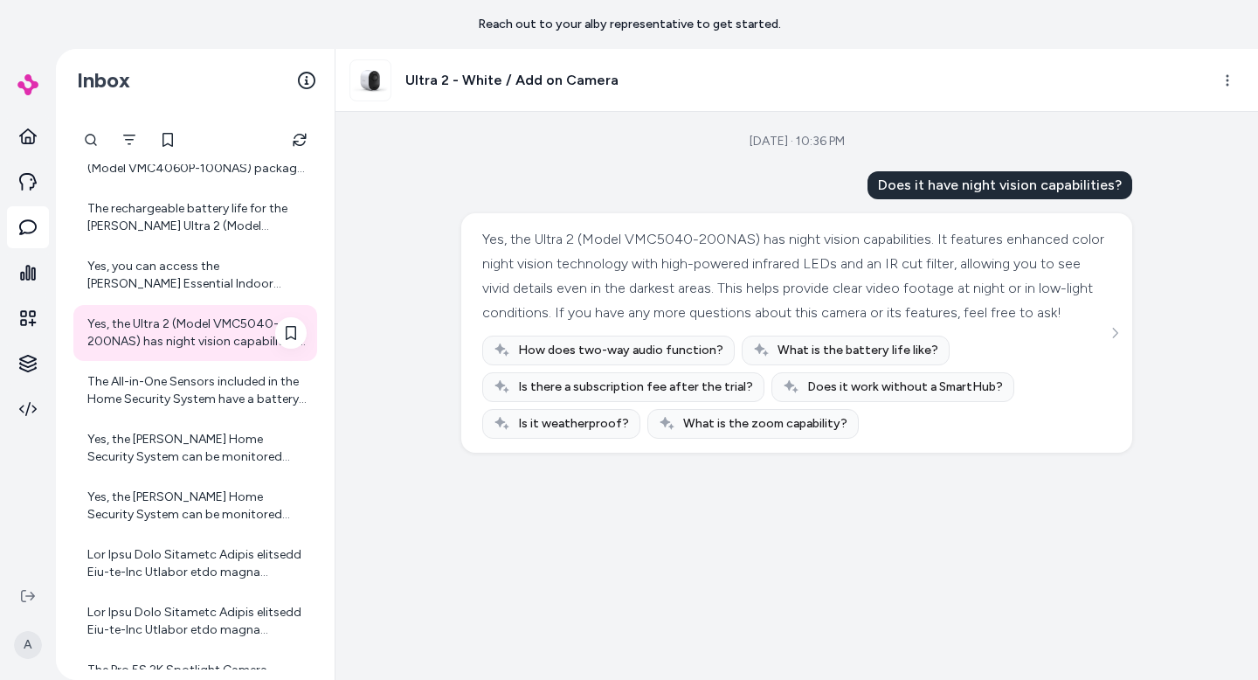
scroll to position [1466, 0]
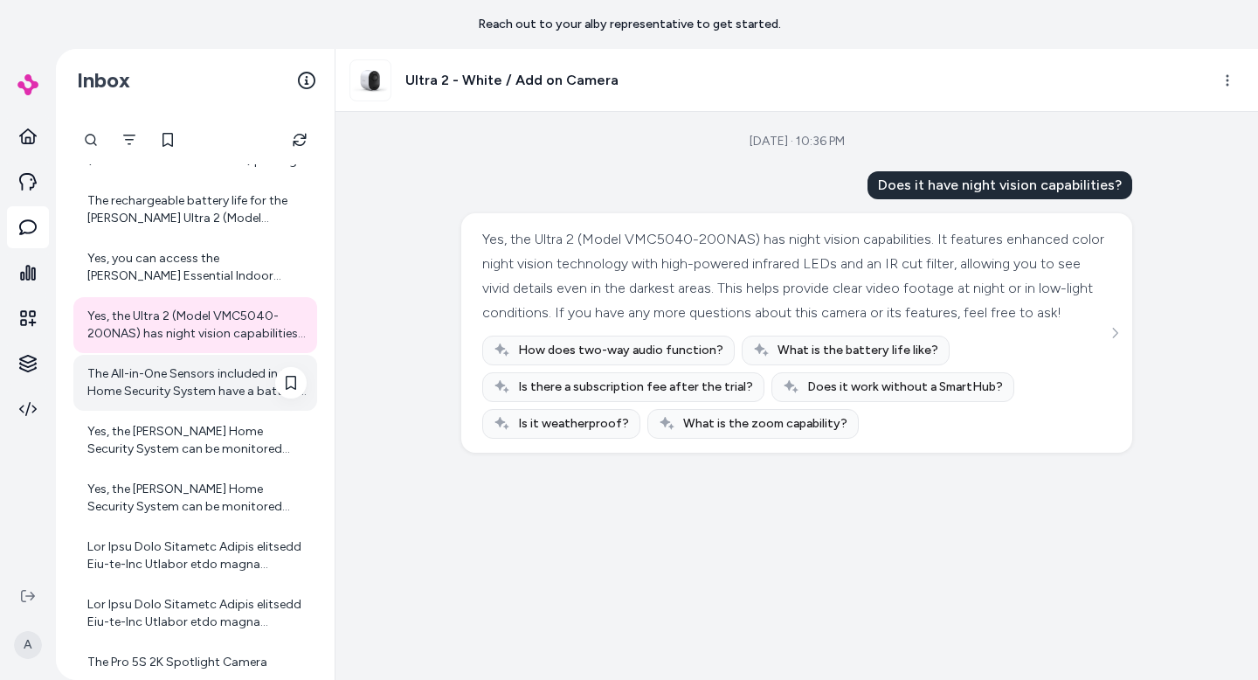
click at [150, 385] on div "The All-in-One Sensors included in the Home Security System have a battery life…" at bounding box center [196, 382] width 219 height 35
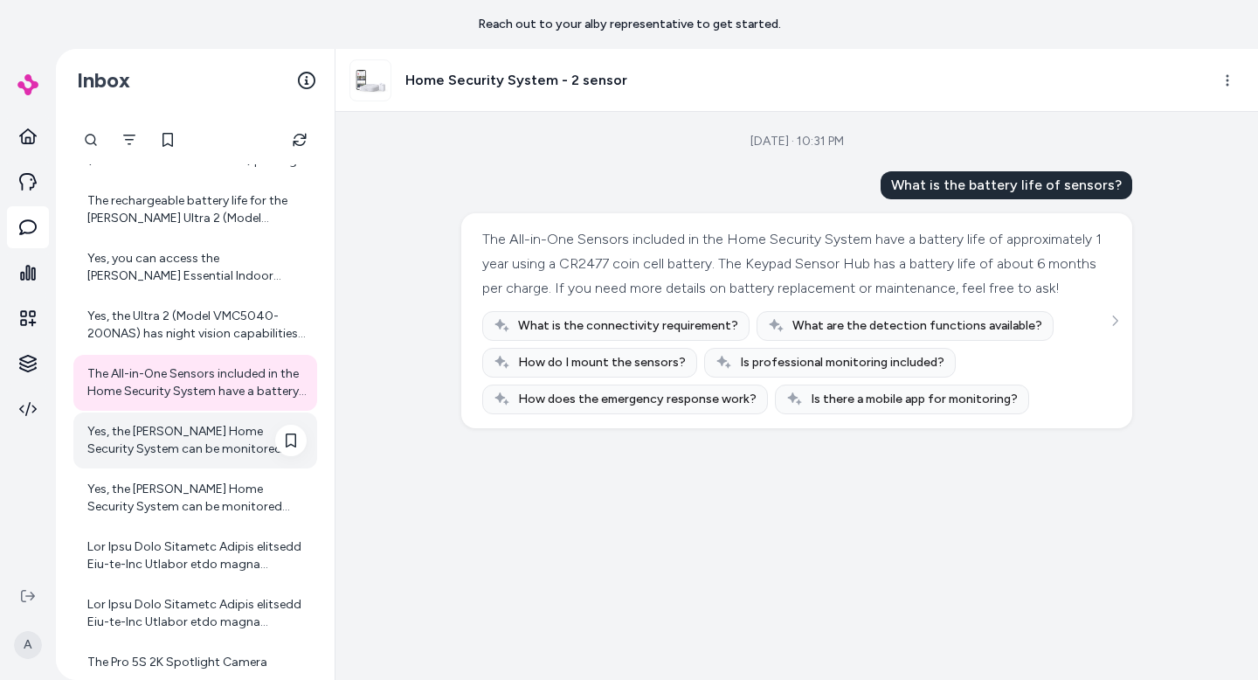
click at [161, 430] on div "Yes, the [PERSON_NAME] Home Security System can be monitored using the [PERSON_…" at bounding box center [196, 440] width 219 height 35
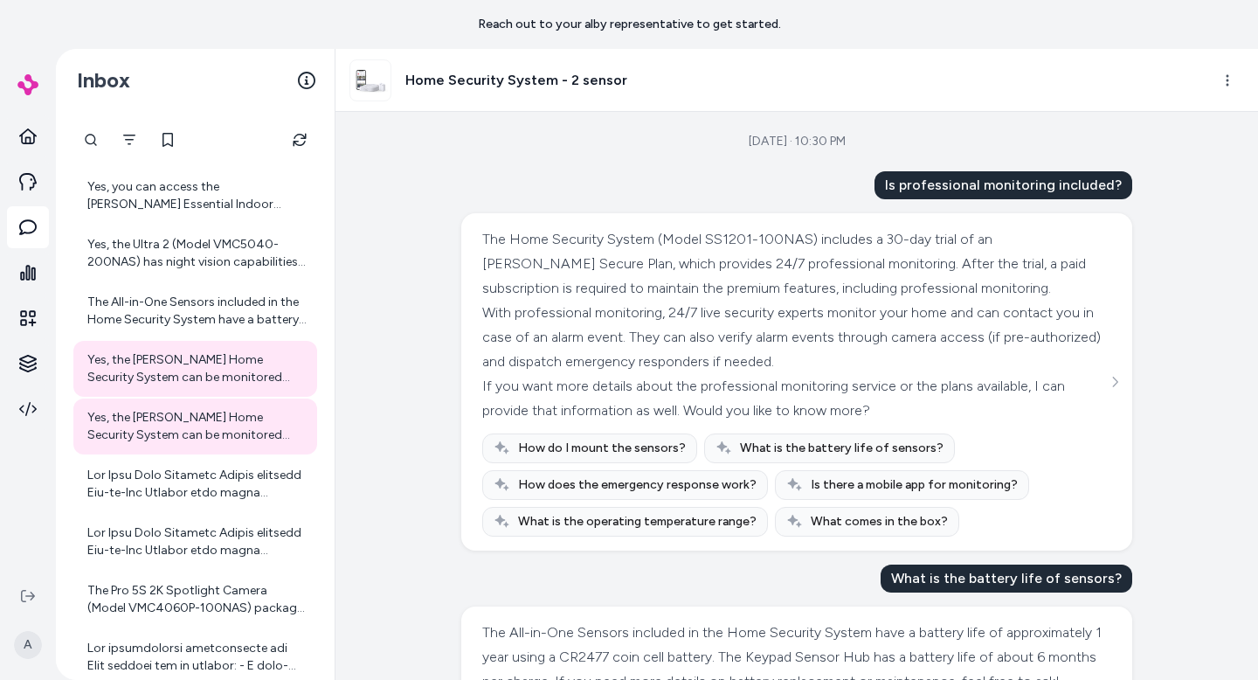
scroll to position [507, 0]
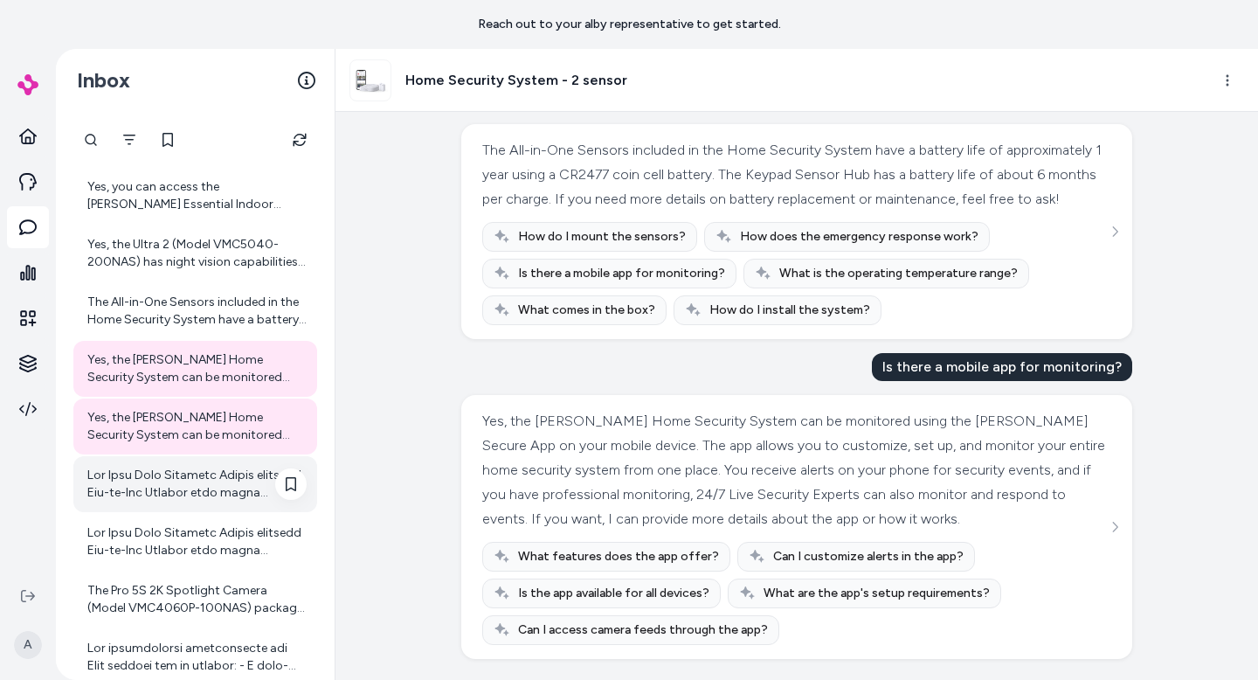
click at [157, 481] on div at bounding box center [196, 484] width 219 height 35
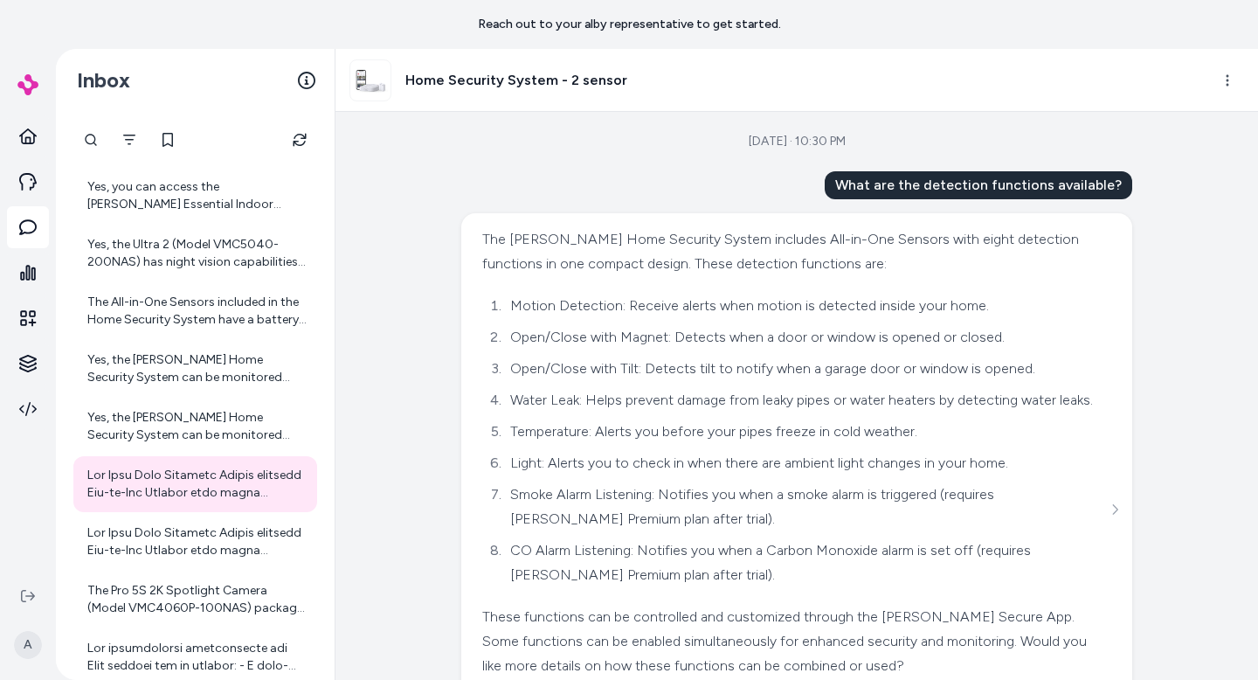
scroll to position [171, 0]
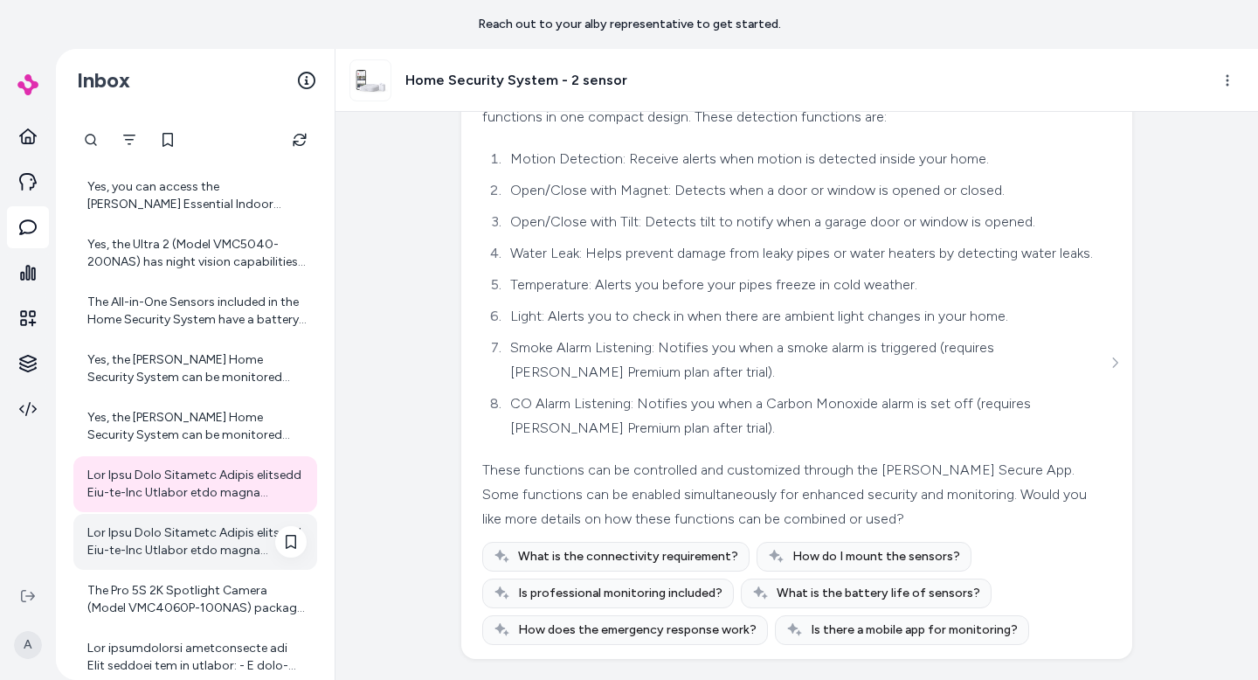
click at [208, 529] on div at bounding box center [196, 541] width 219 height 35
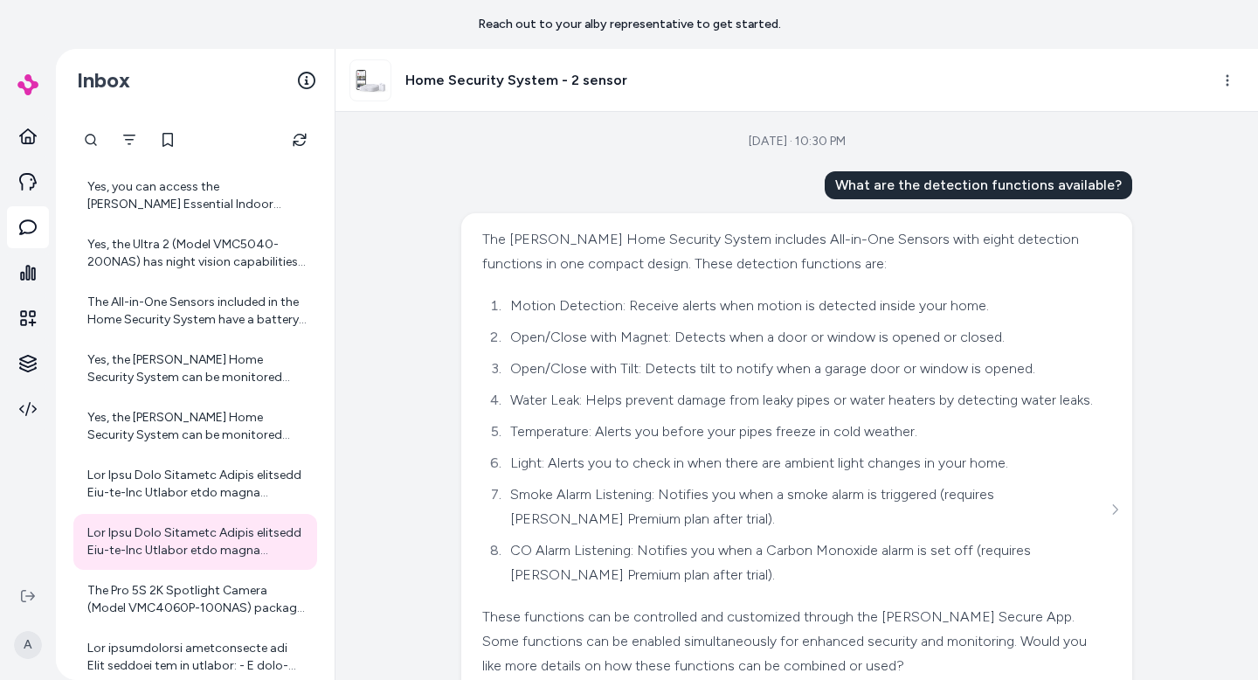
scroll to position [171, 0]
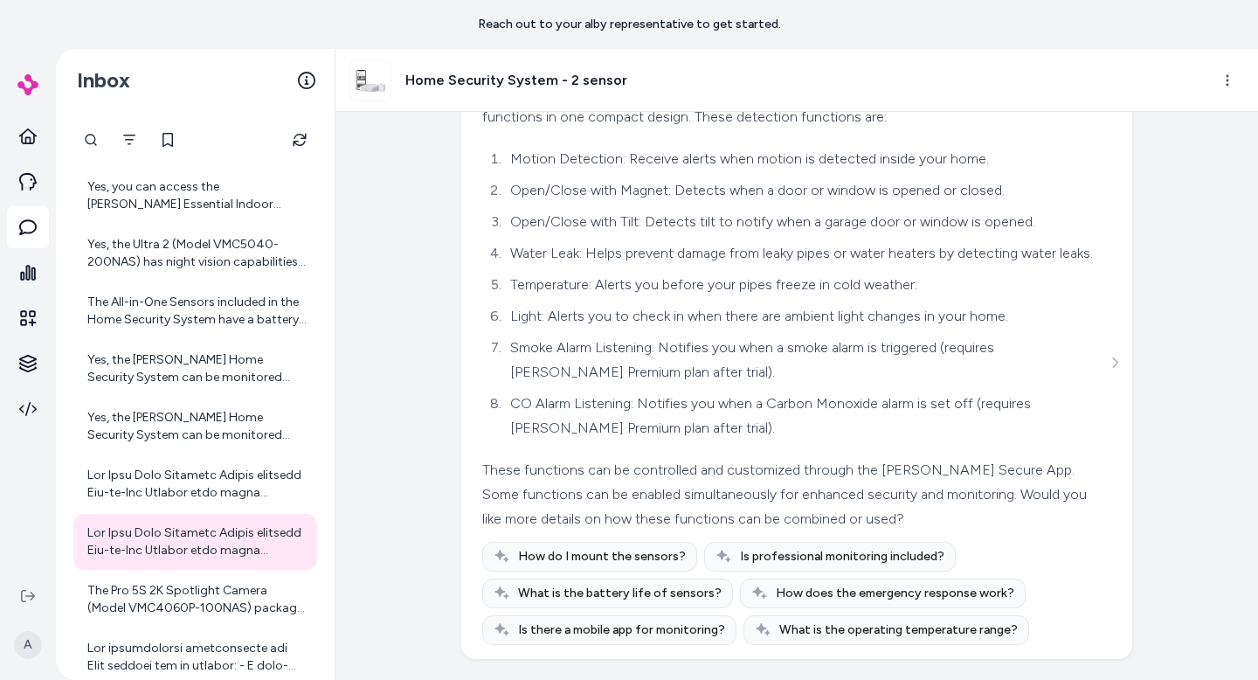
click at [20, 77] on img at bounding box center [27, 84] width 21 height 21
click at [28, 85] on img at bounding box center [27, 84] width 21 height 21
click at [28, 133] on icon at bounding box center [27, 136] width 17 height 17
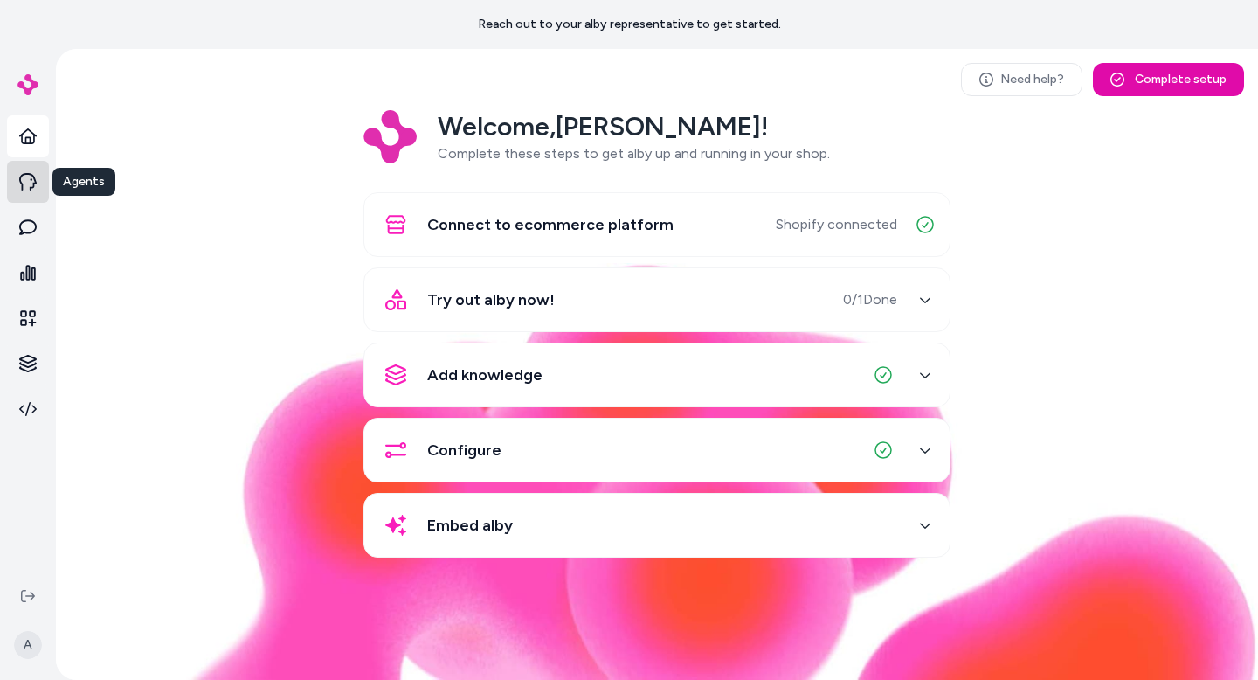
click at [32, 190] on link at bounding box center [28, 182] width 42 height 42
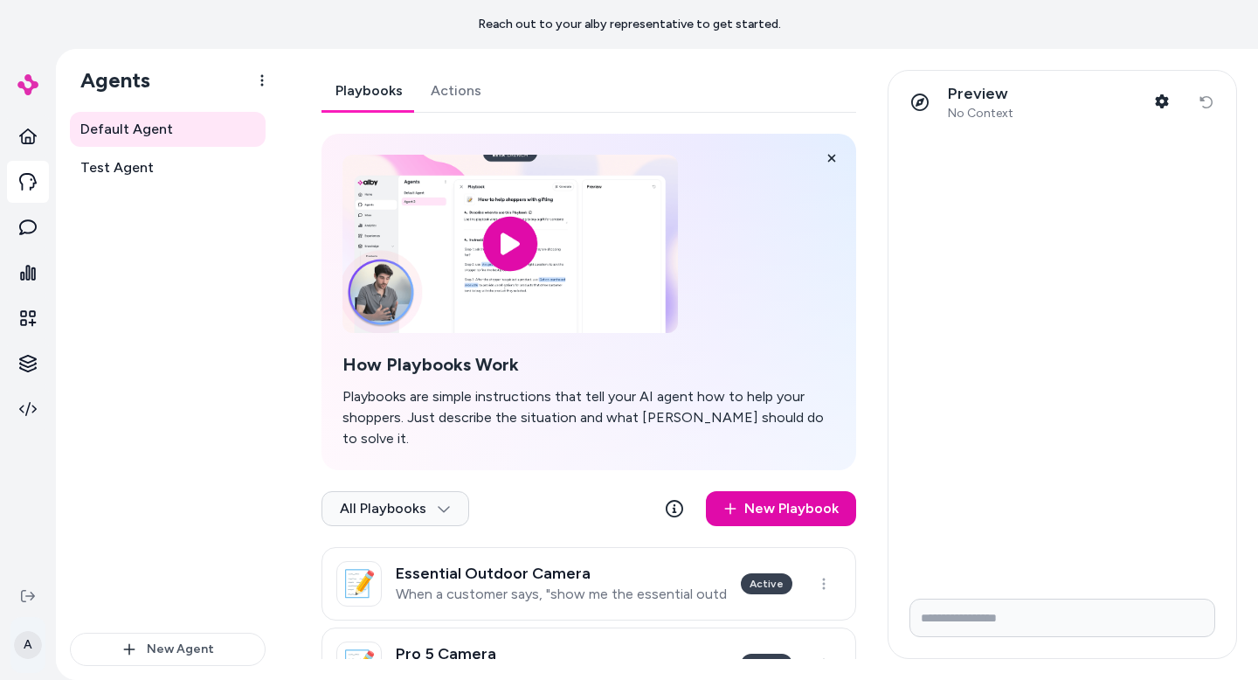
click at [30, 650] on html "Reach out to your alby representative to get started. A Agents Default Agent Te…" at bounding box center [629, 340] width 1258 height 680
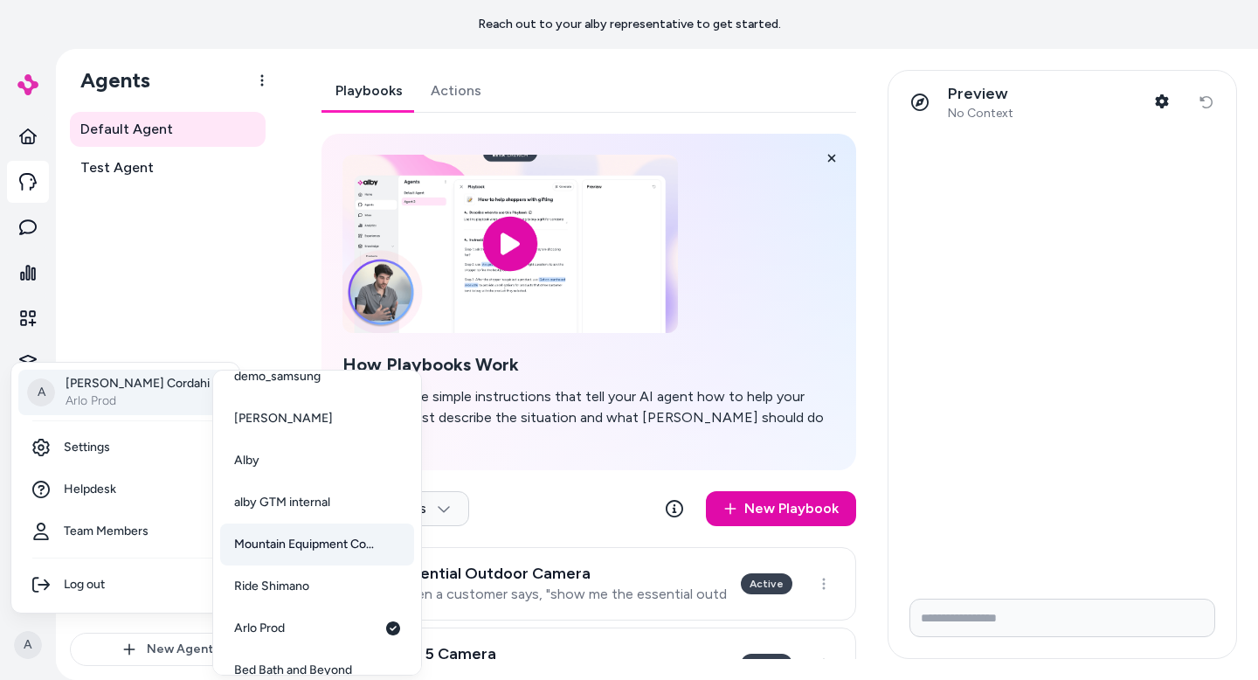
scroll to position [45, 0]
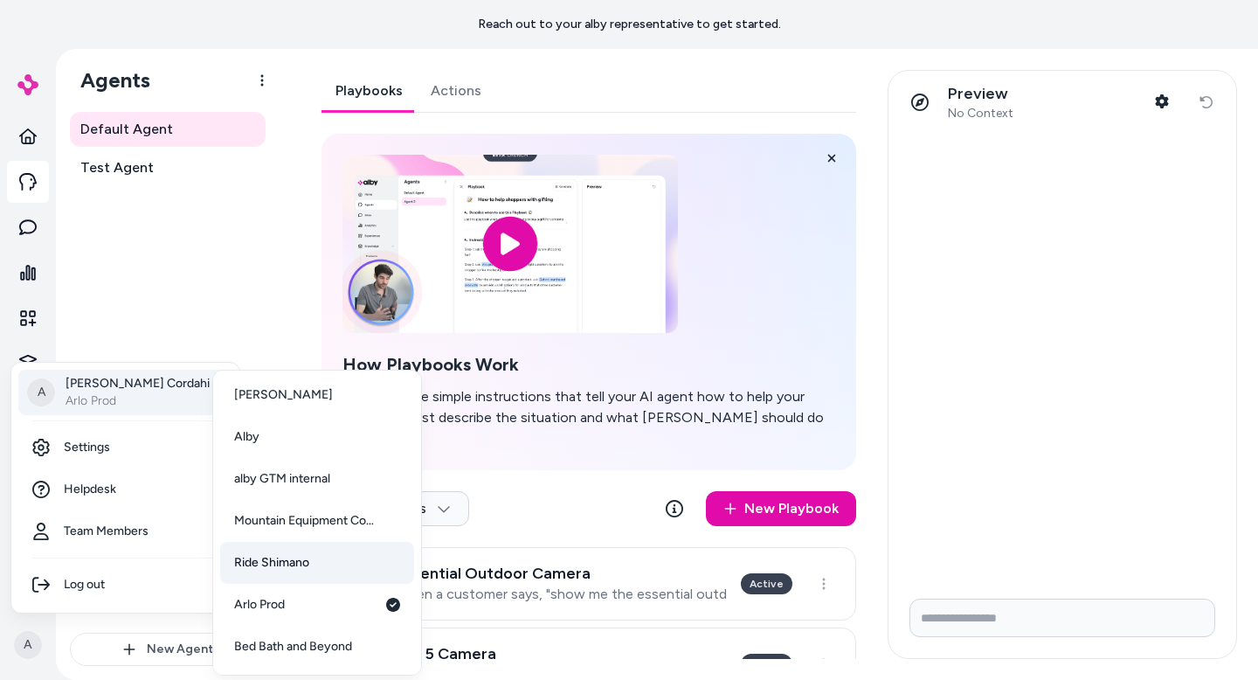
click at [342, 566] on link "Ride Shimano" at bounding box center [317, 563] width 194 height 42
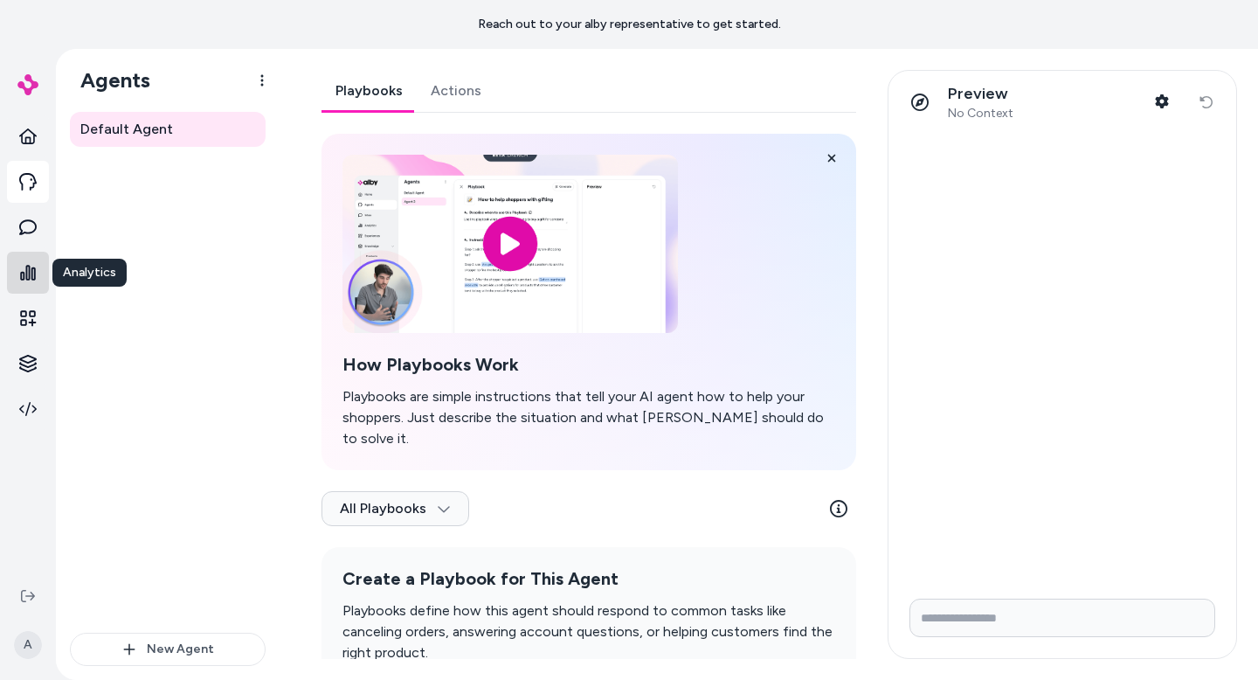
click at [38, 274] on link at bounding box center [28, 273] width 42 height 42
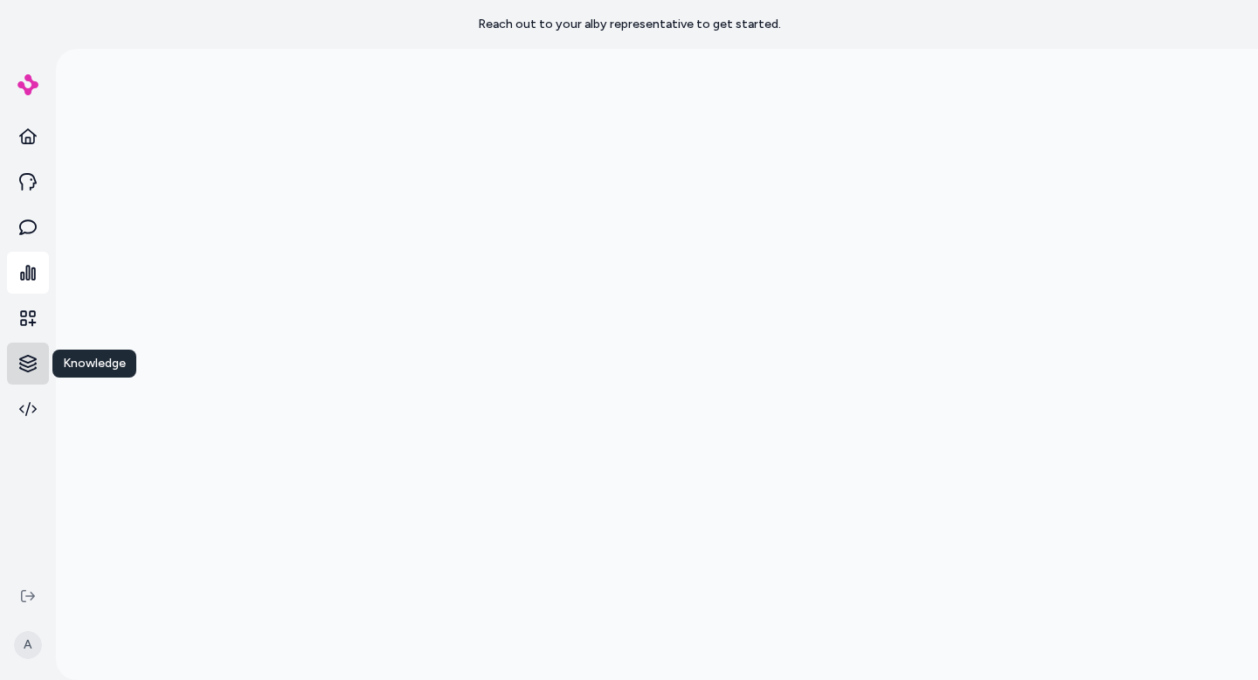
click at [37, 356] on html "Reach out to your alby representative to get started. Knowledge Knowledge A" at bounding box center [629, 340] width 1258 height 680
click at [10, 462] on html "Reach out to your alby representative to get started. A Products Documents Rule…" at bounding box center [629, 340] width 1258 height 680
